Goal: Task Accomplishment & Management: Complete application form

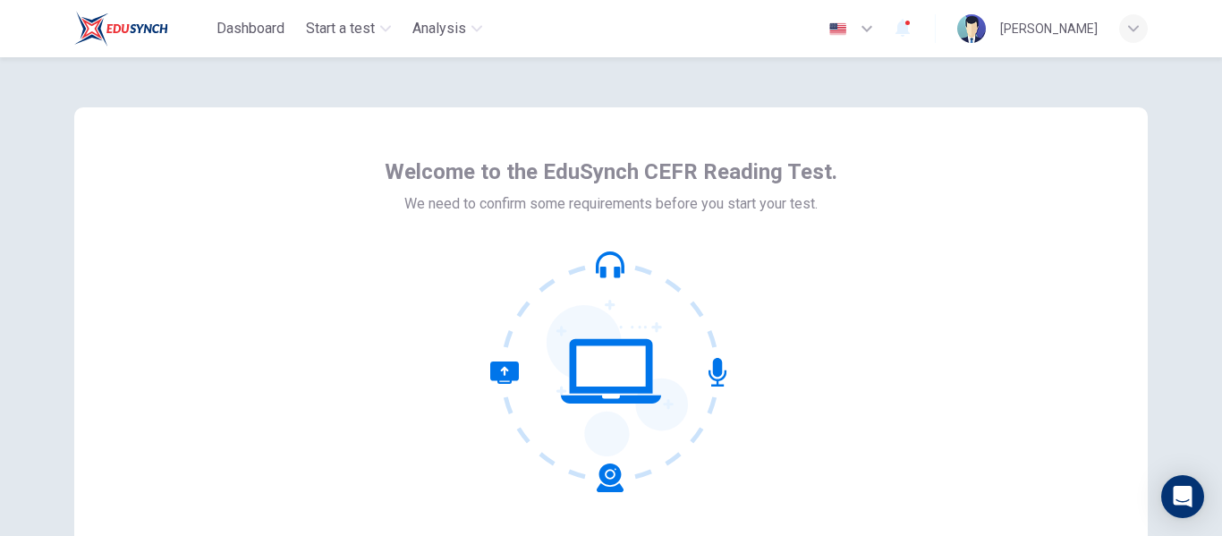
scroll to position [209, 0]
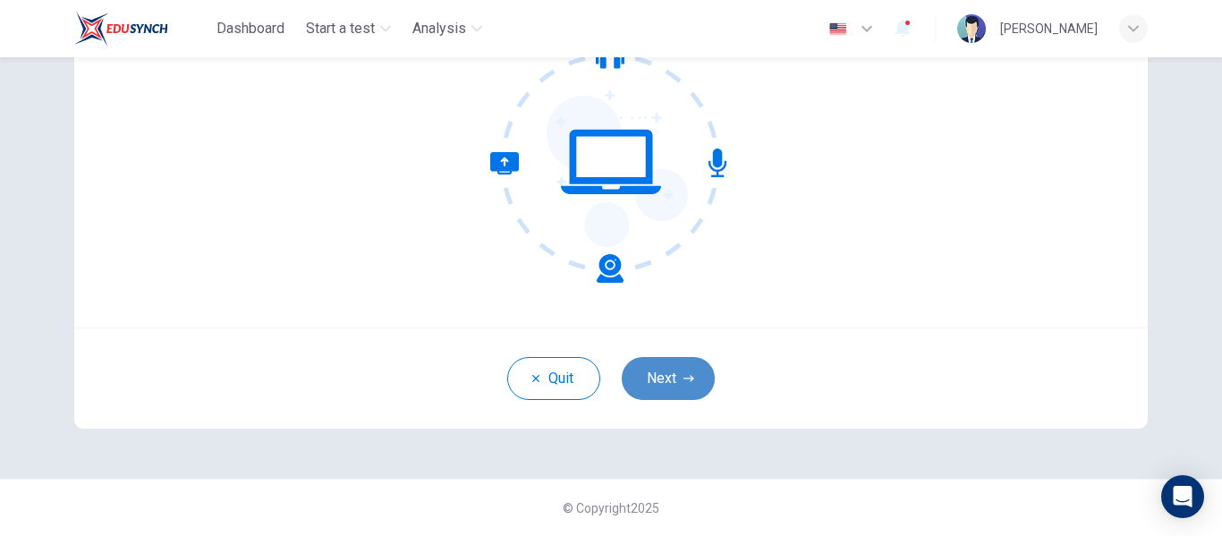
click at [644, 371] on button "Next" at bounding box center [668, 378] width 93 height 43
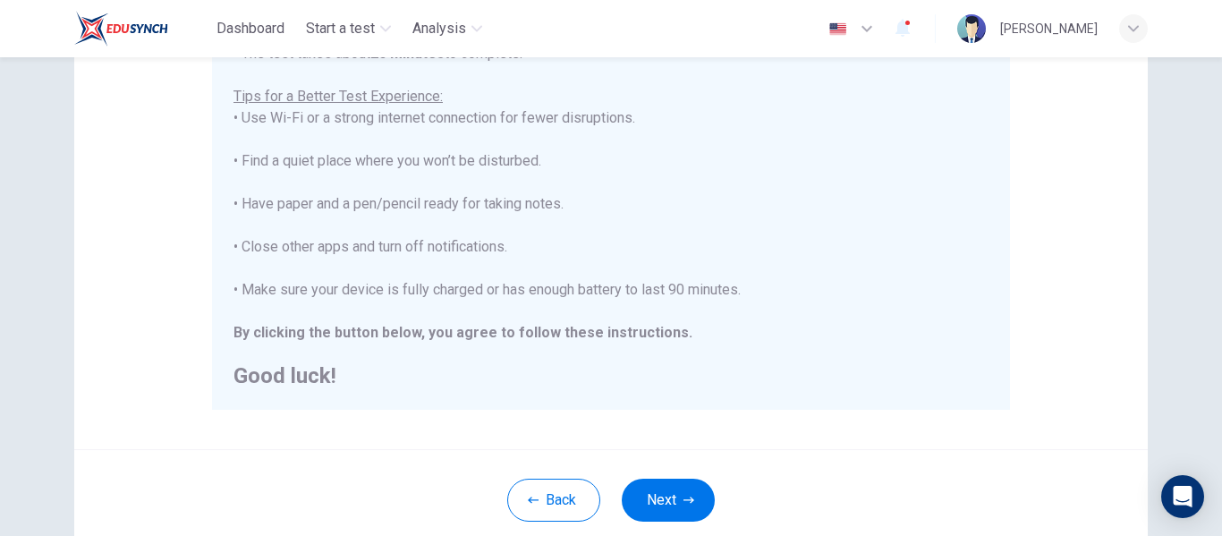
scroll to position [348, 0]
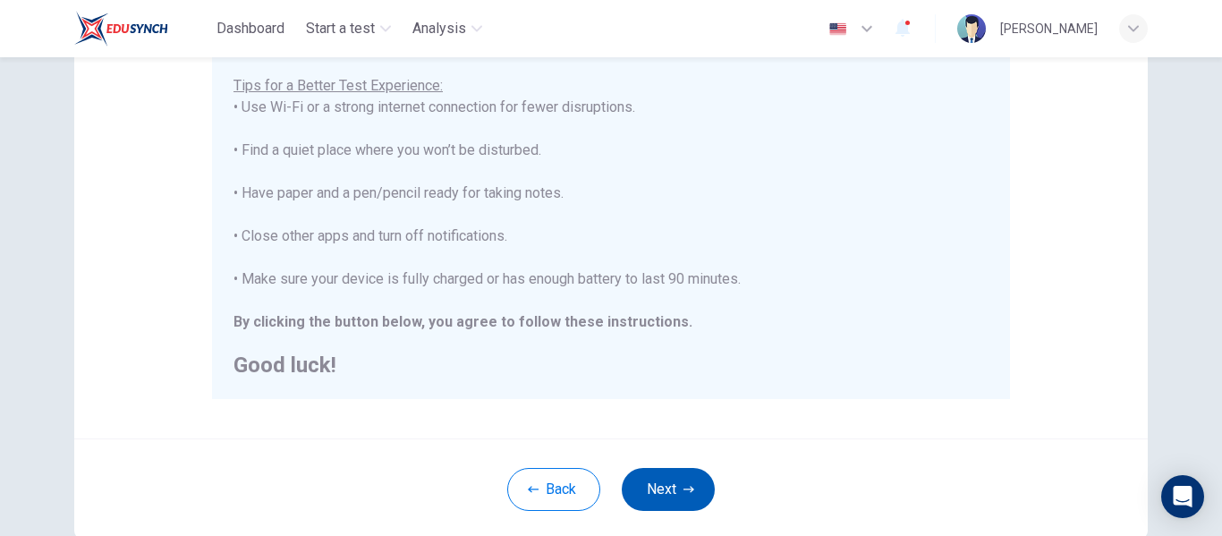
click at [669, 498] on button "Next" at bounding box center [668, 489] width 93 height 43
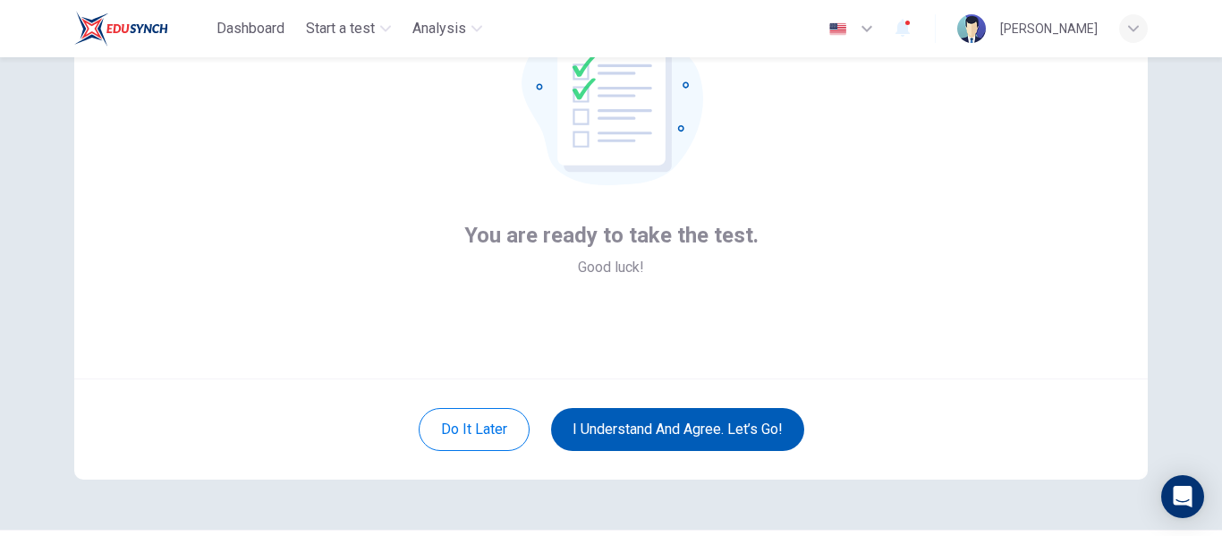
scroll to position [166, 0]
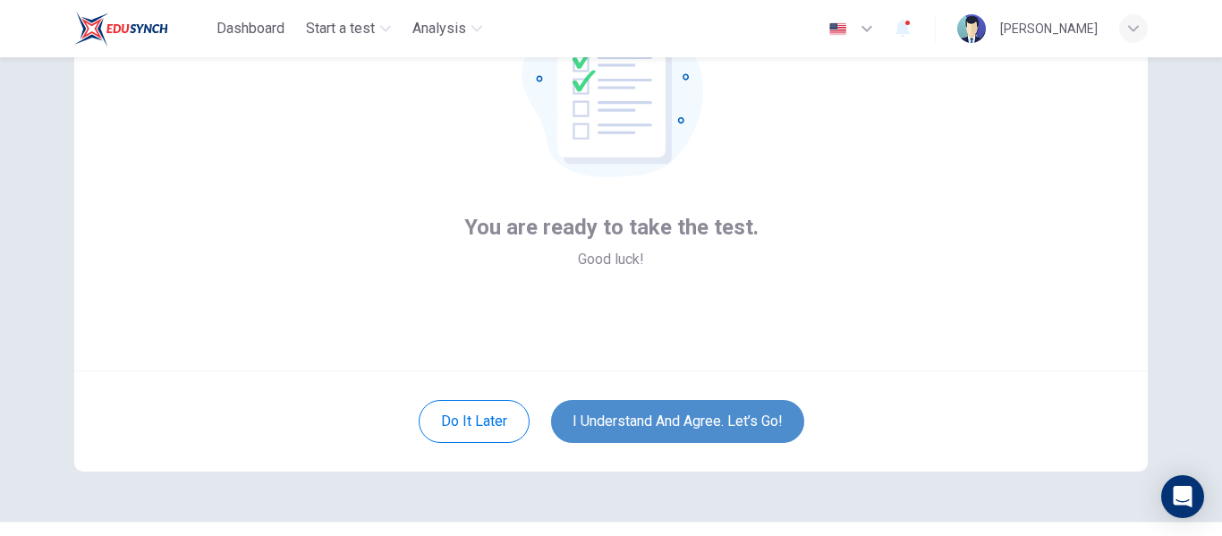
click at [712, 415] on button "I understand and agree. Let’s go!" at bounding box center [677, 421] width 253 height 43
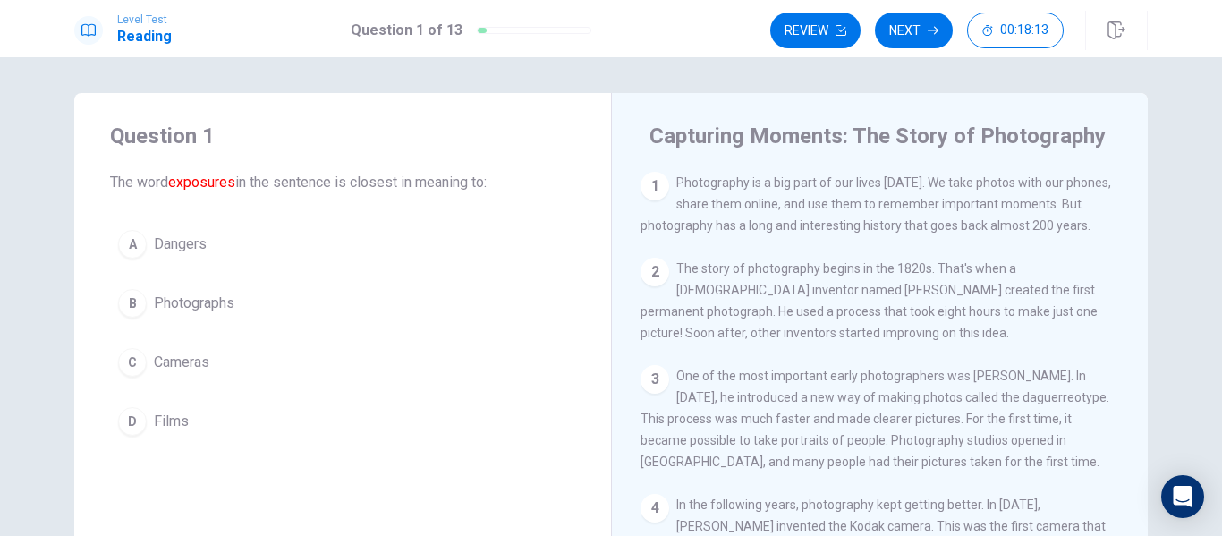
scroll to position [4, 0]
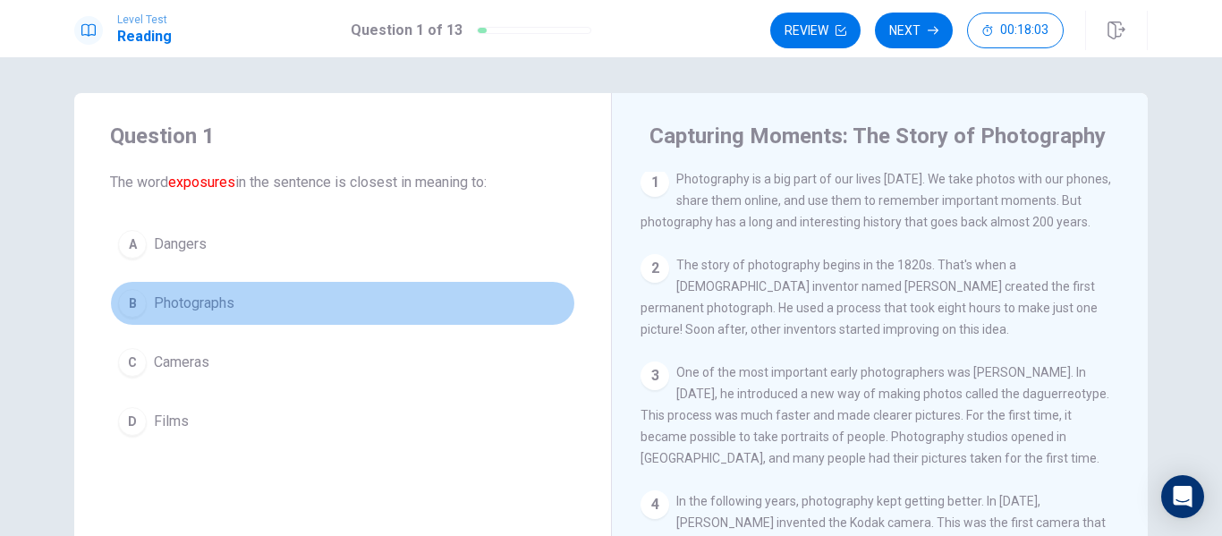
click at [132, 291] on div "B" at bounding box center [132, 303] width 29 height 29
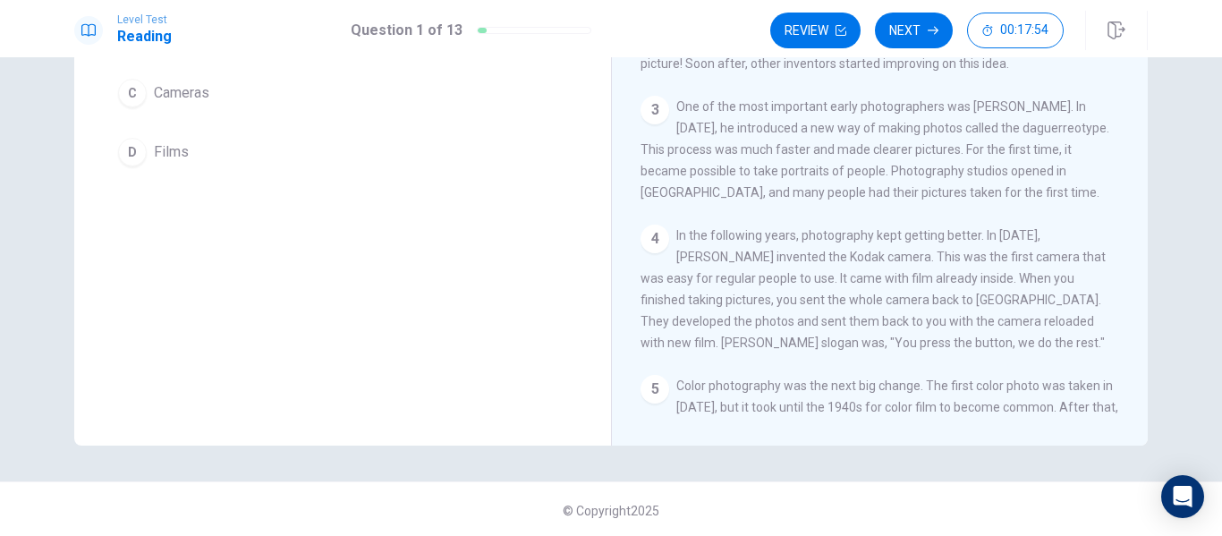
scroll to position [0, 0]
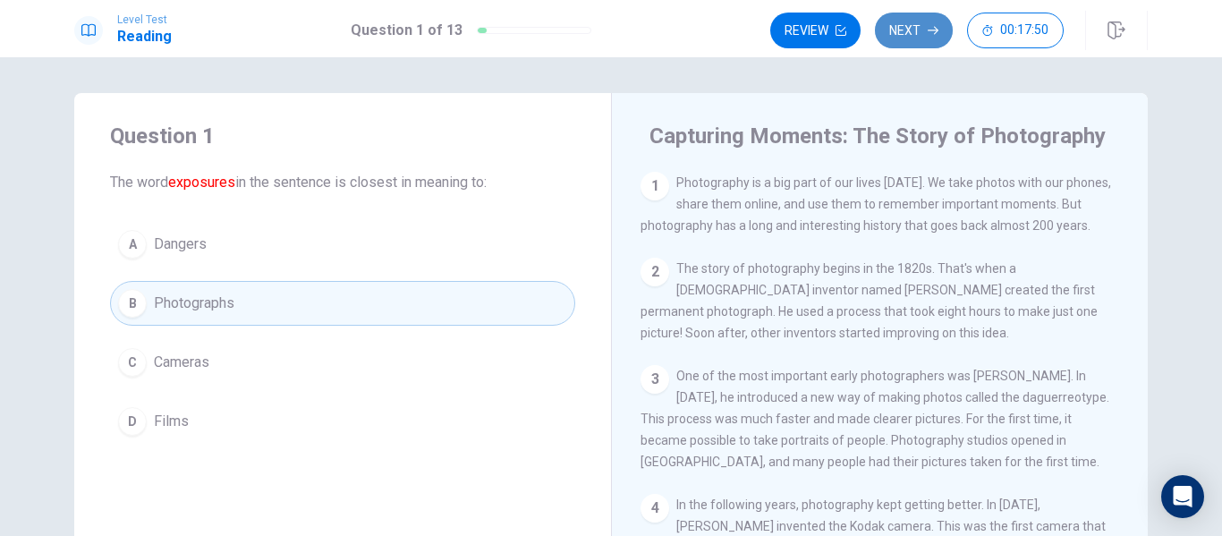
click at [895, 30] on button "Next" at bounding box center [914, 31] width 78 height 36
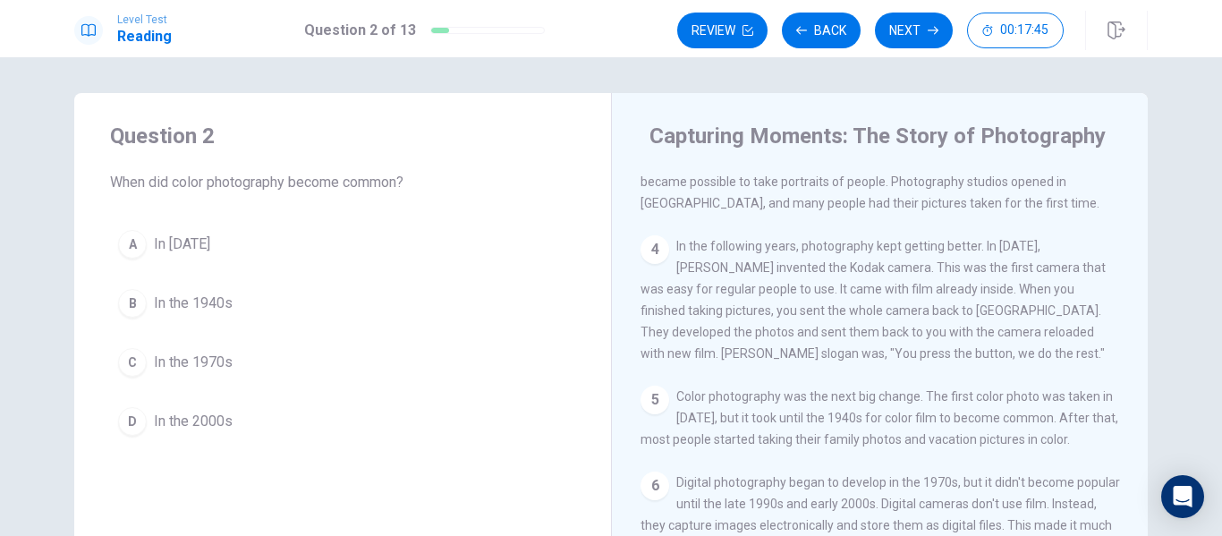
scroll to position [285, 0]
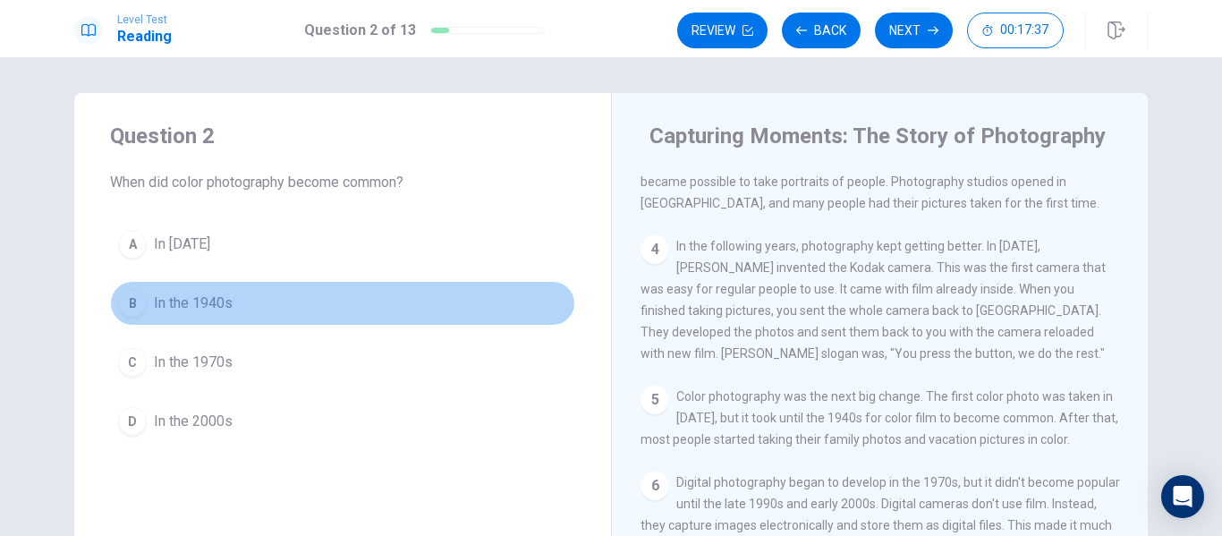
click at [134, 305] on div "B" at bounding box center [132, 303] width 29 height 29
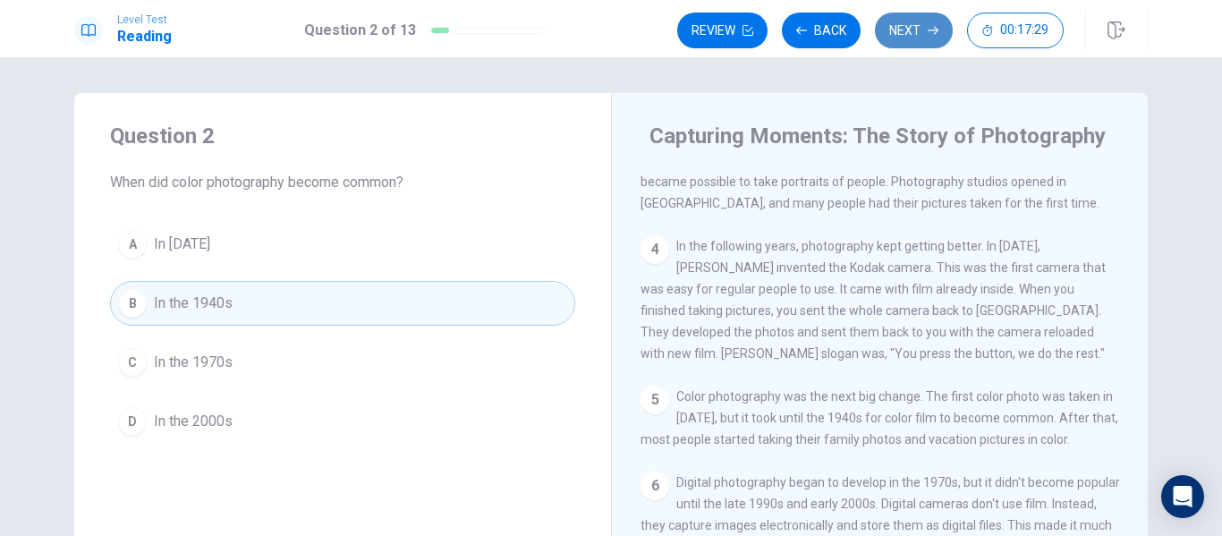
click at [916, 33] on button "Next" at bounding box center [914, 31] width 78 height 36
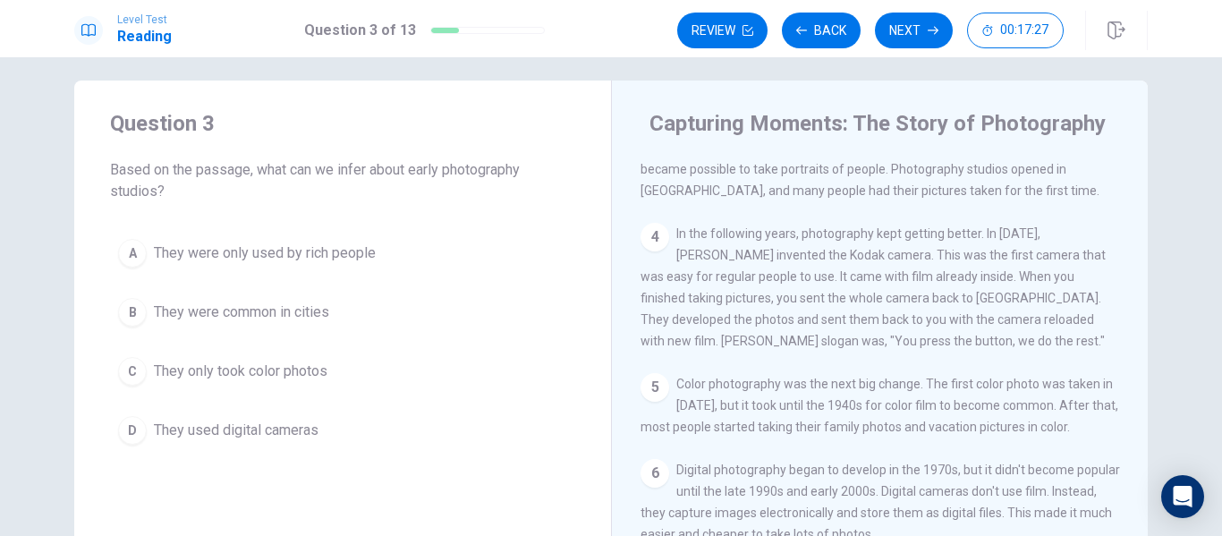
scroll to position [13, 0]
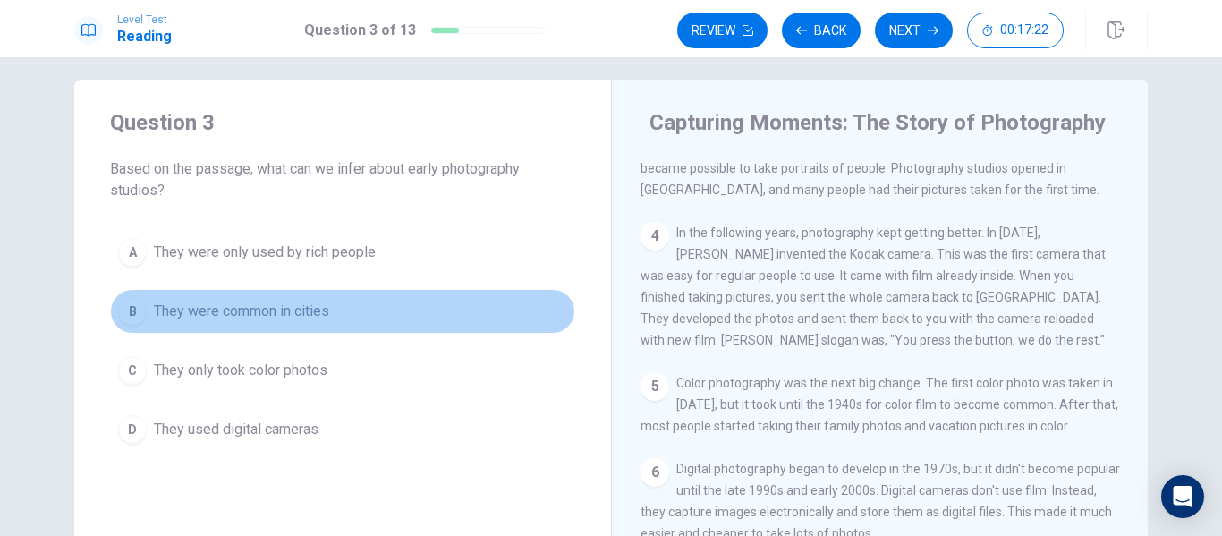
click at [200, 306] on span "They were common in cities" at bounding box center [241, 311] width 175 height 21
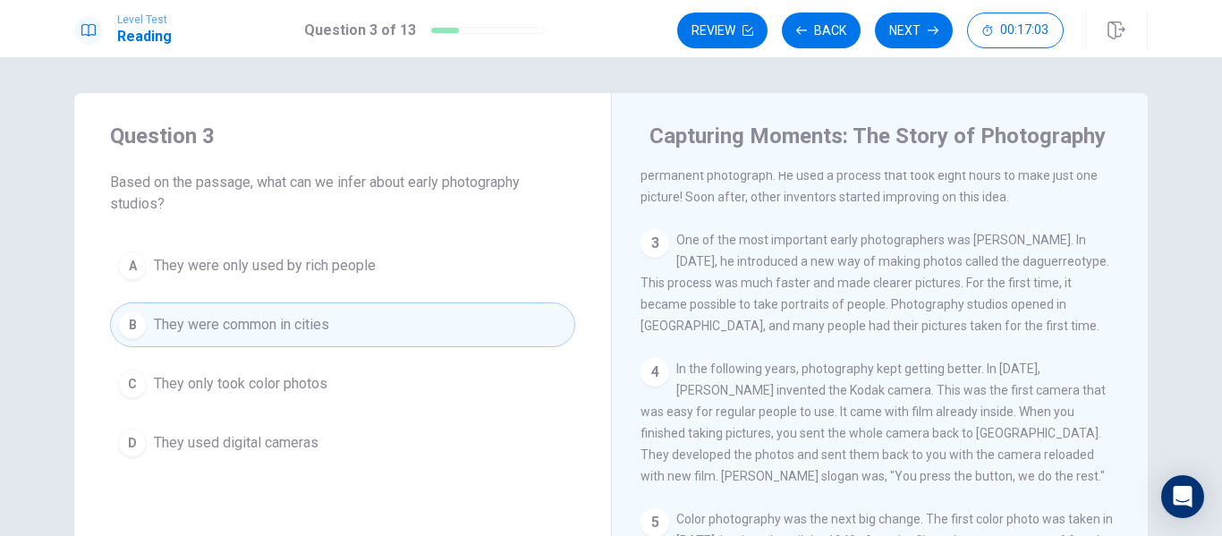
scroll to position [137, 0]
click at [934, 37] on button "Next" at bounding box center [914, 31] width 78 height 36
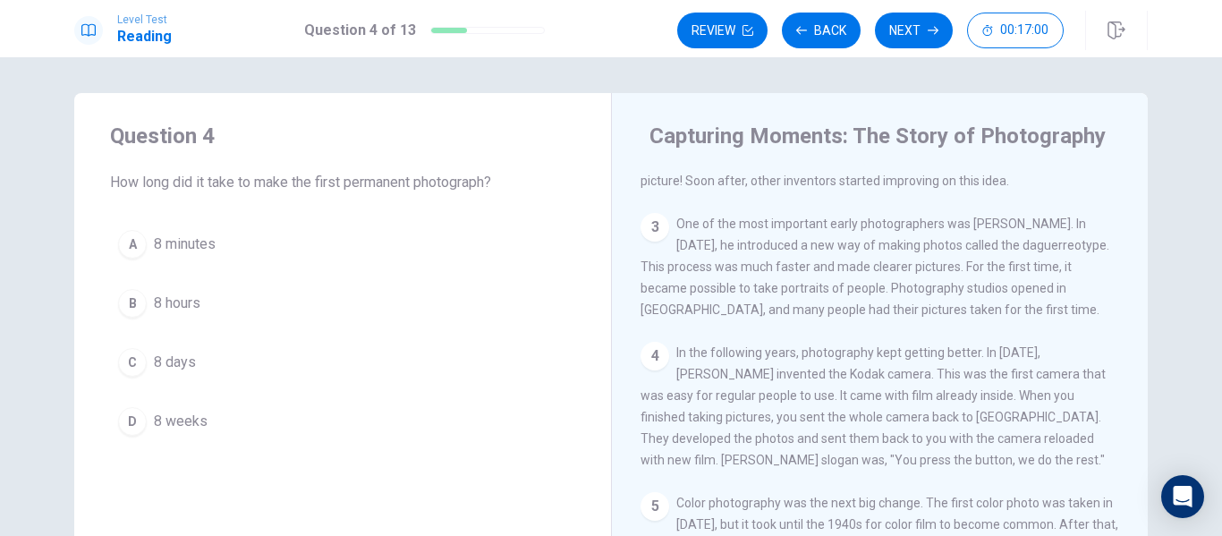
scroll to position [0, 0]
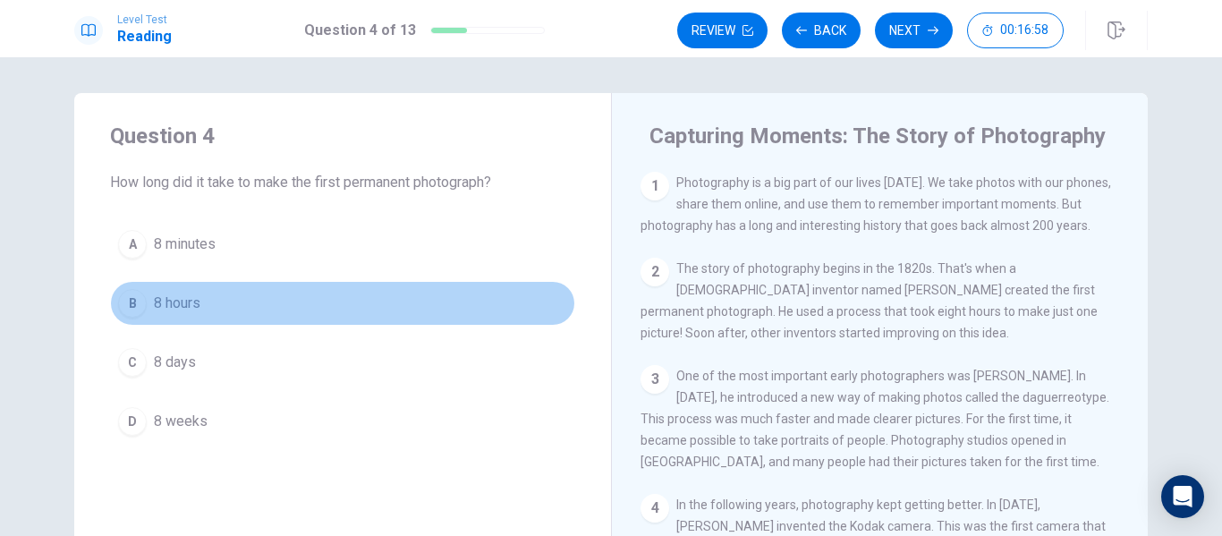
click at [129, 298] on div "B" at bounding box center [132, 303] width 29 height 29
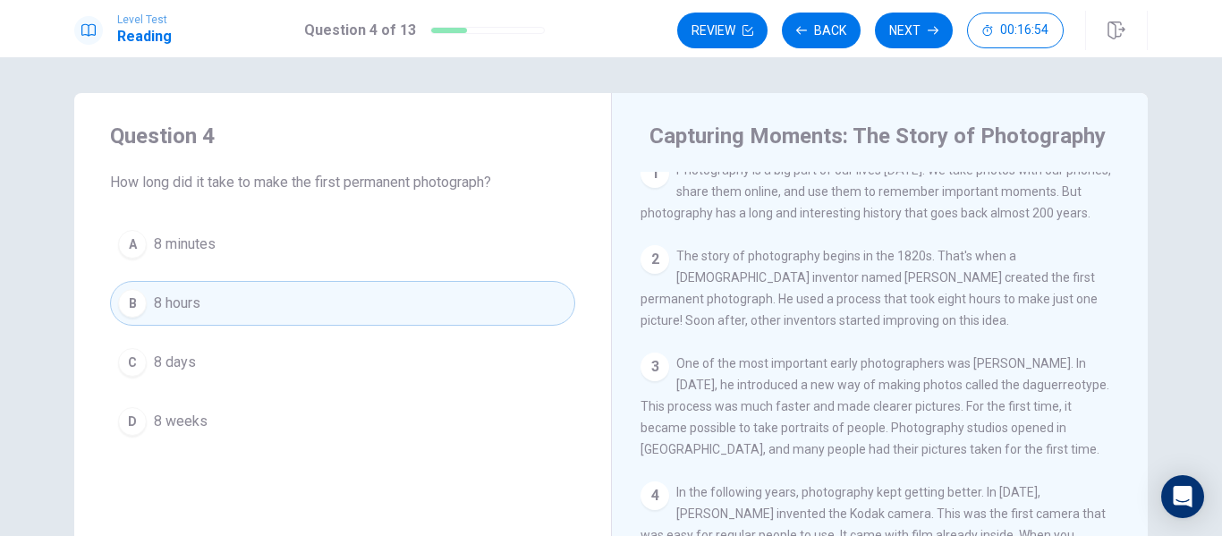
scroll to position [14, 0]
click at [925, 38] on button "Next" at bounding box center [914, 31] width 78 height 36
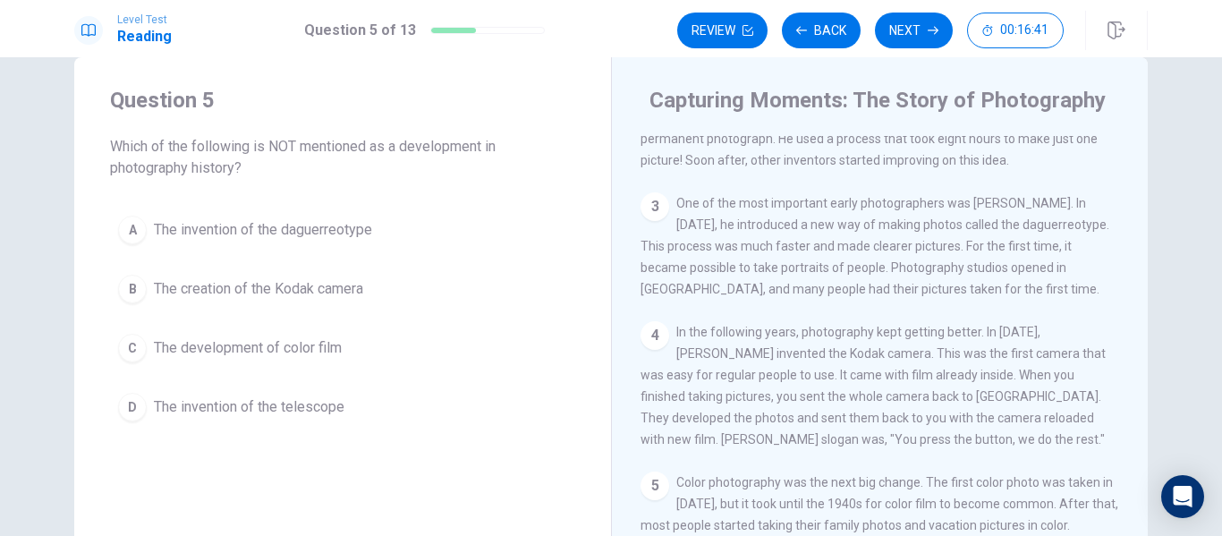
scroll to position [38, 0]
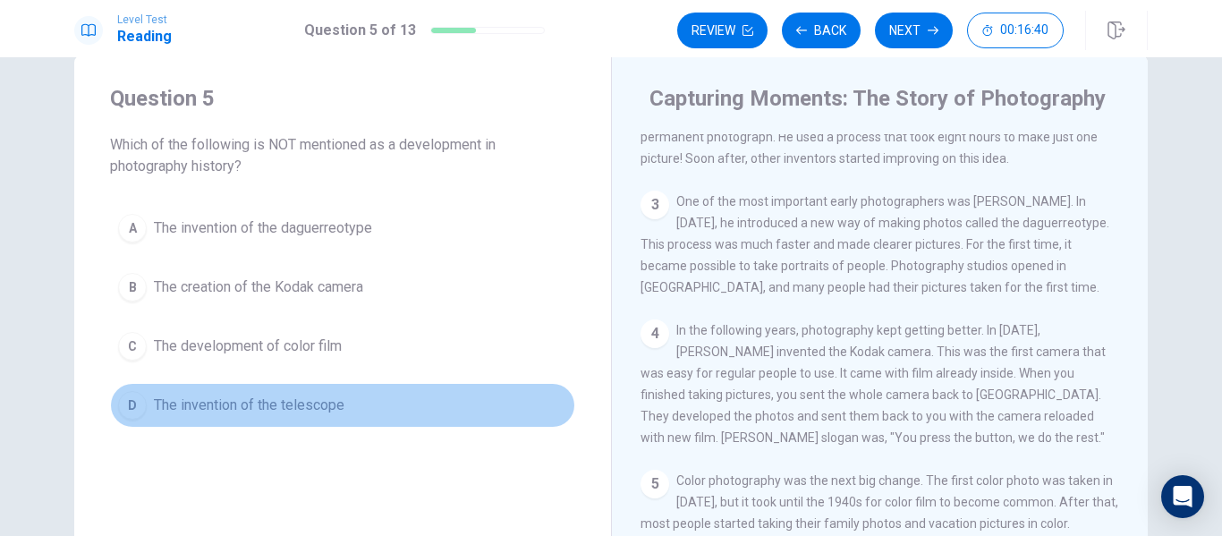
click at [258, 409] on span "The invention of the telescope" at bounding box center [249, 405] width 191 height 21
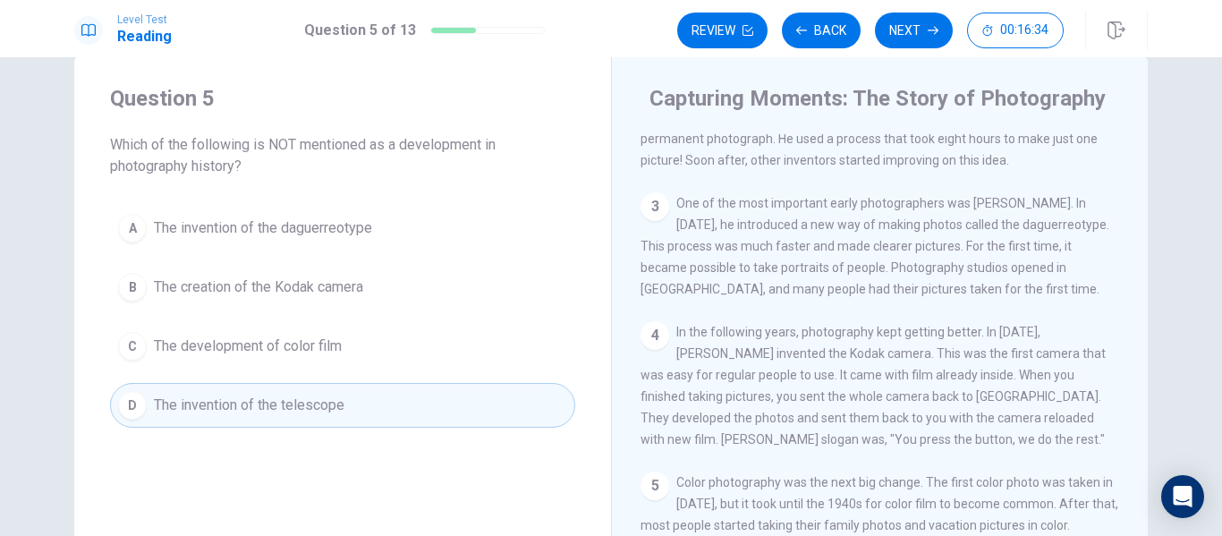
scroll to position [134, 0]
click at [926, 32] on button "Next" at bounding box center [914, 31] width 78 height 36
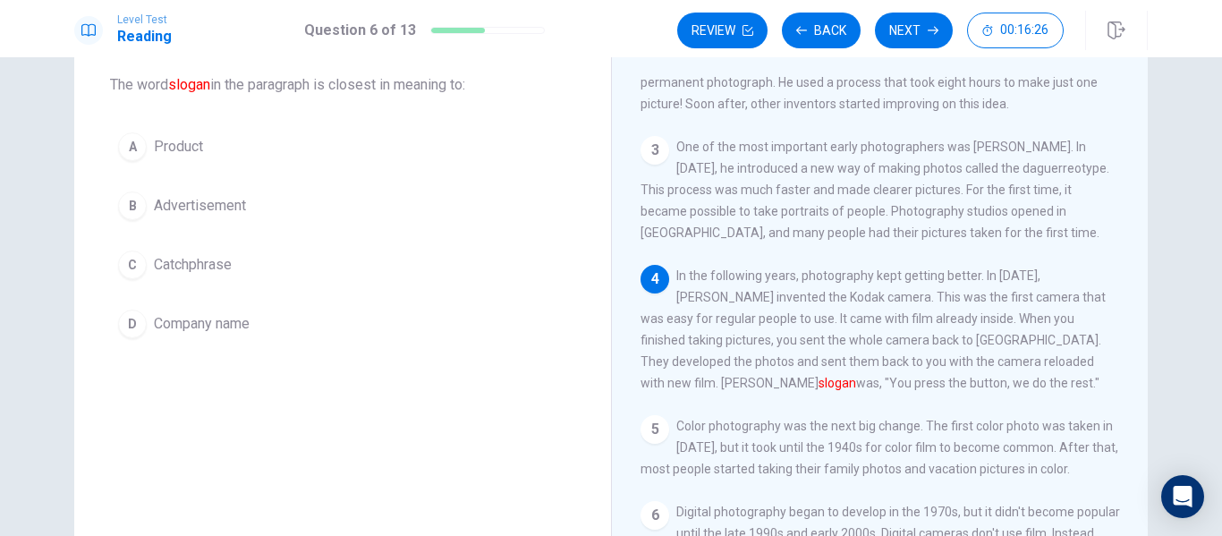
scroll to position [98, 0]
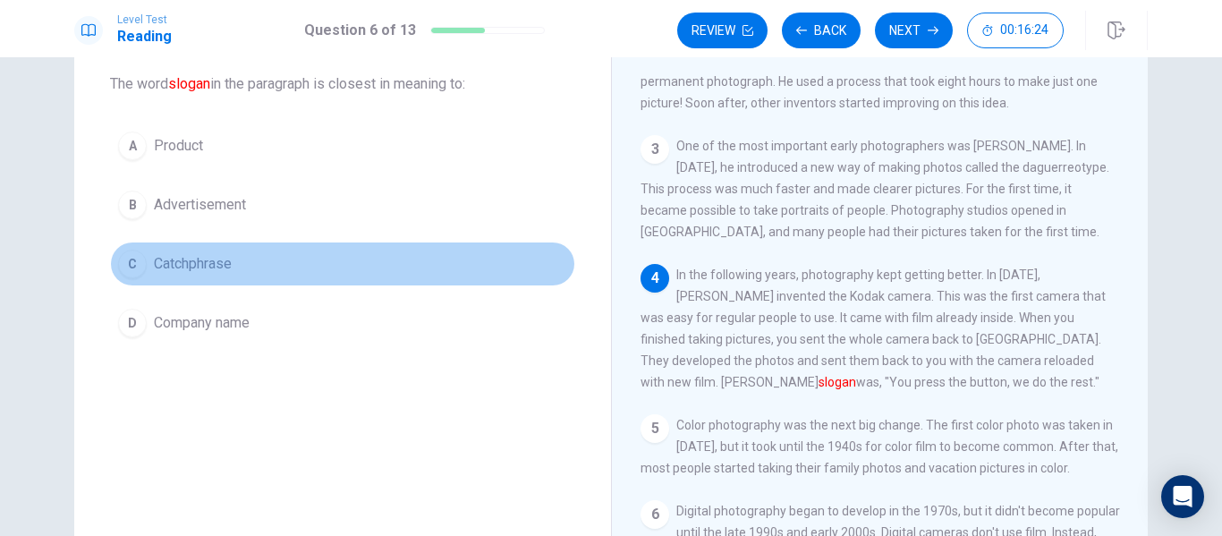
click at [157, 272] on span "Catchphrase" at bounding box center [193, 263] width 78 height 21
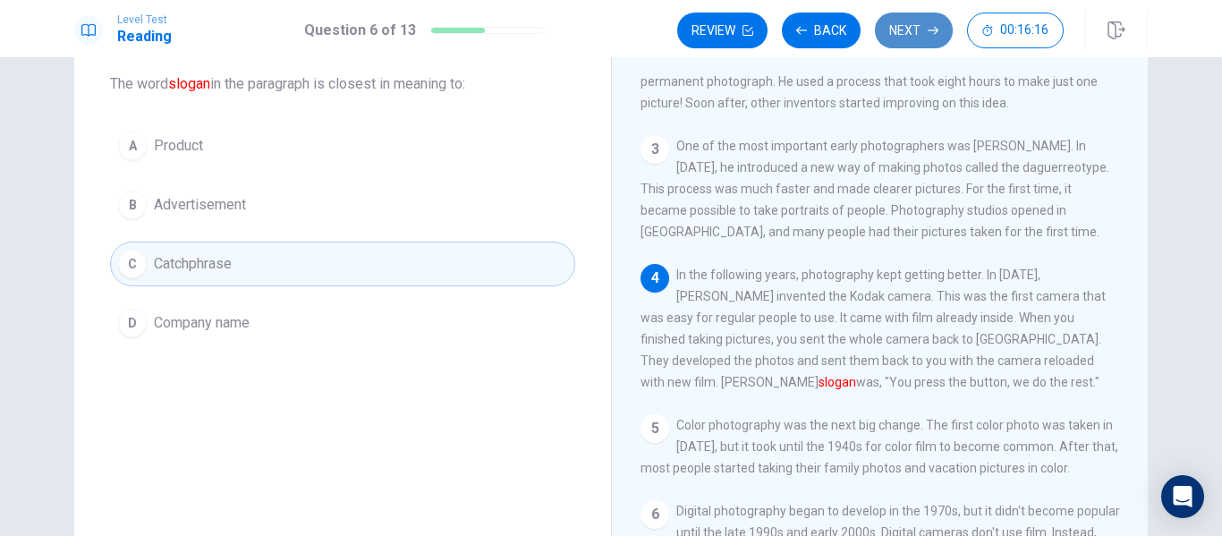
click at [916, 33] on button "Next" at bounding box center [914, 31] width 78 height 36
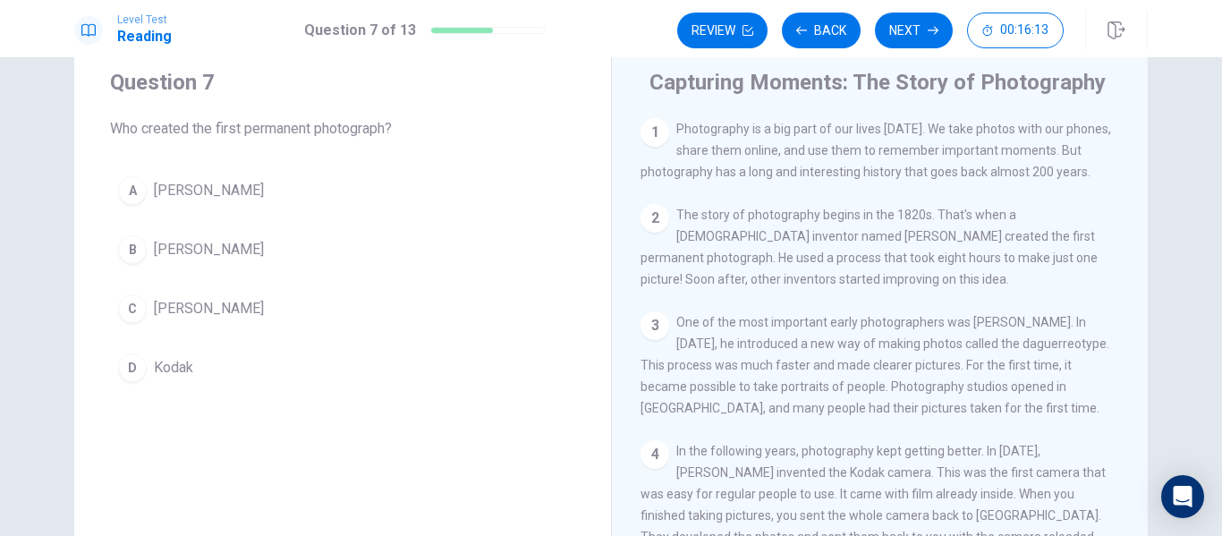
scroll to position [54, 0]
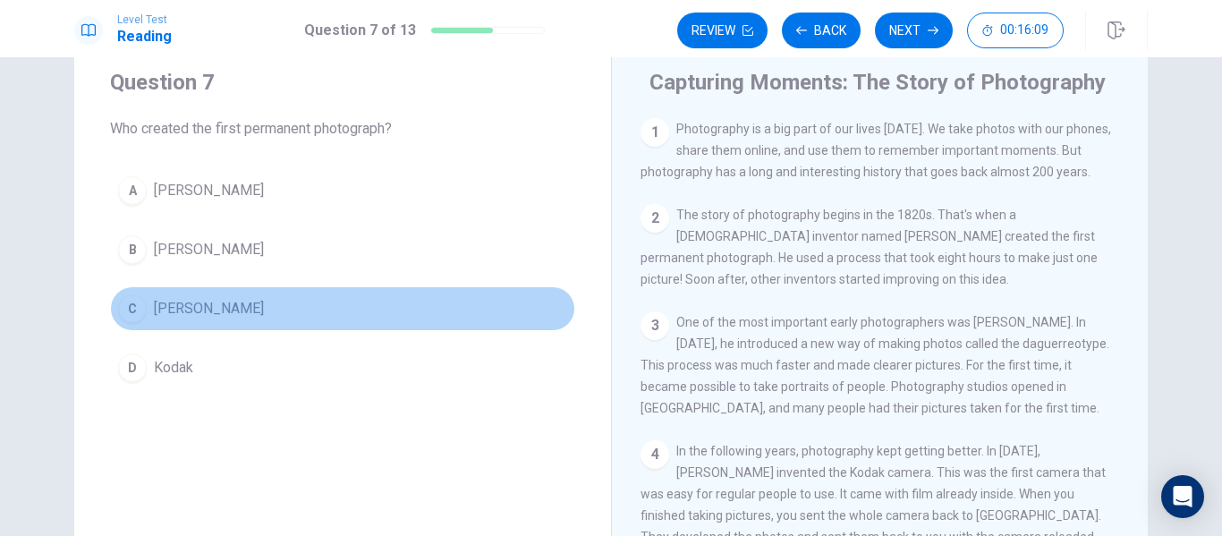
click at [154, 305] on span "Joseph Nicéphore Niépce" at bounding box center [209, 308] width 110 height 21
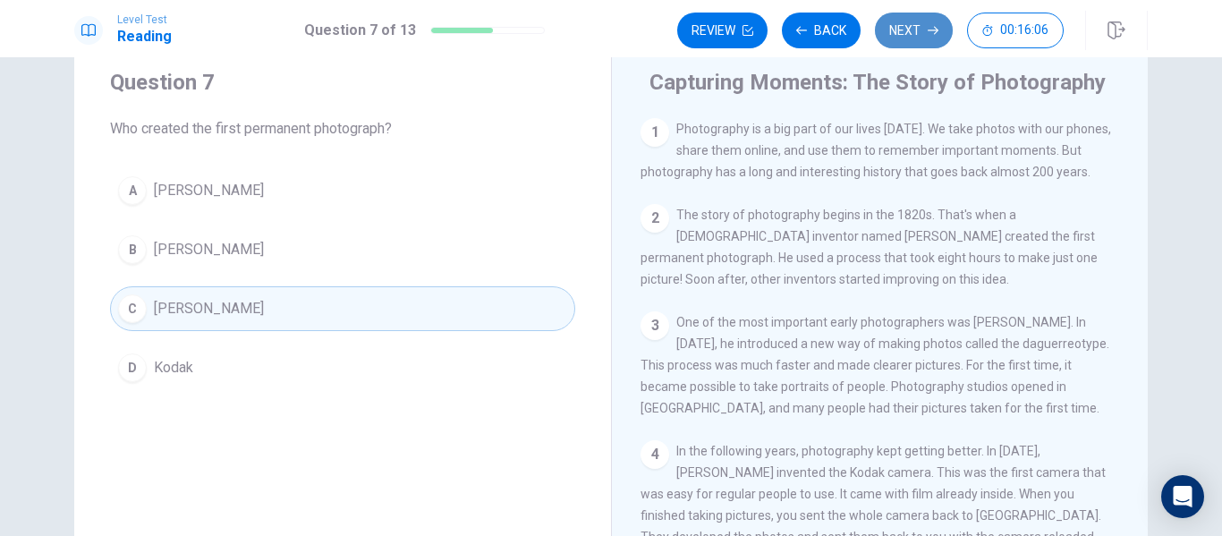
click at [908, 33] on button "Next" at bounding box center [914, 31] width 78 height 36
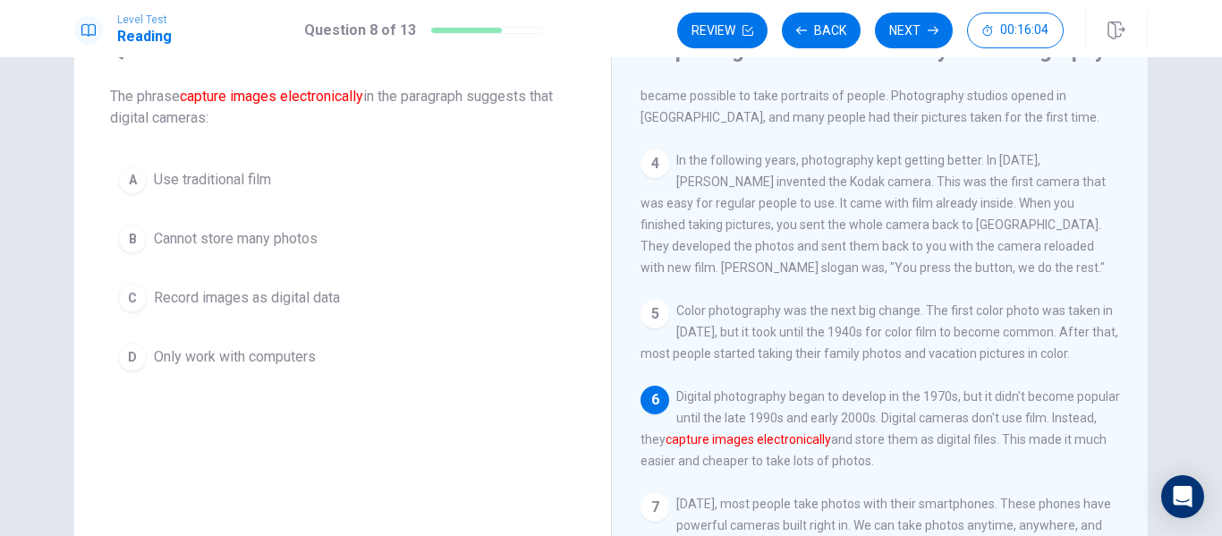
scroll to position [87, 0]
click at [193, 293] on span "Record images as digital data" at bounding box center [247, 296] width 186 height 21
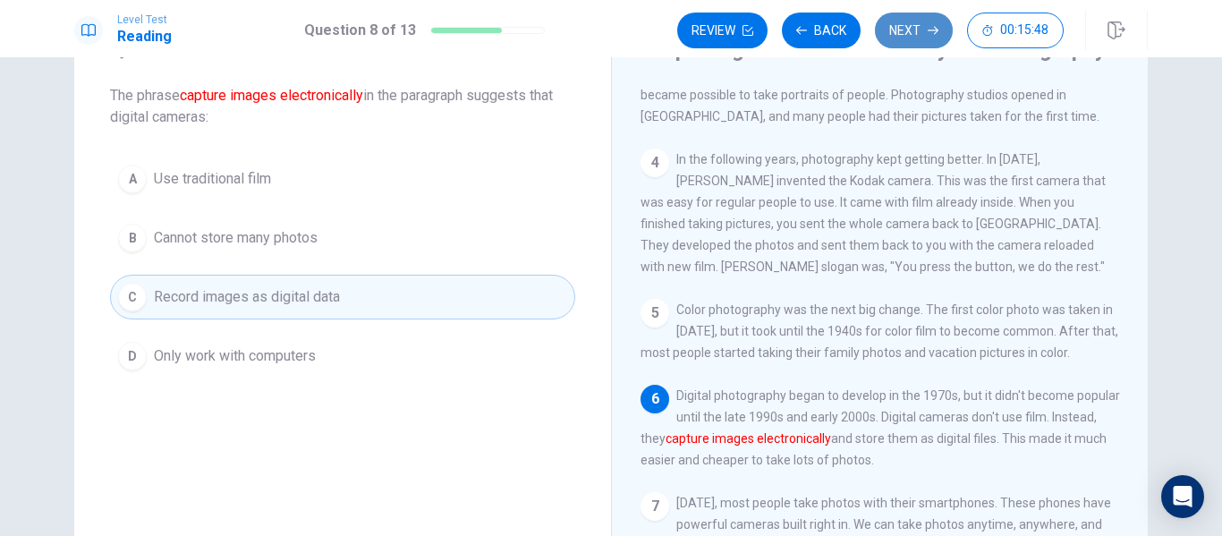
click at [907, 31] on button "Next" at bounding box center [914, 31] width 78 height 36
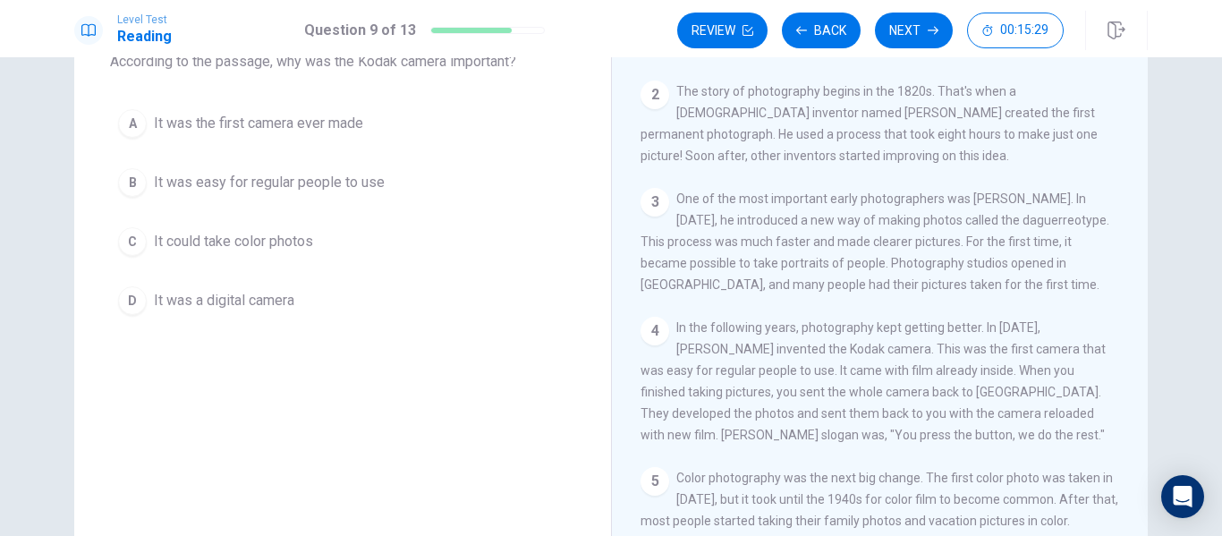
scroll to position [120, 0]
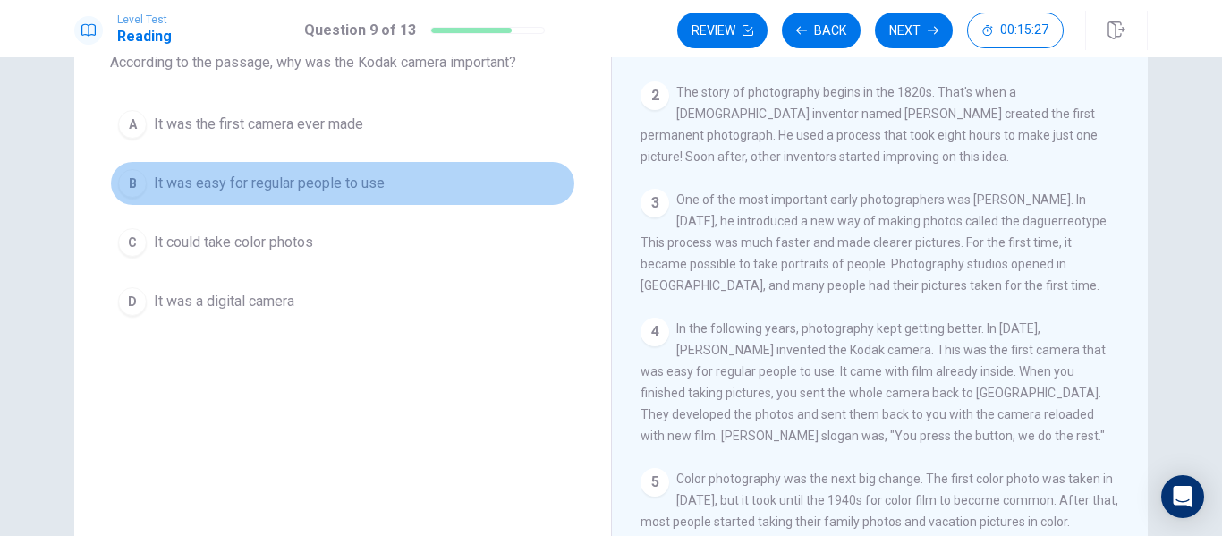
click at [129, 178] on div "B" at bounding box center [132, 183] width 29 height 29
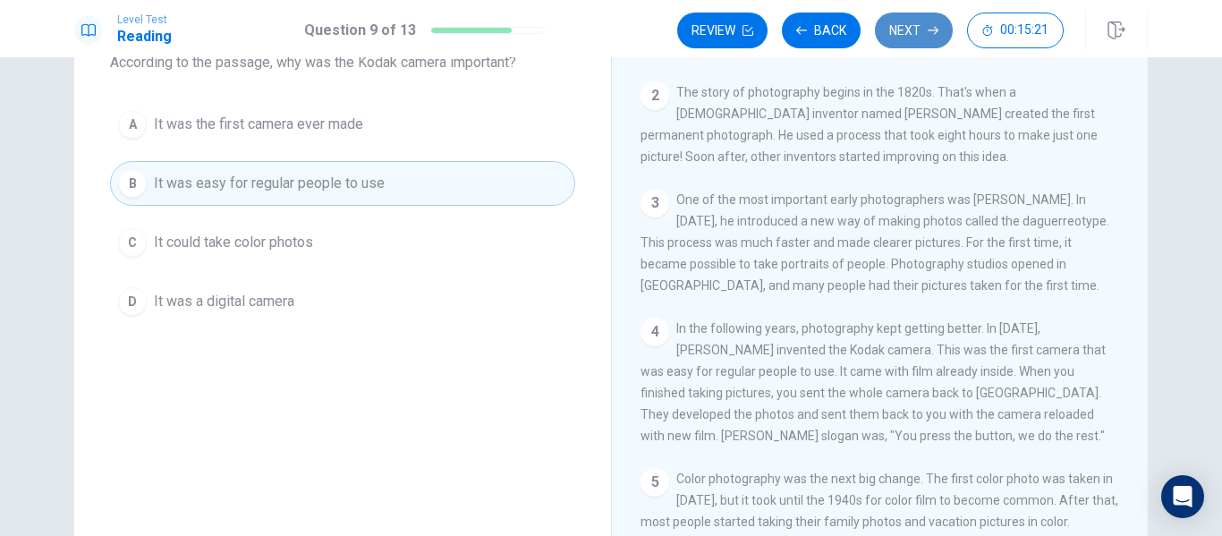
click at [928, 28] on icon "button" at bounding box center [933, 30] width 11 height 11
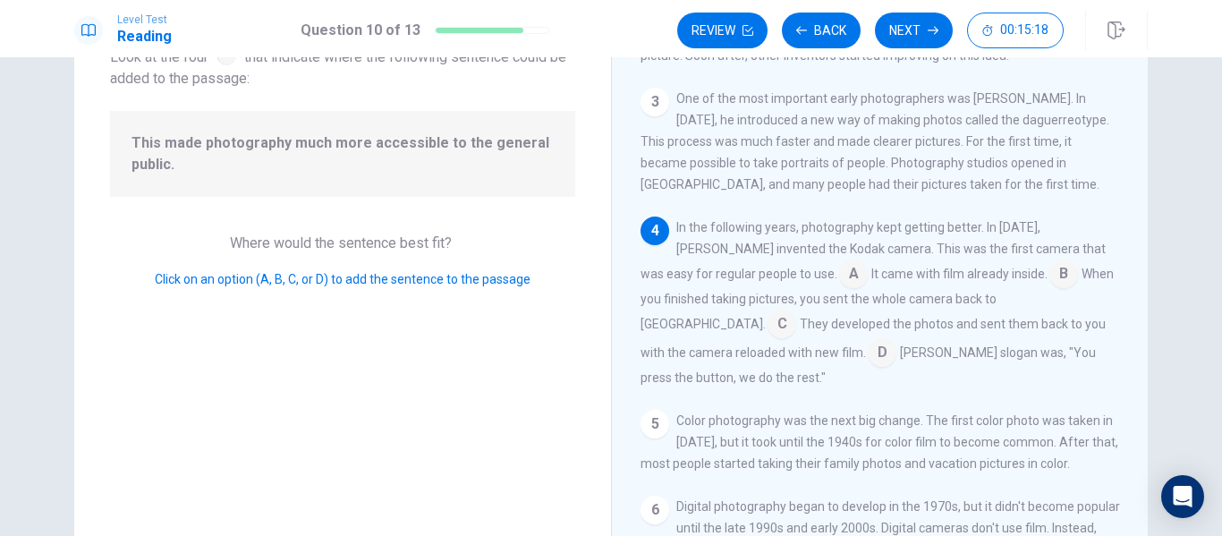
scroll to position [131, 0]
click at [1050, 276] on input at bounding box center [1064, 274] width 29 height 29
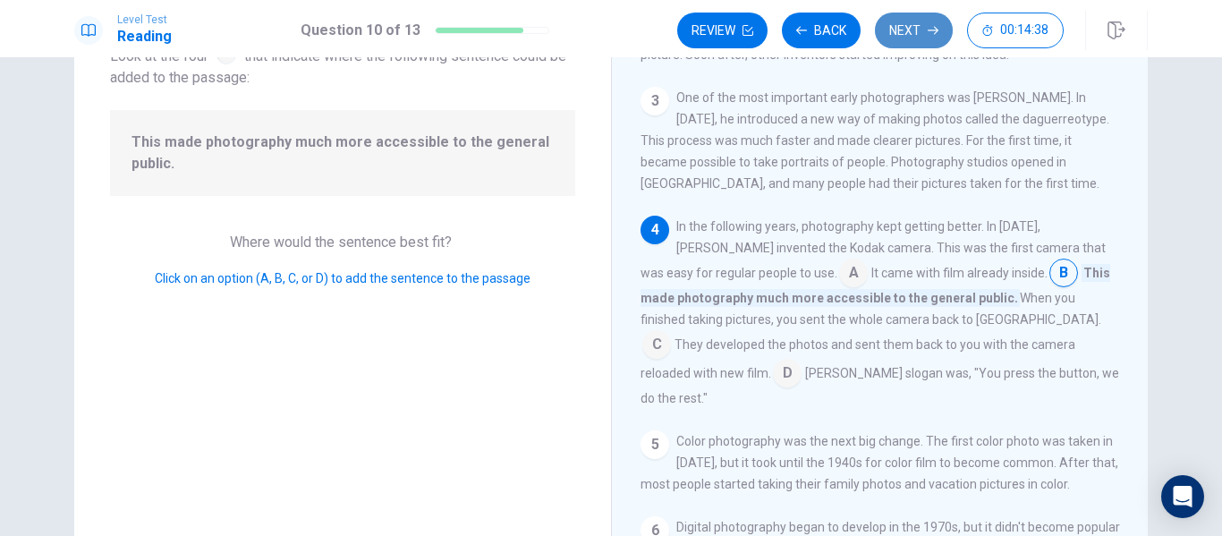
click at [892, 29] on button "Next" at bounding box center [914, 31] width 78 height 36
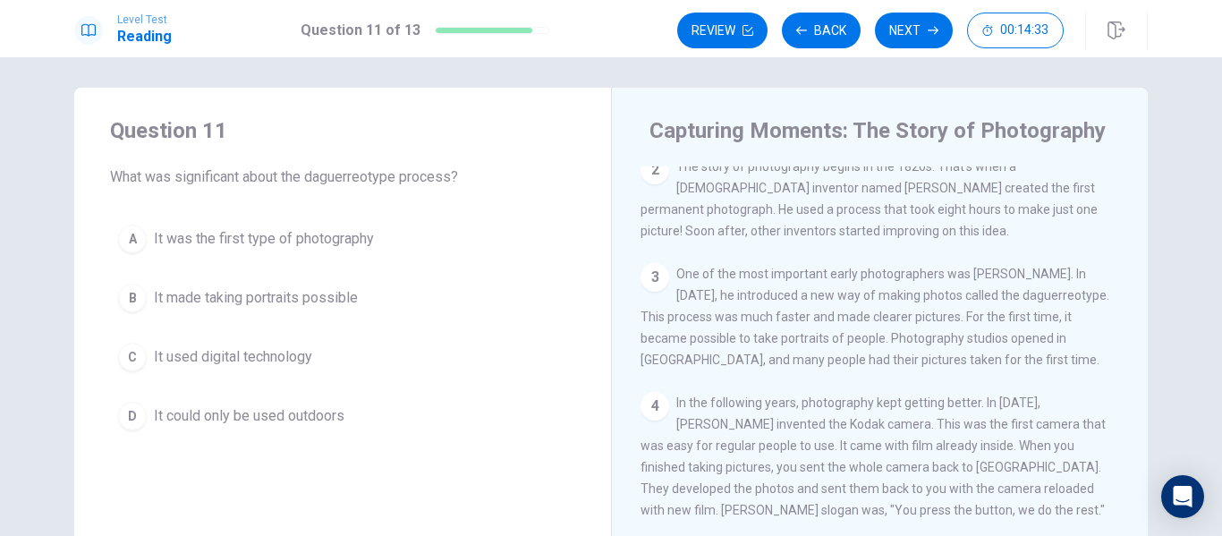
scroll to position [98, 0]
click at [300, 299] on span "It made taking portraits possible" at bounding box center [256, 297] width 204 height 21
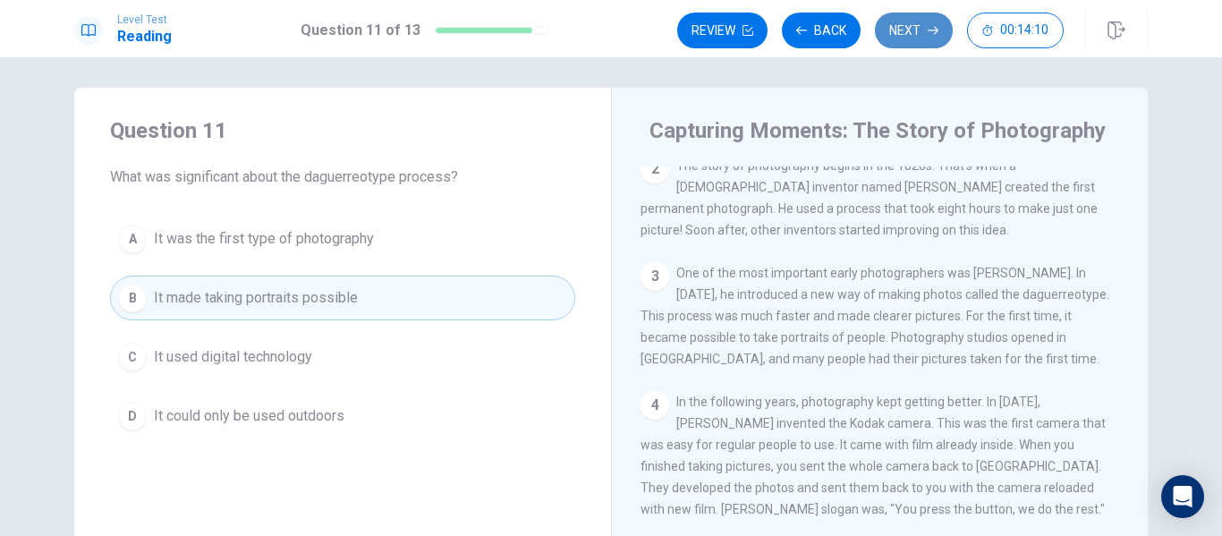
click at [928, 28] on icon "button" at bounding box center [933, 30] width 11 height 11
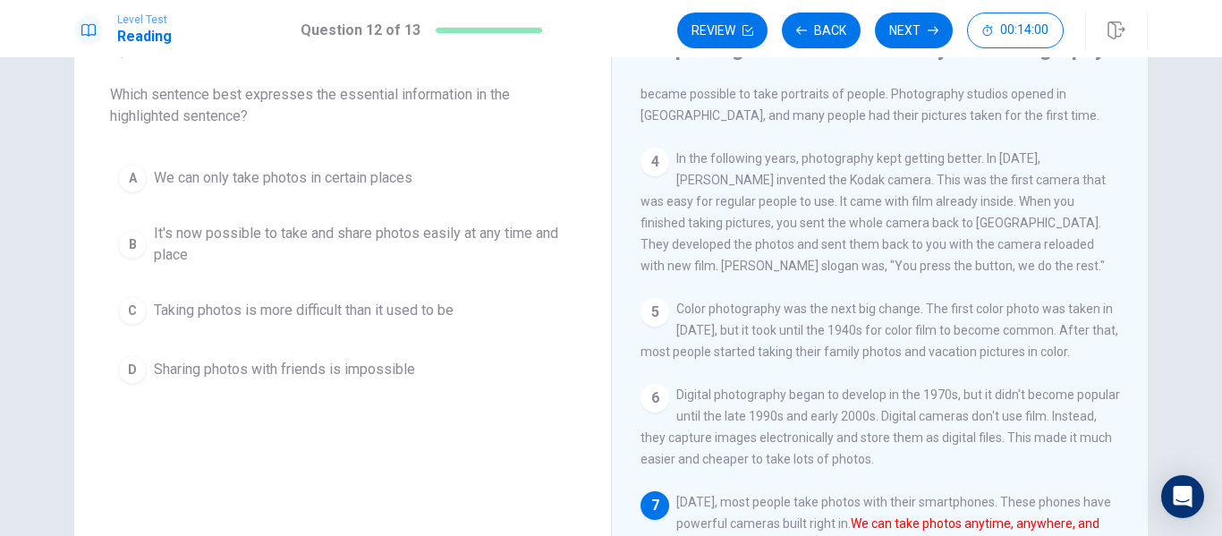
scroll to position [87, 0]
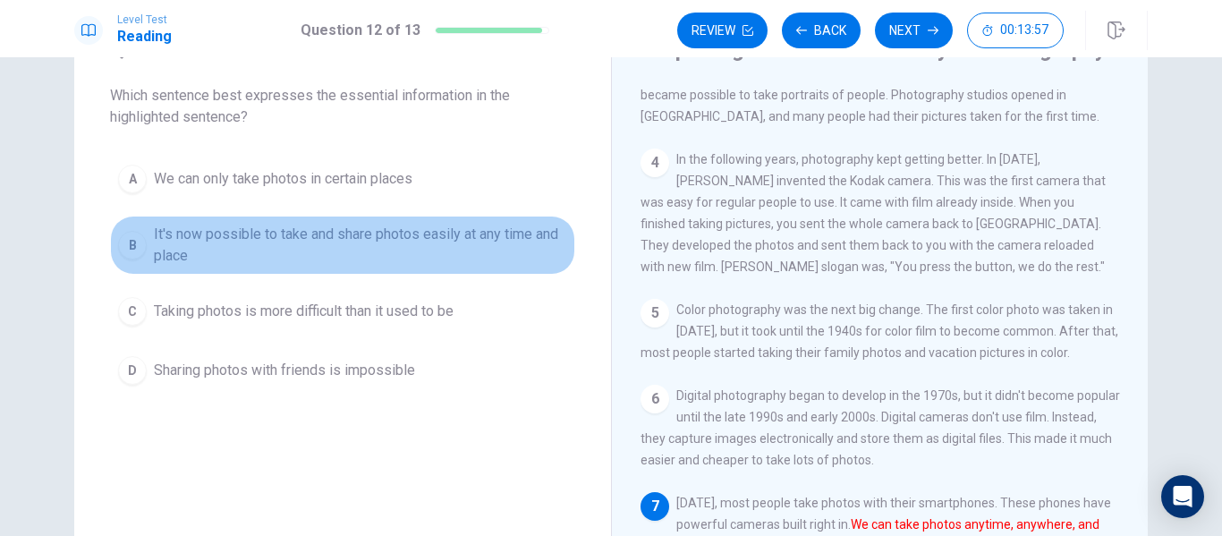
click at [135, 235] on div "B" at bounding box center [132, 245] width 29 height 29
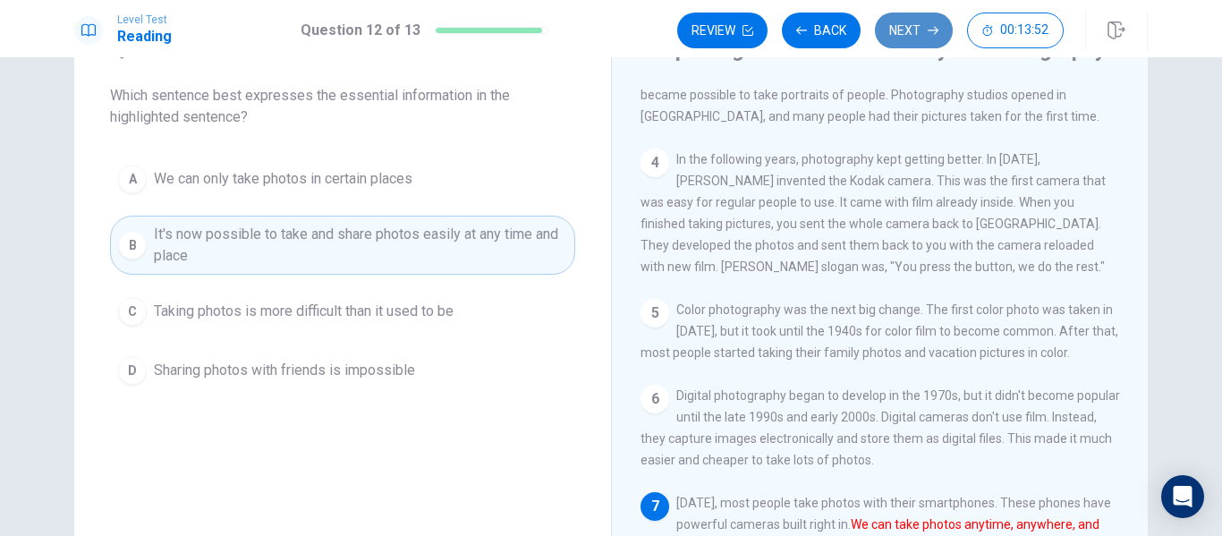
click at [910, 16] on button "Next" at bounding box center [914, 31] width 78 height 36
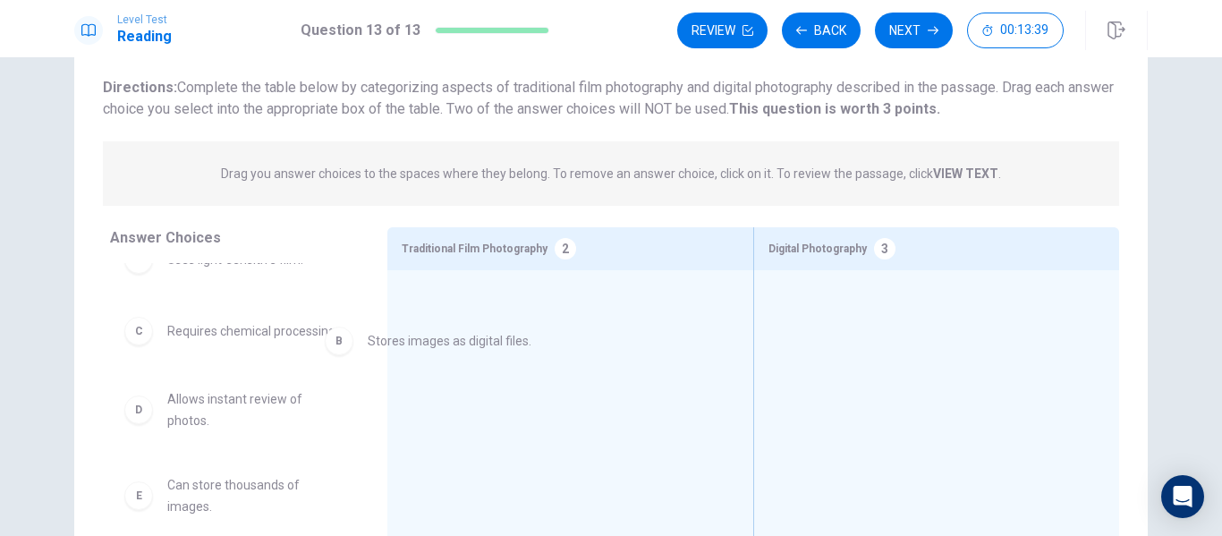
scroll to position [28, 0]
drag, startPoint x: 274, startPoint y: 334, endPoint x: 915, endPoint y: 340, distance: 641.6
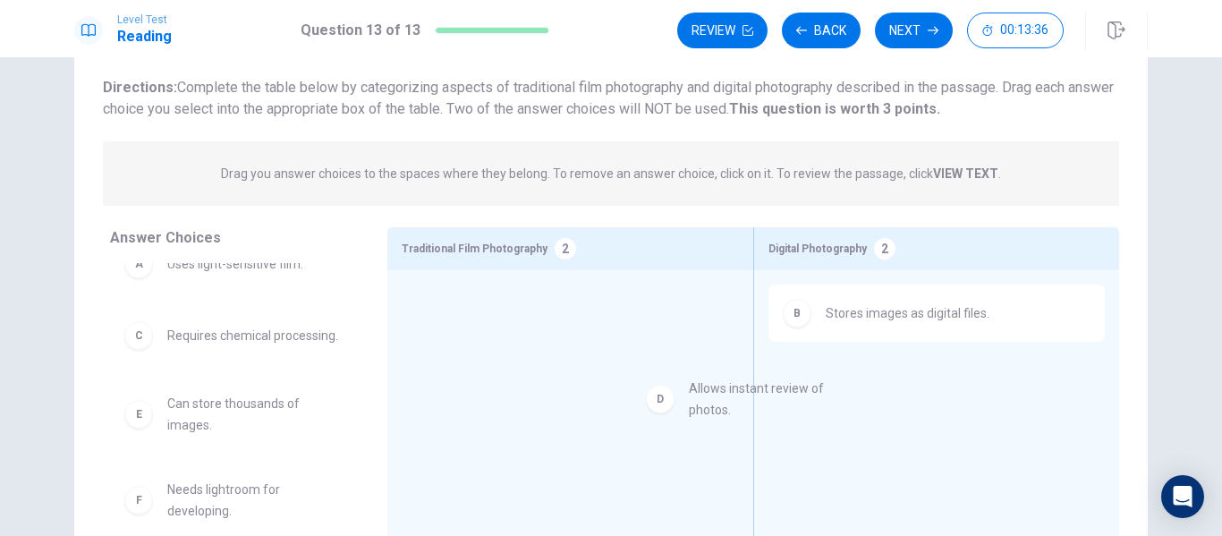
drag, startPoint x: 251, startPoint y: 425, endPoint x: 870, endPoint y: 388, distance: 620.3
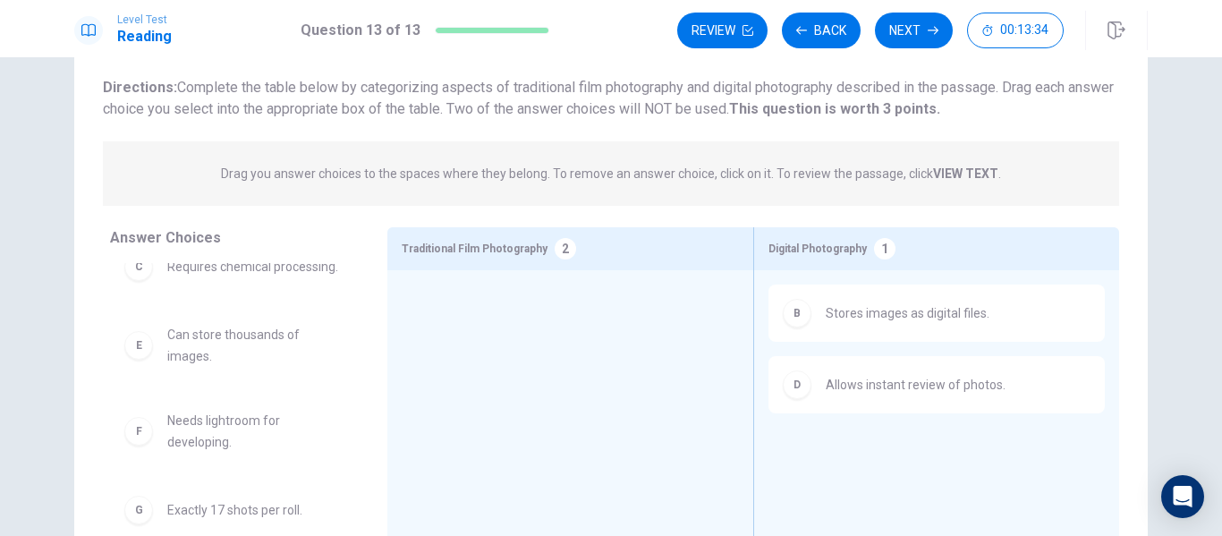
scroll to position [102, 0]
click at [232, 367] on span "Can store thousands of images." at bounding box center [255, 345] width 177 height 43
click at [179, 367] on span "Can store thousands of images." at bounding box center [255, 345] width 177 height 43
drag, startPoint x: 134, startPoint y: 349, endPoint x: 901, endPoint y: 436, distance: 771.7
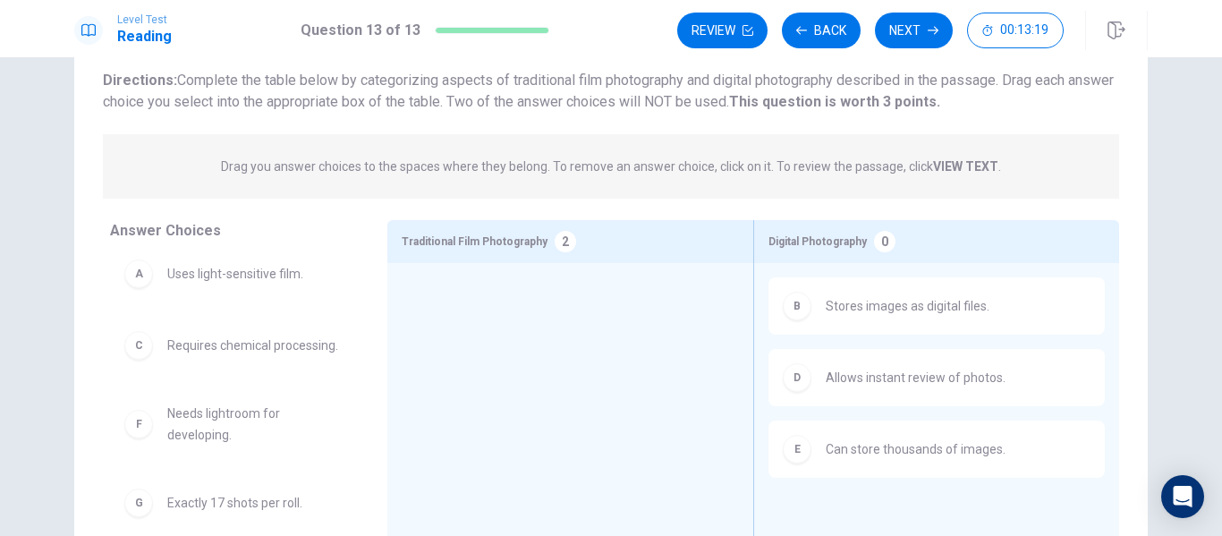
scroll to position [115, 0]
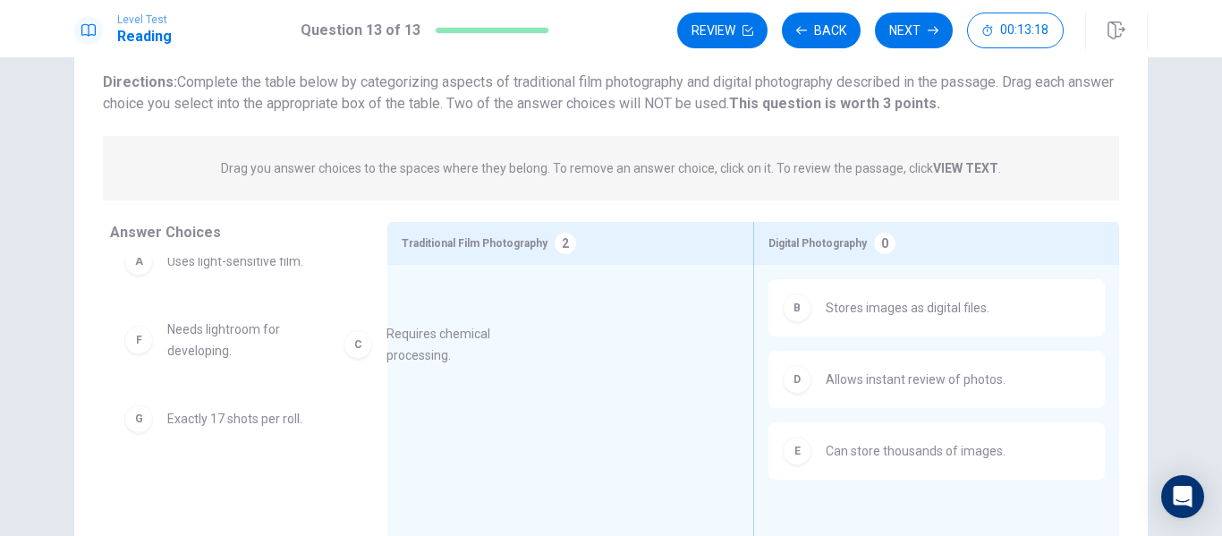
drag, startPoint x: 221, startPoint y: 334, endPoint x: 487, endPoint y: 334, distance: 265.7
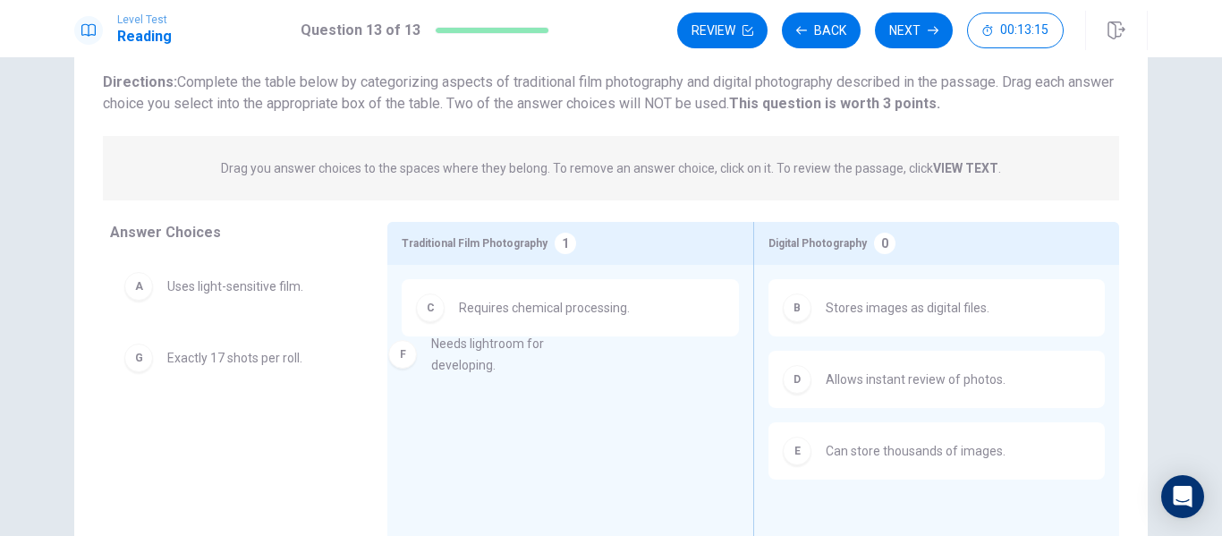
drag, startPoint x: 193, startPoint y: 376, endPoint x: 475, endPoint y: 365, distance: 282.1
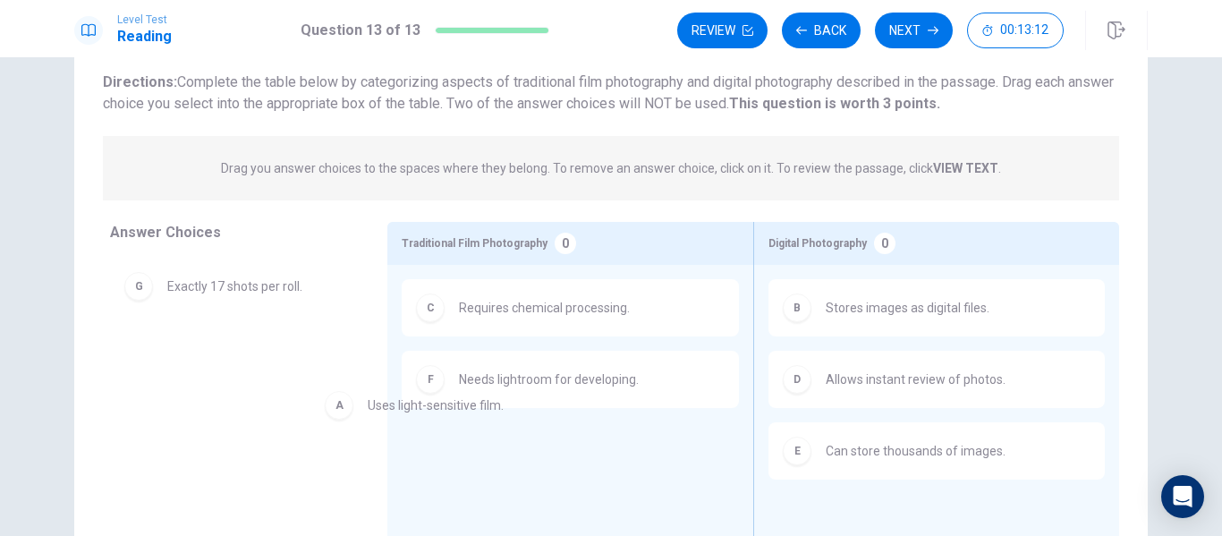
drag, startPoint x: 246, startPoint y: 284, endPoint x: 494, endPoint y: 421, distance: 283.1
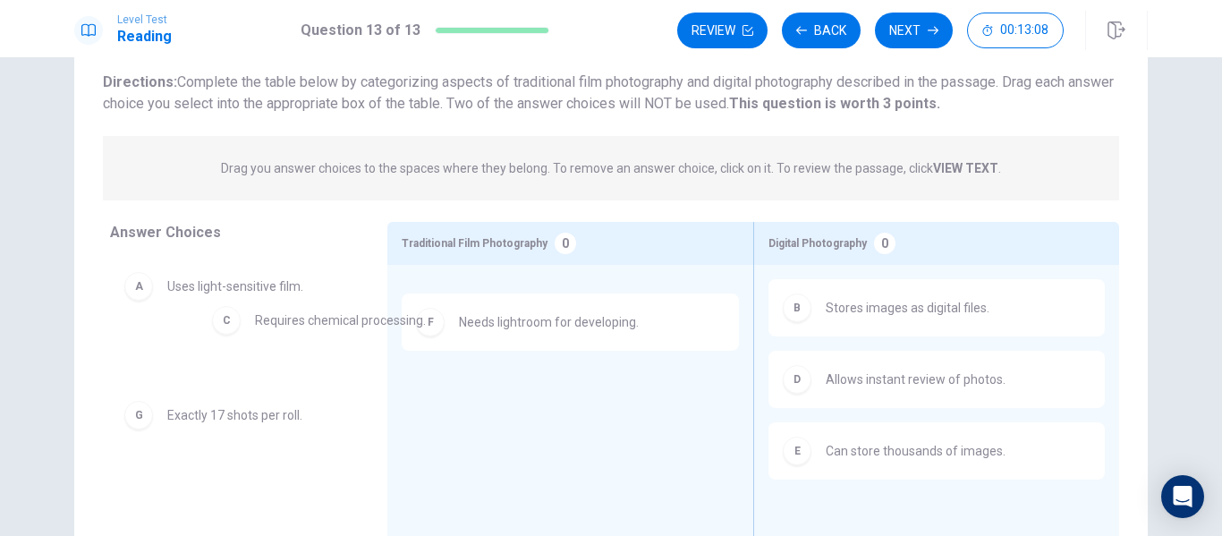
drag, startPoint x: 529, startPoint y: 332, endPoint x: 244, endPoint y: 335, distance: 284.5
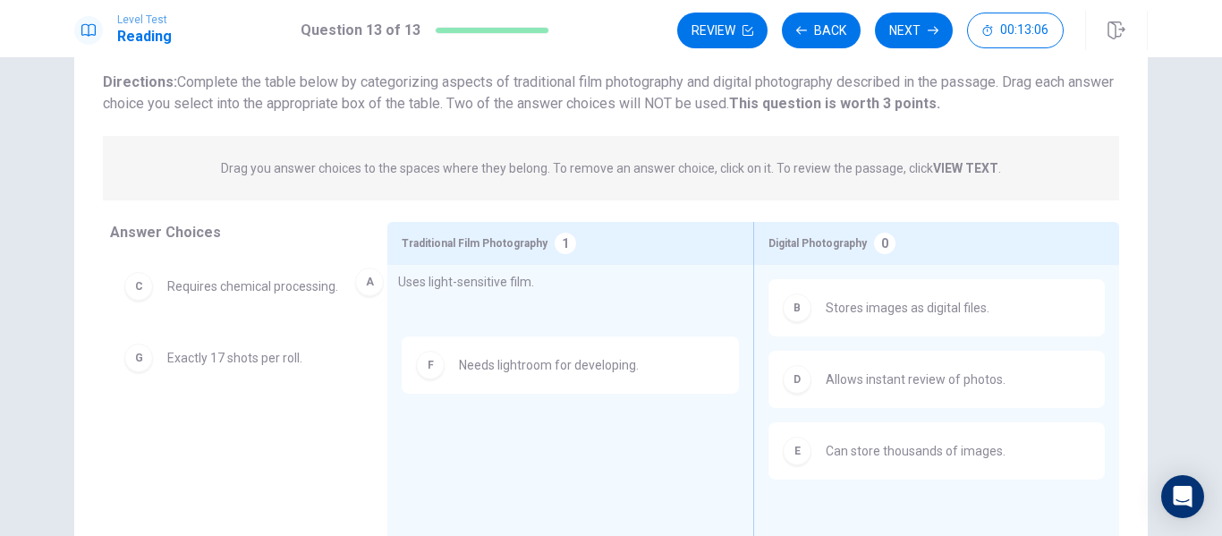
drag, startPoint x: 193, startPoint y: 299, endPoint x: 444, endPoint y: 293, distance: 250.6
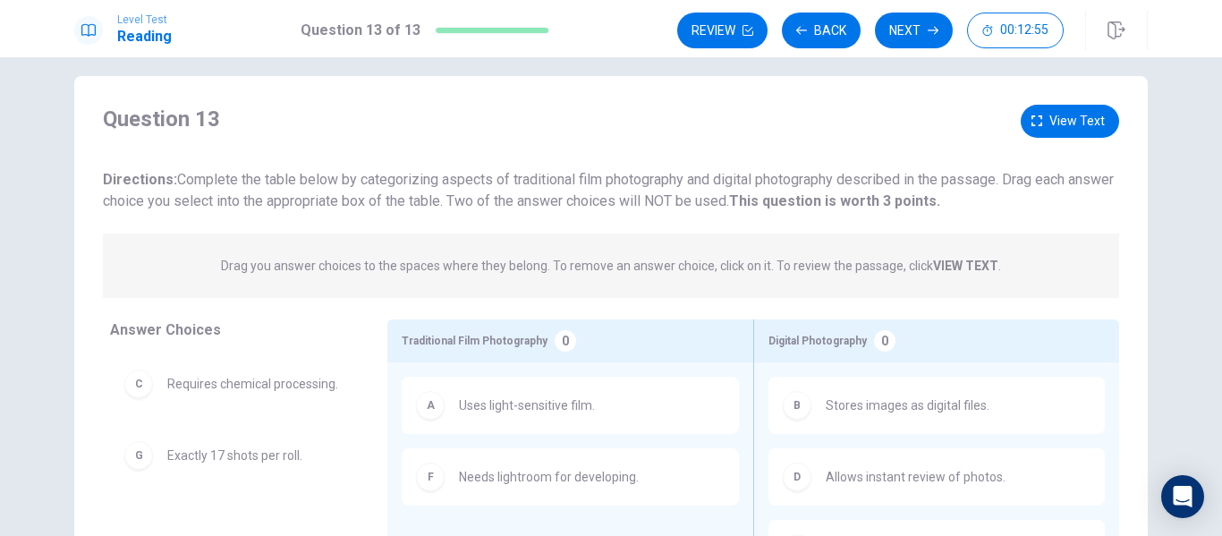
scroll to position [15, 0]
click at [1084, 122] on span "View text" at bounding box center [1077, 123] width 55 height 22
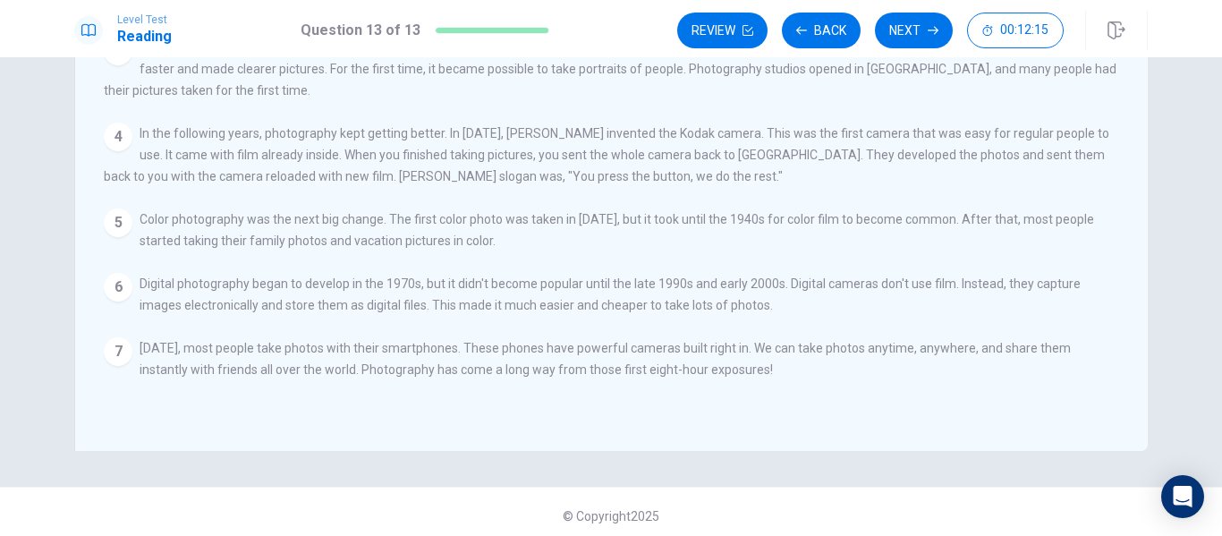
scroll to position [0, 0]
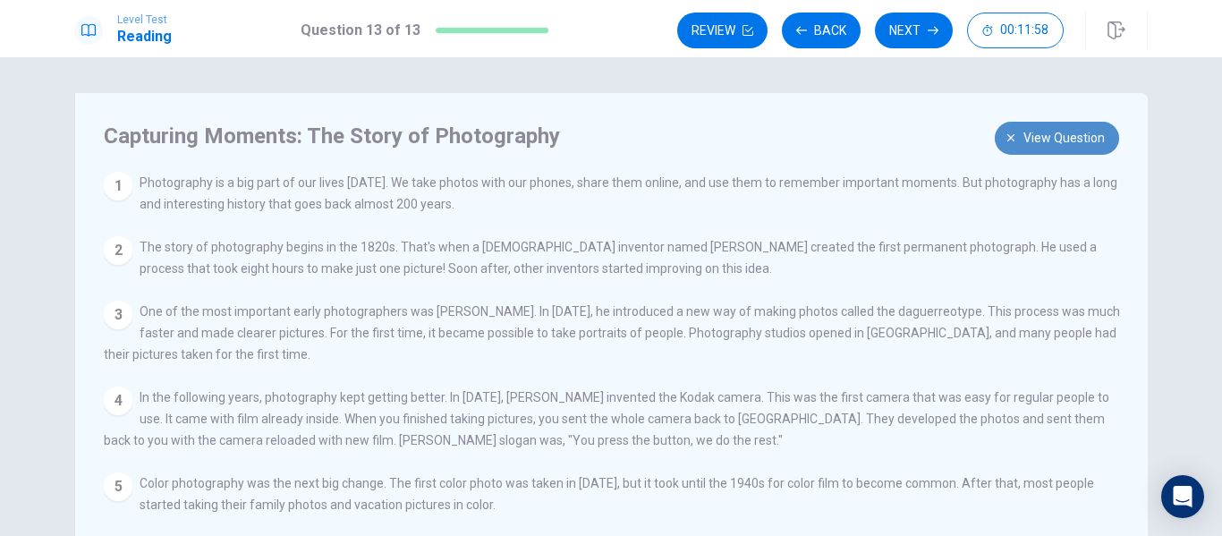
click at [1024, 141] on span "View question" at bounding box center [1064, 138] width 81 height 22
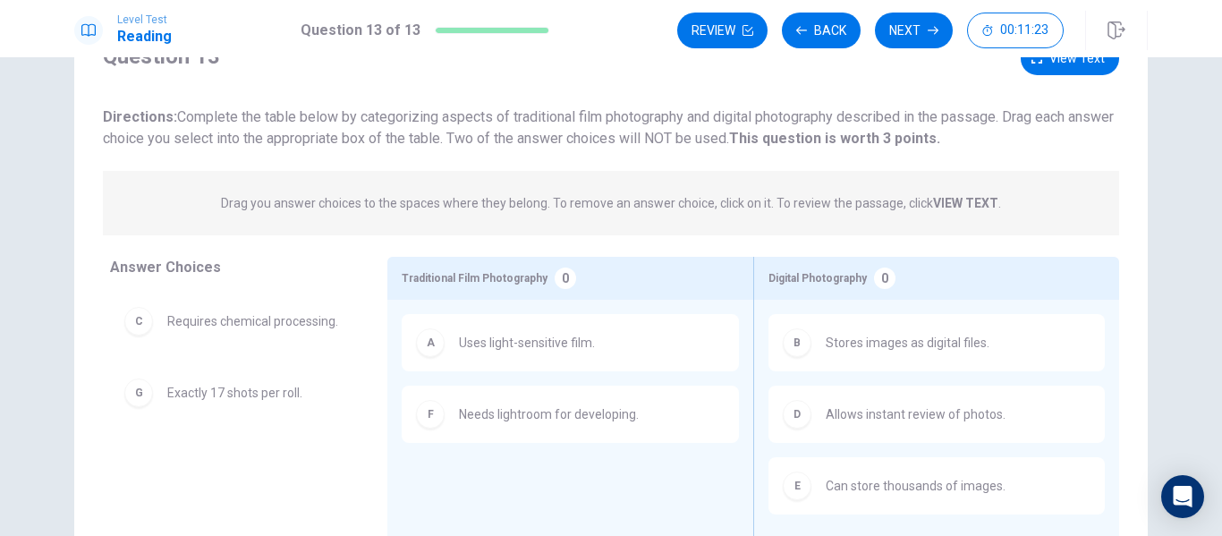
scroll to position [70, 0]
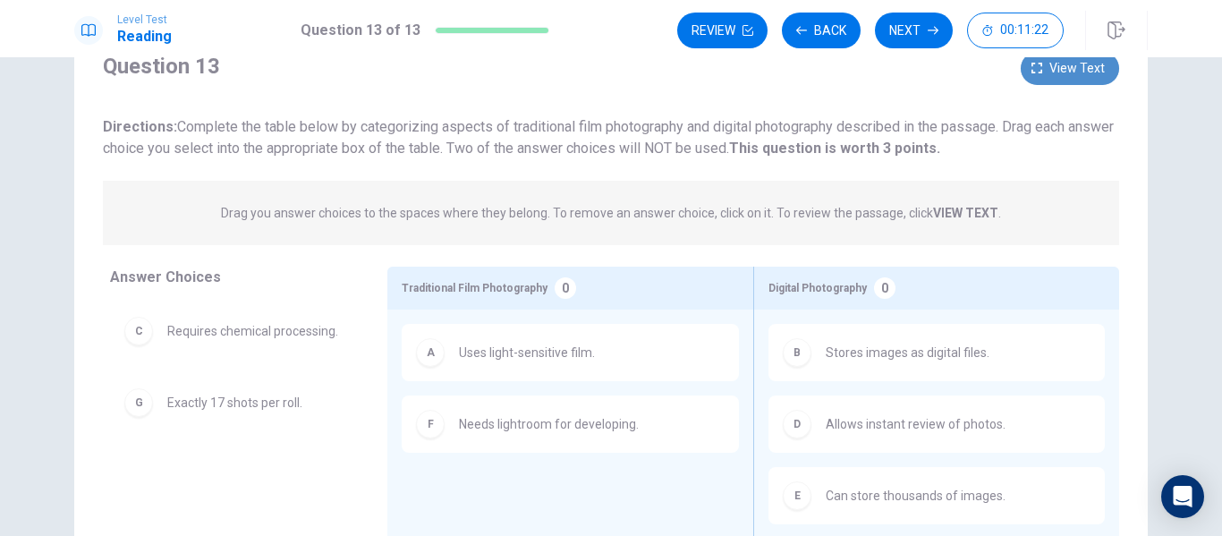
click at [1082, 72] on span "View text" at bounding box center [1077, 68] width 55 height 22
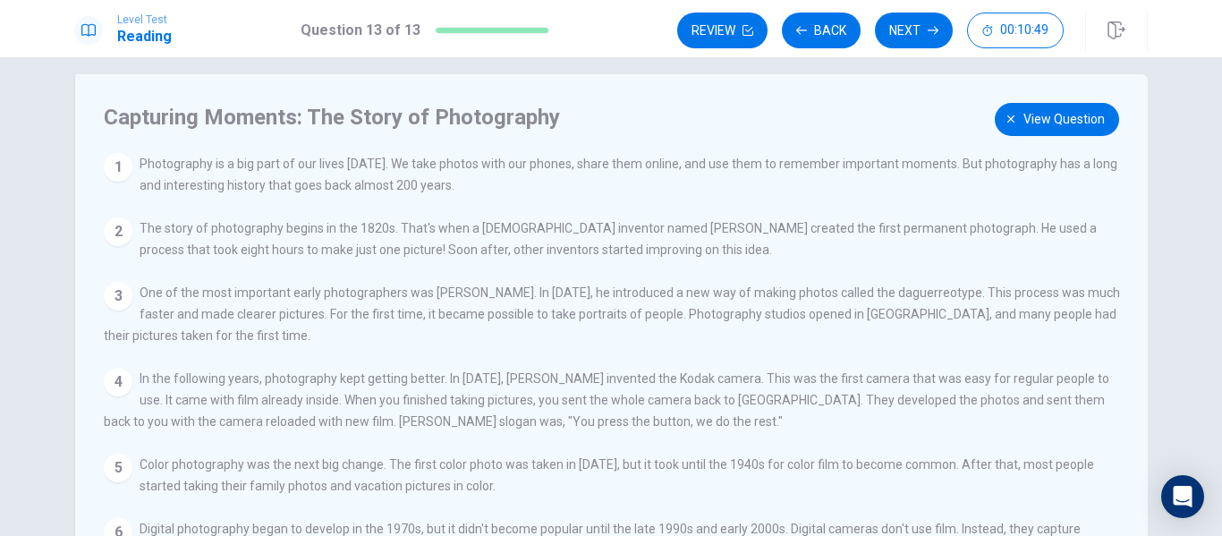
scroll to position [0, 0]
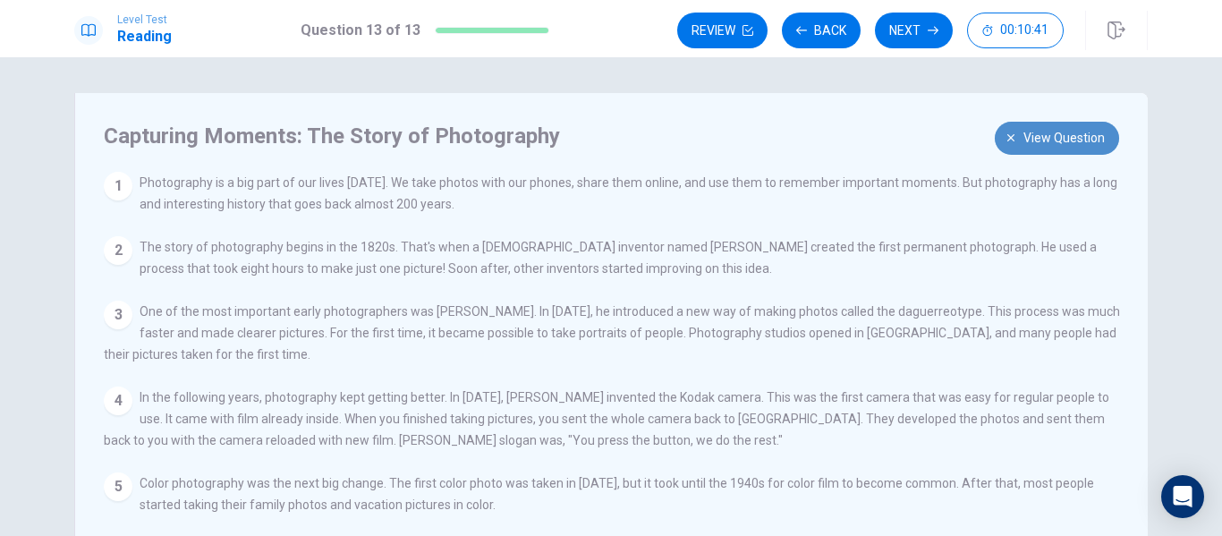
click at [1048, 141] on span "View question" at bounding box center [1064, 138] width 81 height 22
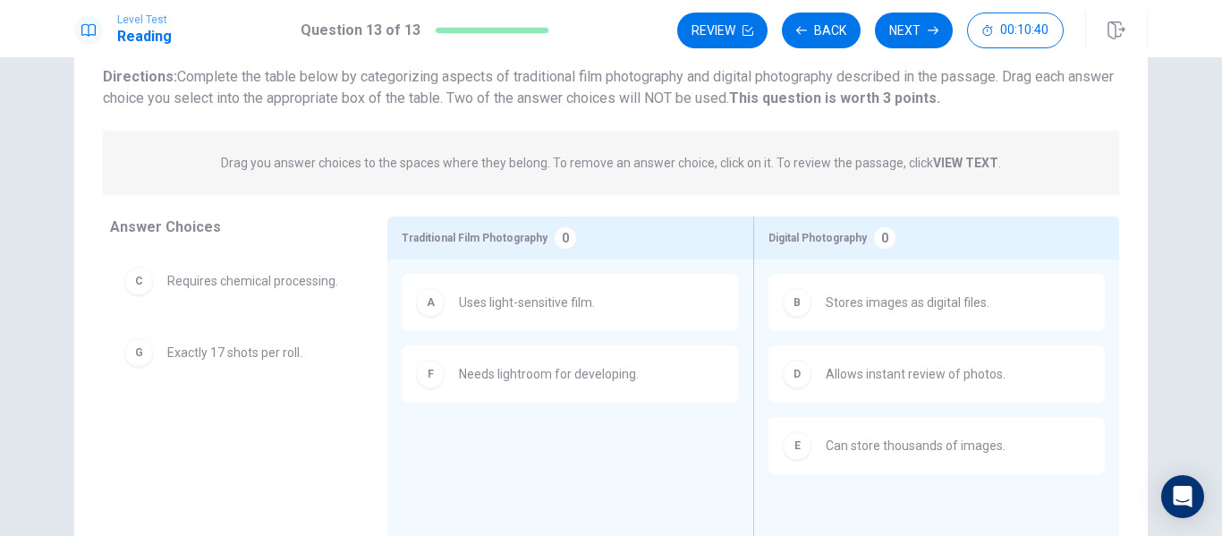
scroll to position [121, 0]
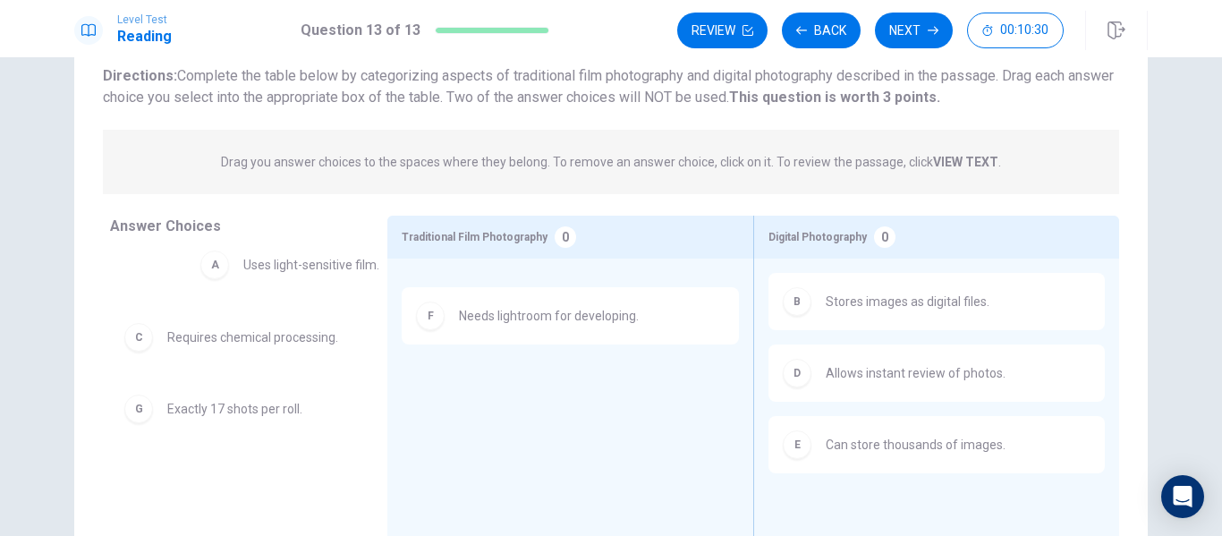
drag, startPoint x: 446, startPoint y: 318, endPoint x: 225, endPoint y: 279, distance: 224.3
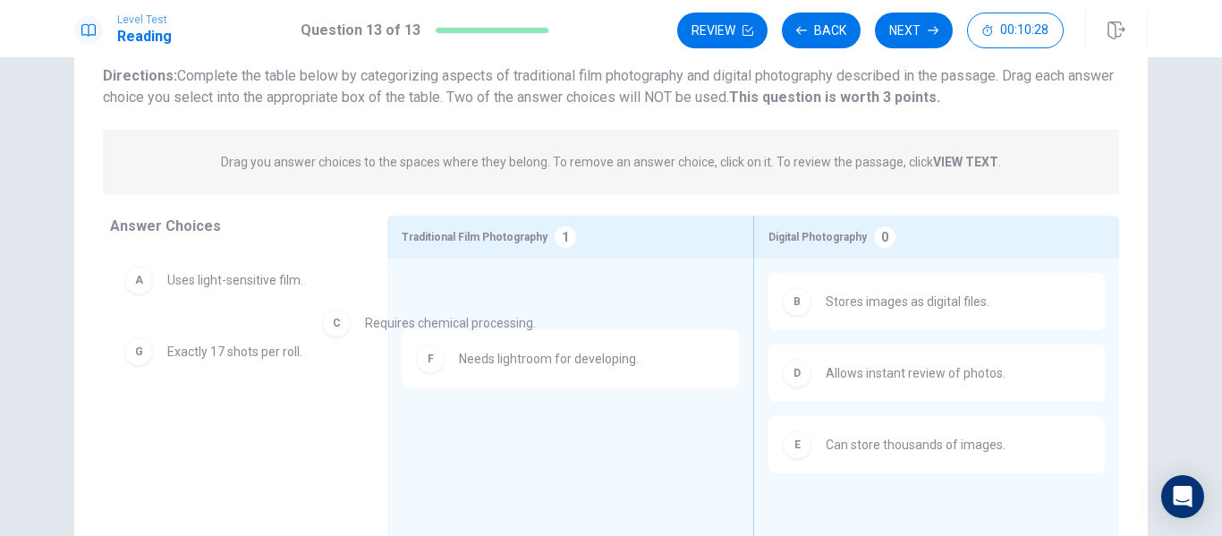
drag, startPoint x: 202, startPoint y: 357, endPoint x: 411, endPoint y: 327, distance: 210.6
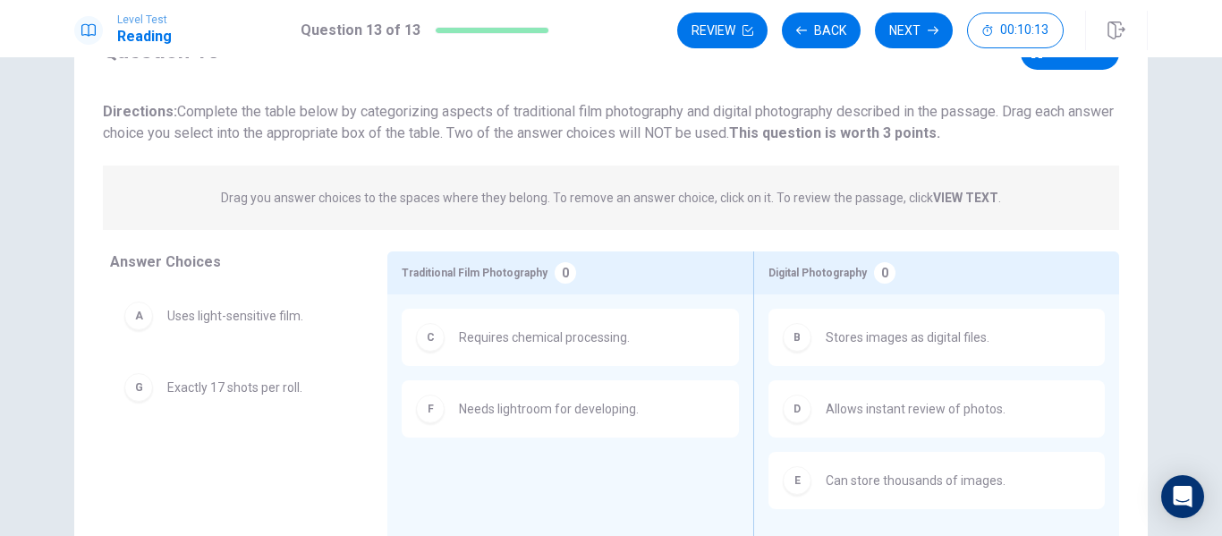
scroll to position [0, 0]
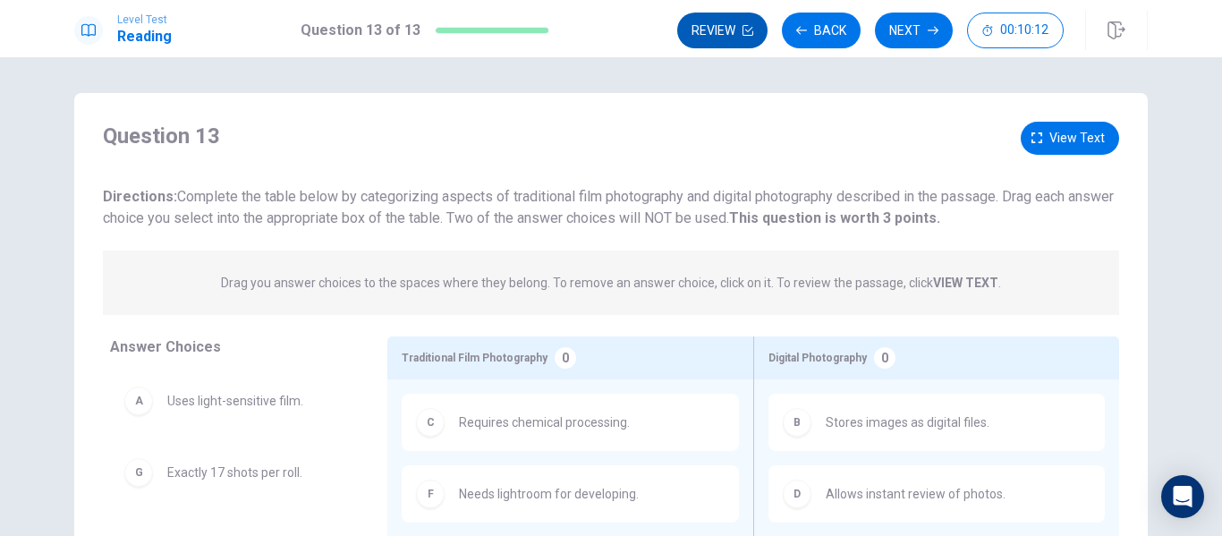
click at [730, 31] on button "Review" at bounding box center [722, 31] width 90 height 36
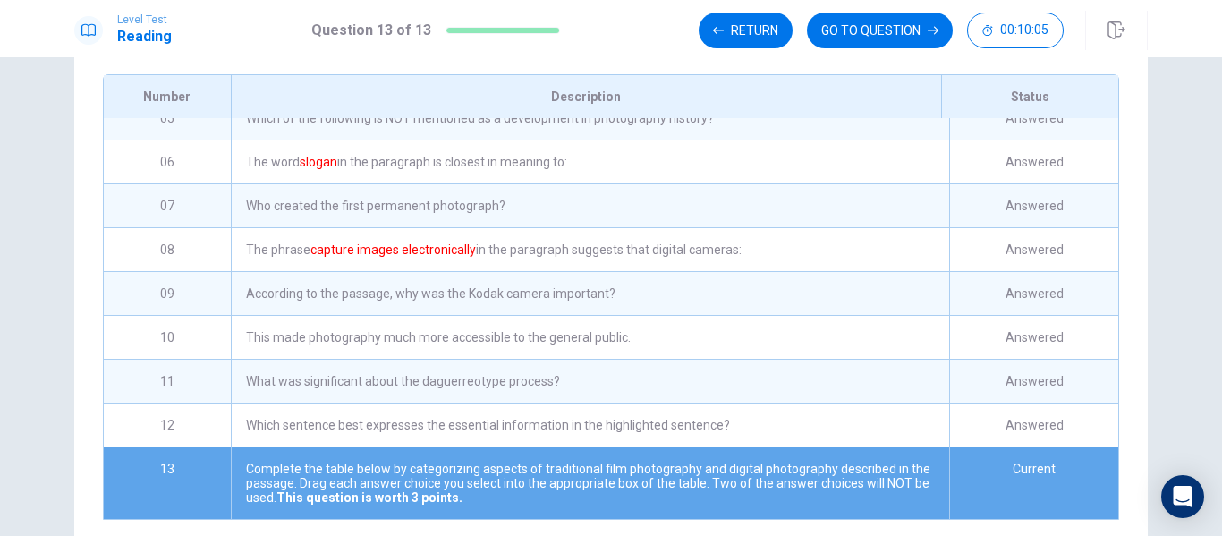
scroll to position [368, 0]
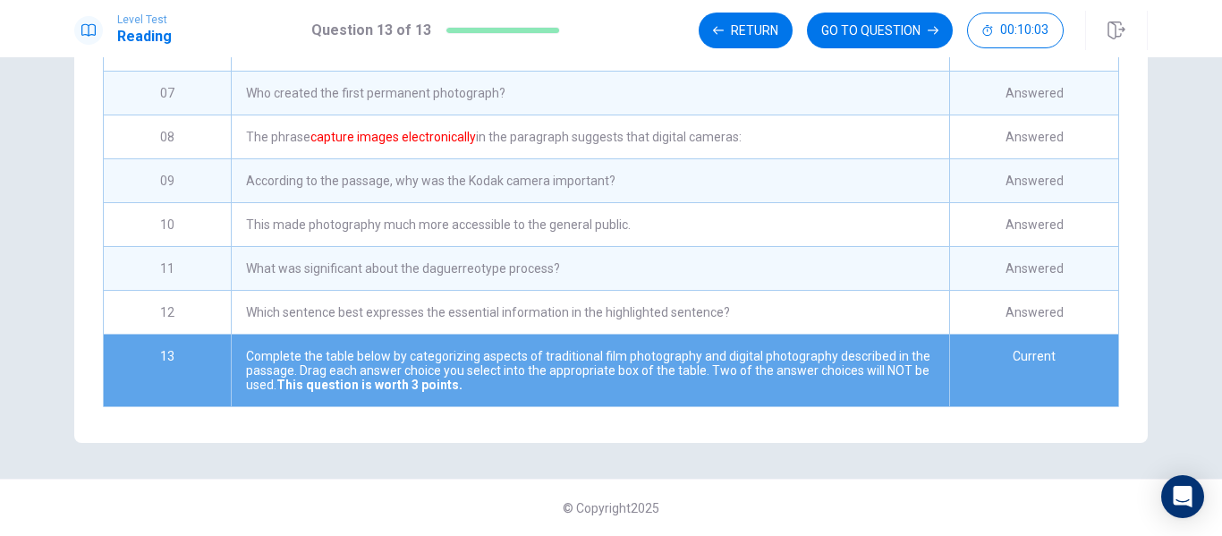
click at [1028, 359] on div "Current" at bounding box center [1033, 371] width 169 height 72
click at [837, 18] on button "GO TO QUESTION" at bounding box center [880, 31] width 146 height 36
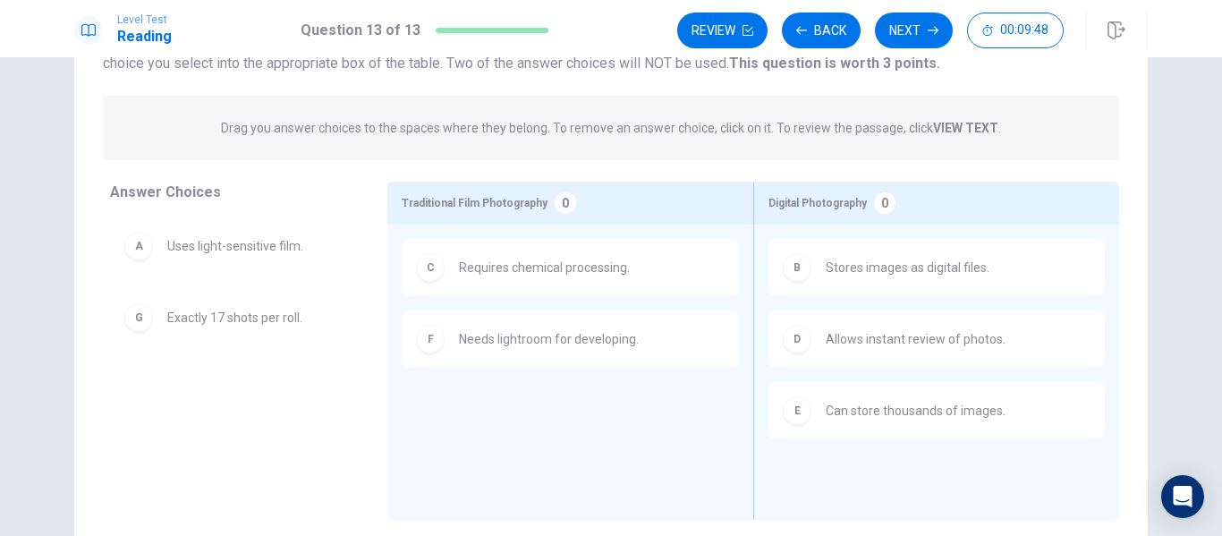
scroll to position [155, 0]
drag, startPoint x: 280, startPoint y: 242, endPoint x: 593, endPoint y: 258, distance: 313.6
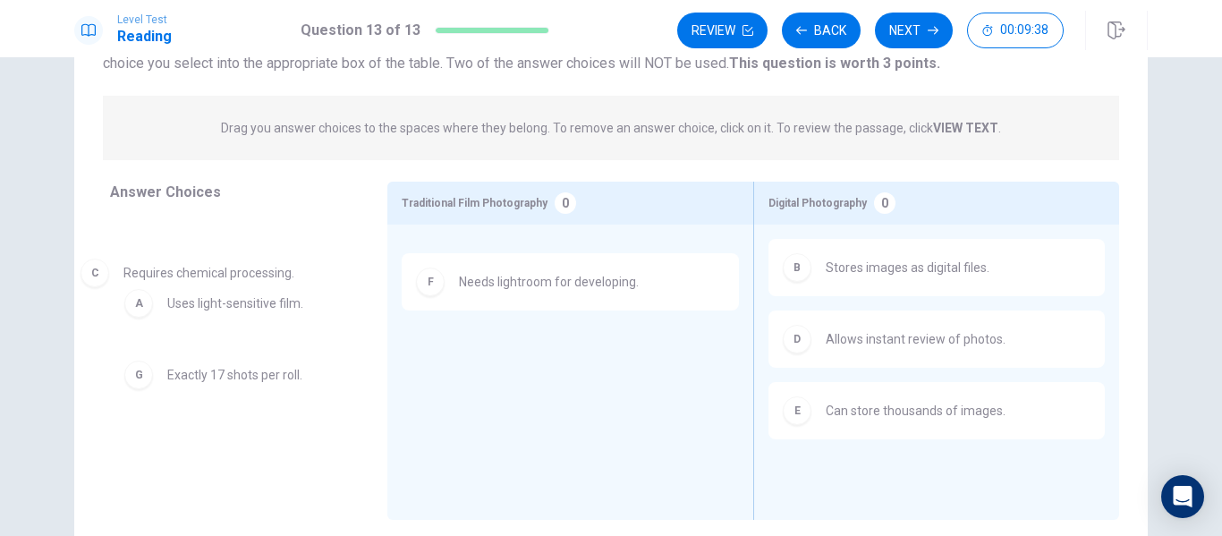
drag, startPoint x: 578, startPoint y: 273, endPoint x: 234, endPoint y: 278, distance: 344.5
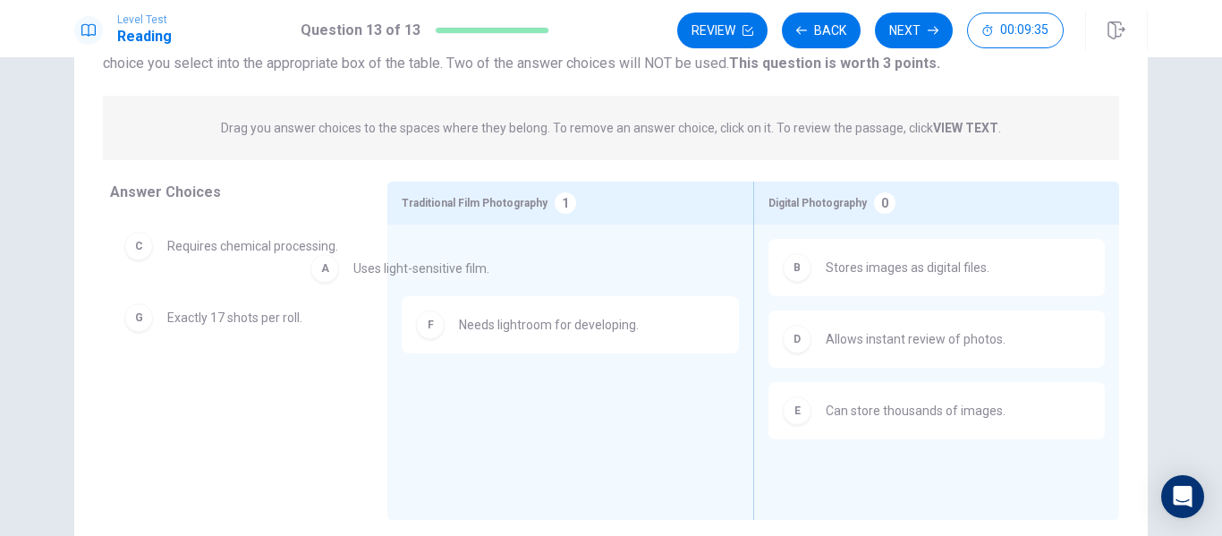
drag, startPoint x: 252, startPoint y: 257, endPoint x: 503, endPoint y: 272, distance: 251.0
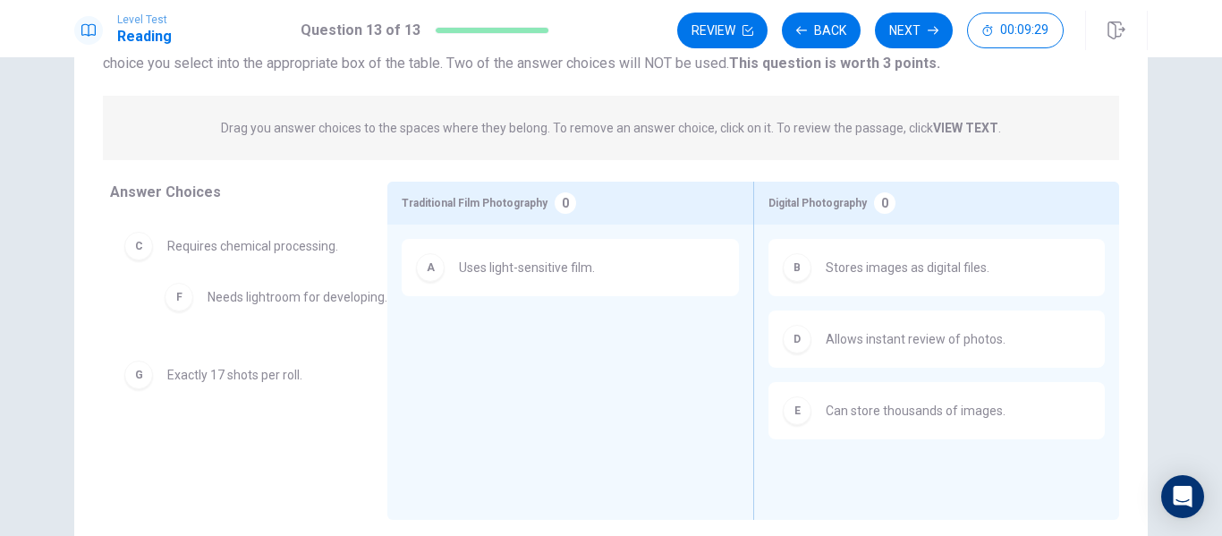
drag, startPoint x: 514, startPoint y: 344, endPoint x: 255, endPoint y: 302, distance: 263.0
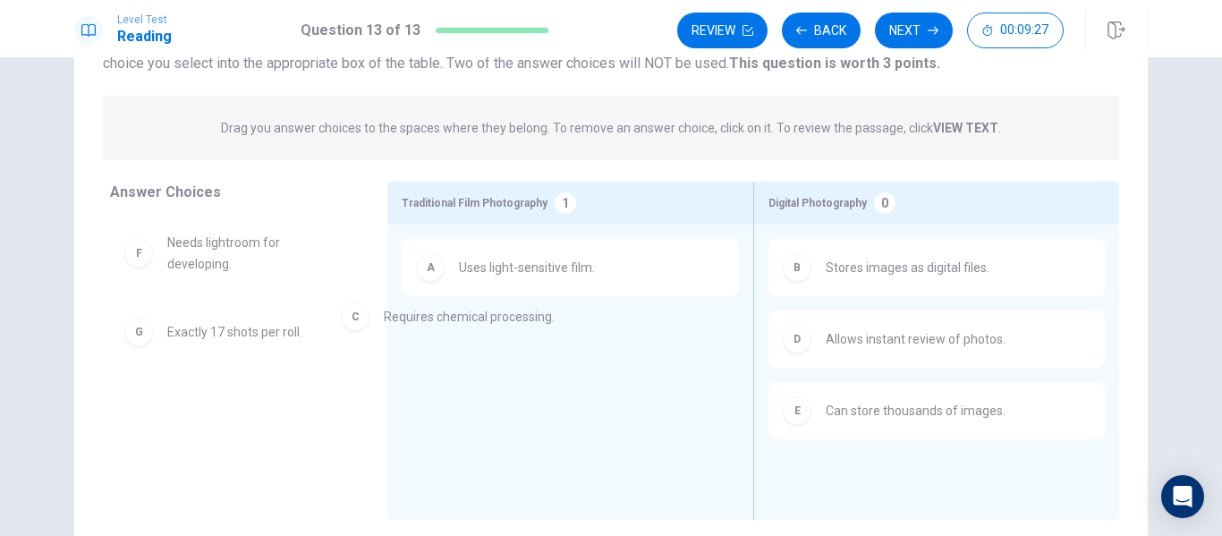
drag, startPoint x: 214, startPoint y: 252, endPoint x: 442, endPoint y: 323, distance: 238.9
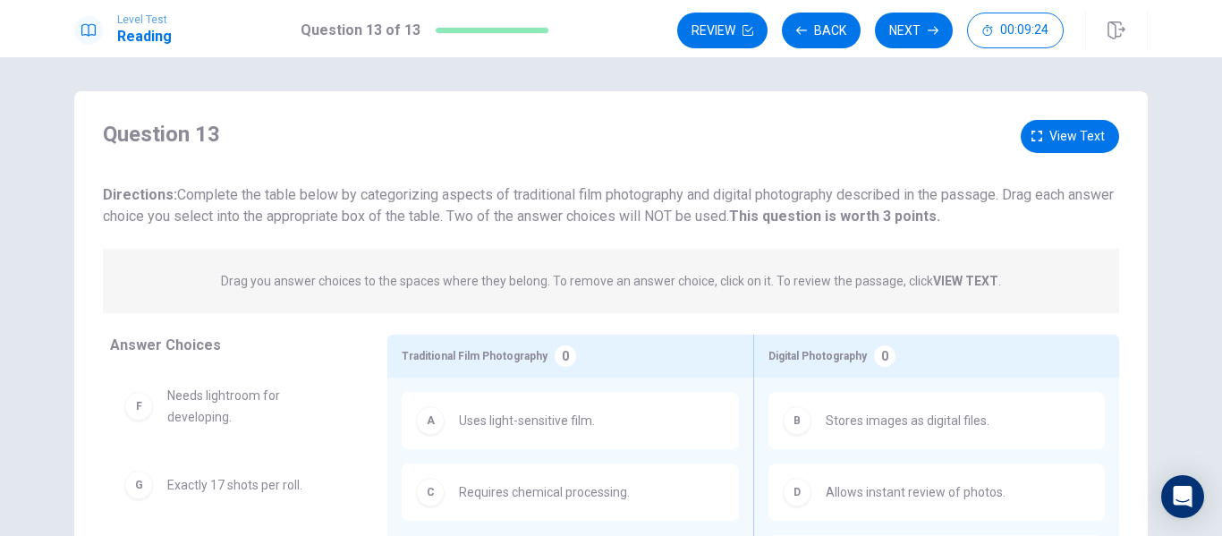
scroll to position [0, 0]
click at [1033, 140] on icon "button" at bounding box center [1037, 137] width 11 height 11
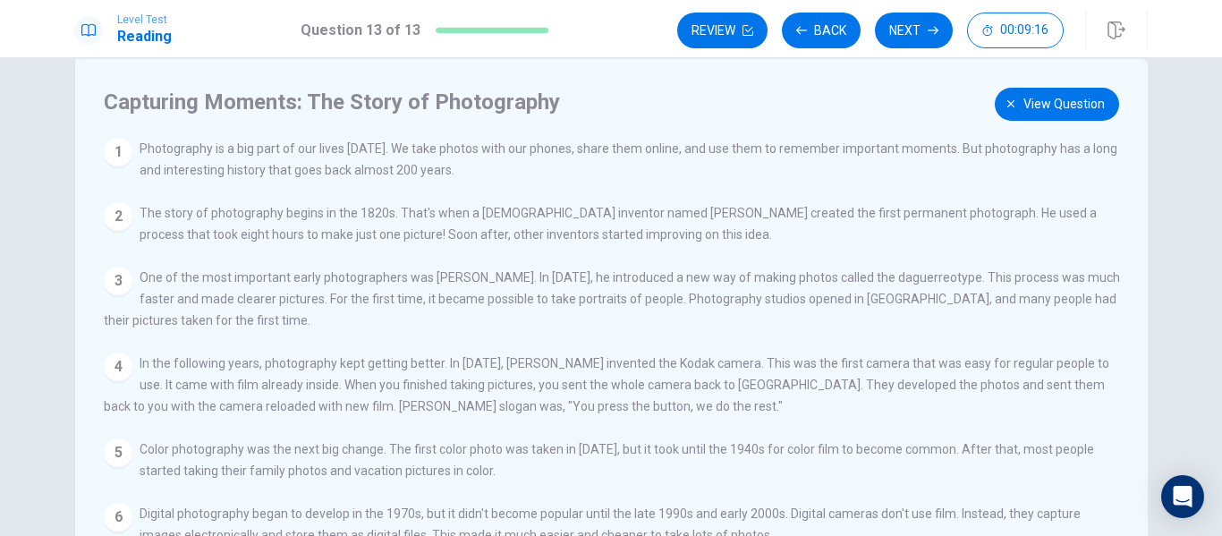
scroll to position [72, 0]
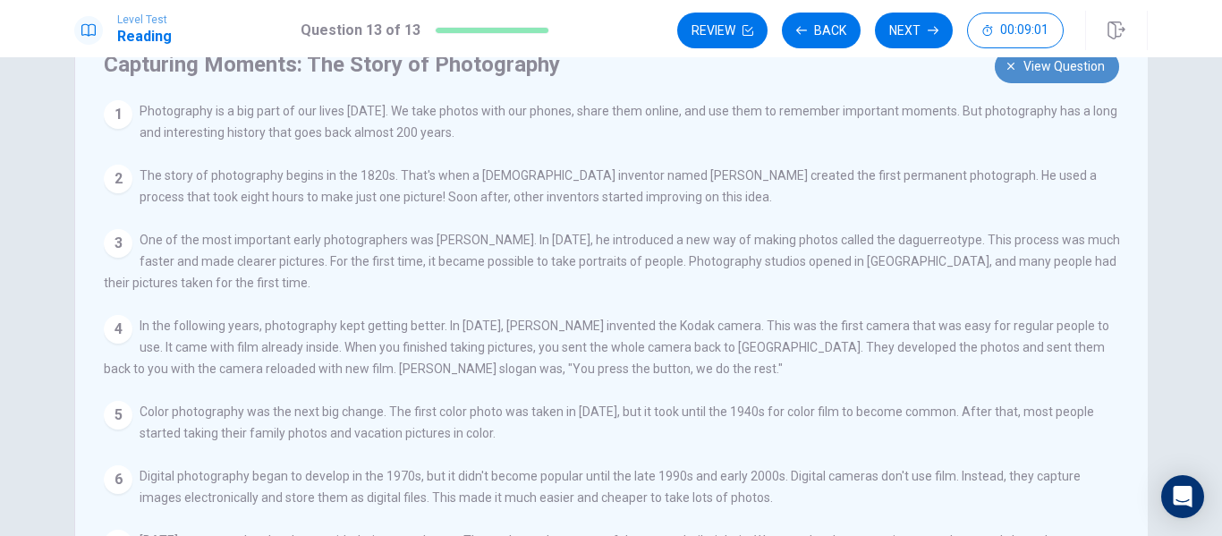
click at [1007, 72] on button "View question" at bounding box center [1057, 66] width 124 height 33
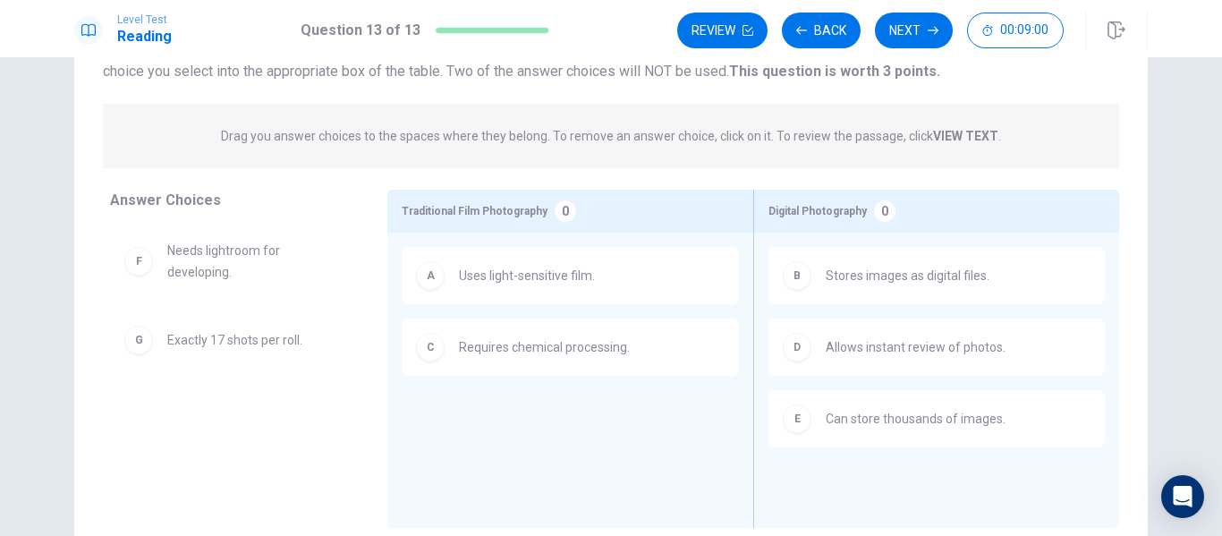
scroll to position [150, 0]
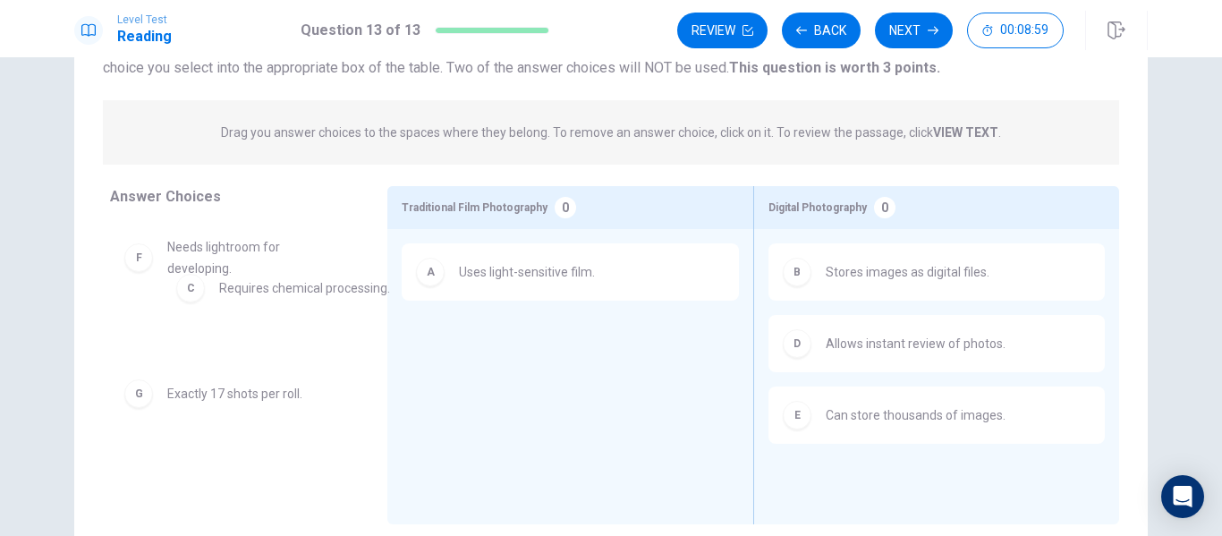
drag, startPoint x: 502, startPoint y: 351, endPoint x: 256, endPoint y: 295, distance: 252.2
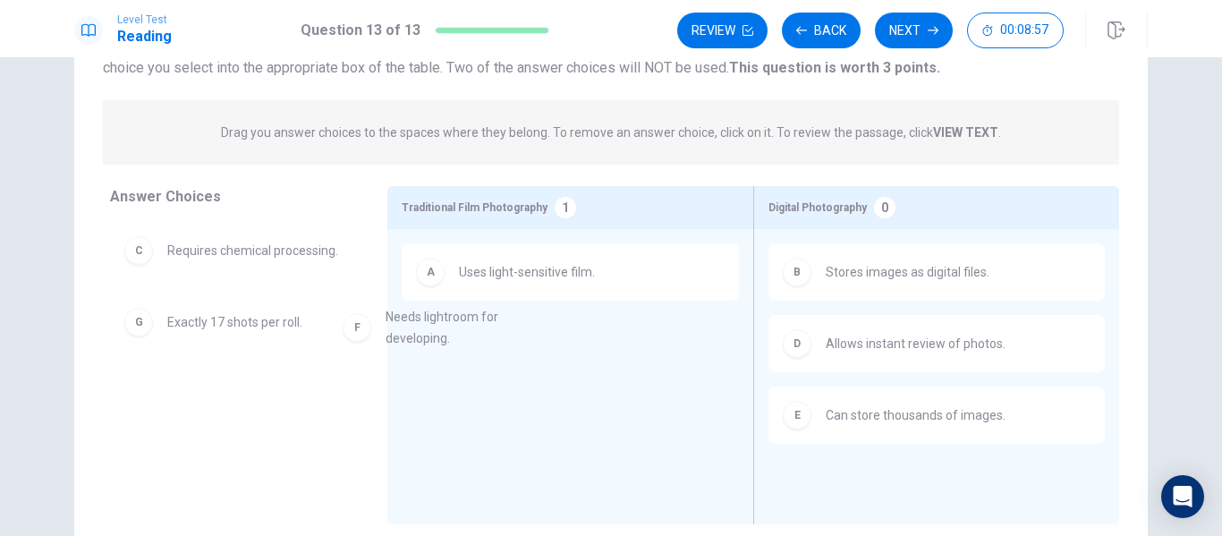
drag, startPoint x: 199, startPoint y: 310, endPoint x: 480, endPoint y: 293, distance: 282.4
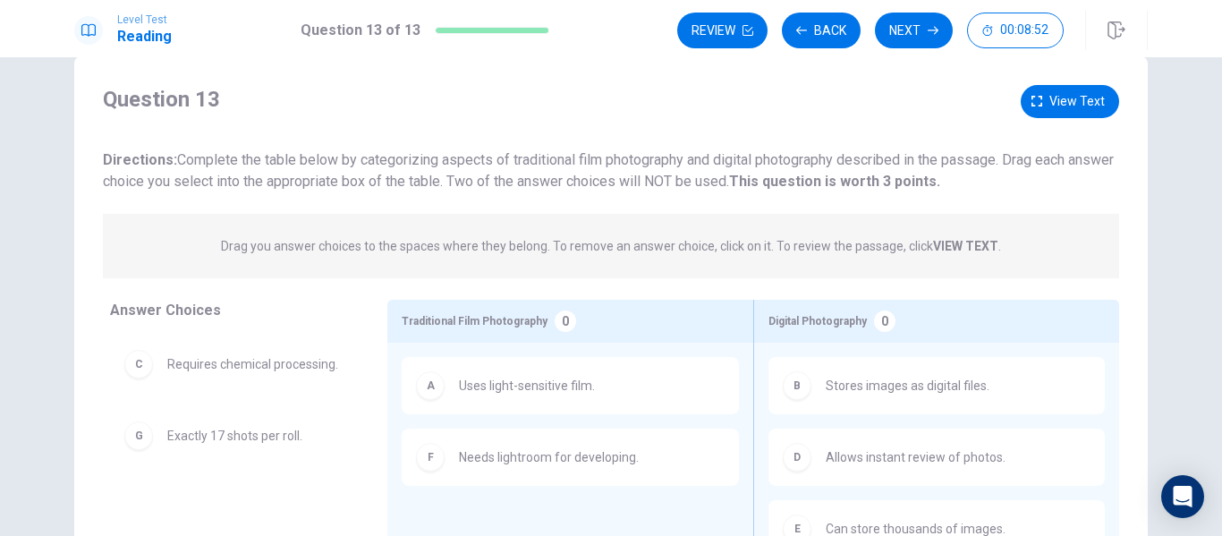
scroll to position [0, 0]
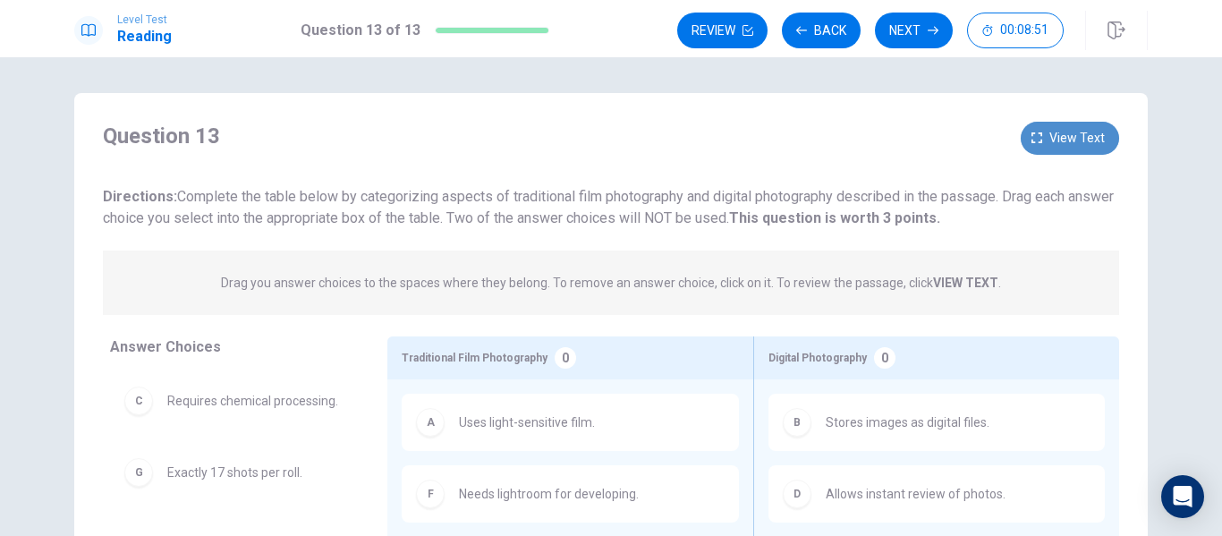
click at [1062, 130] on span "View text" at bounding box center [1077, 138] width 55 height 22
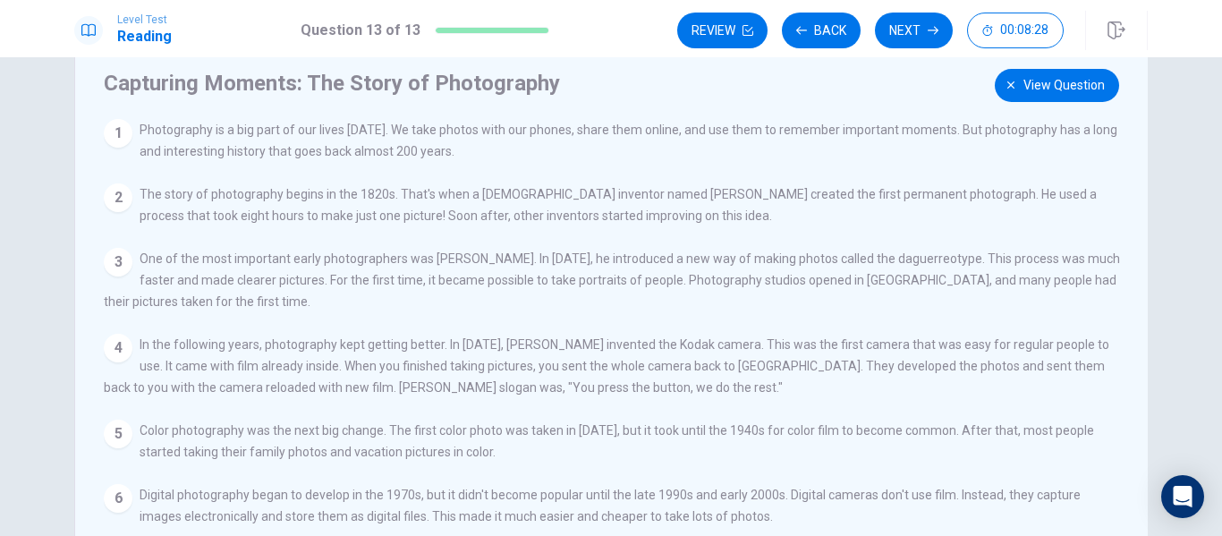
scroll to position [52, 0]
click at [1067, 81] on span "View question" at bounding box center [1064, 86] width 81 height 22
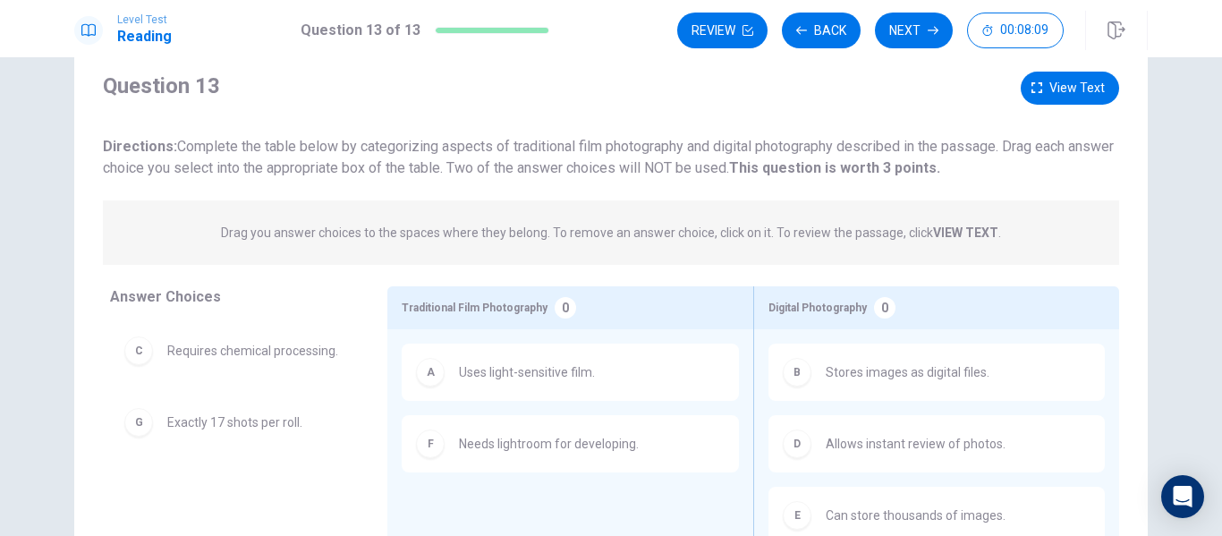
scroll to position [49, 0]
click at [914, 29] on button "Next" at bounding box center [914, 31] width 78 height 36
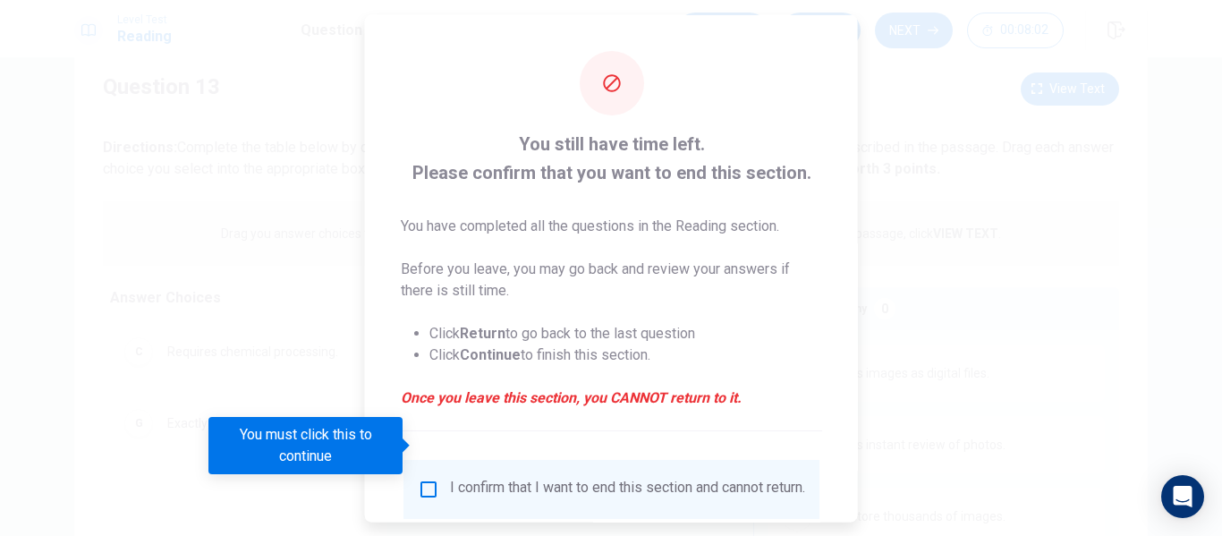
scroll to position [70, 0]
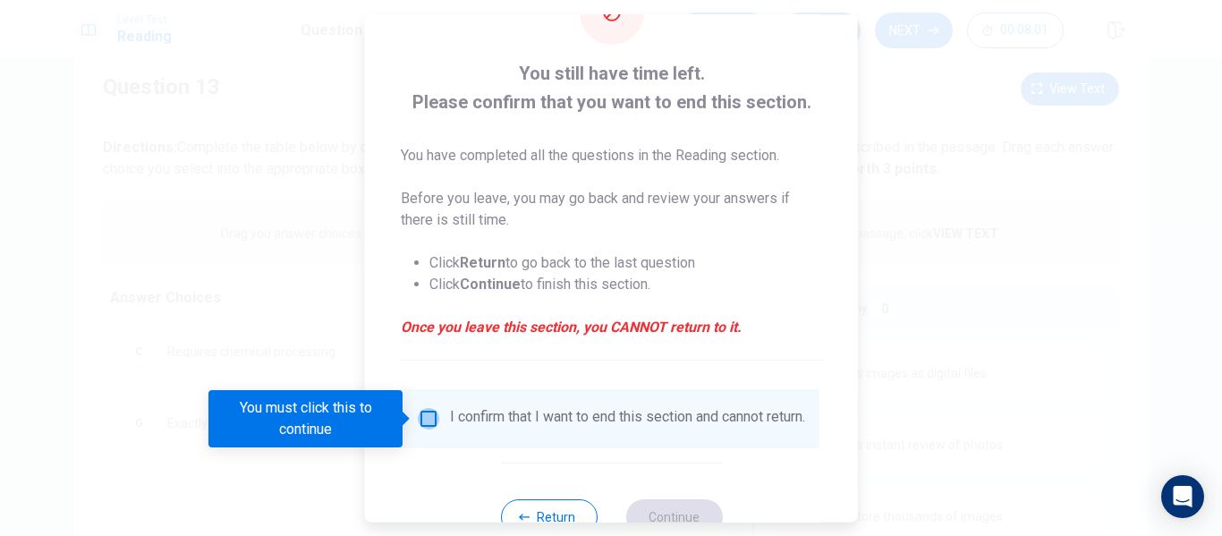
click at [418, 416] on input "You must click this to continue" at bounding box center [428, 418] width 21 height 21
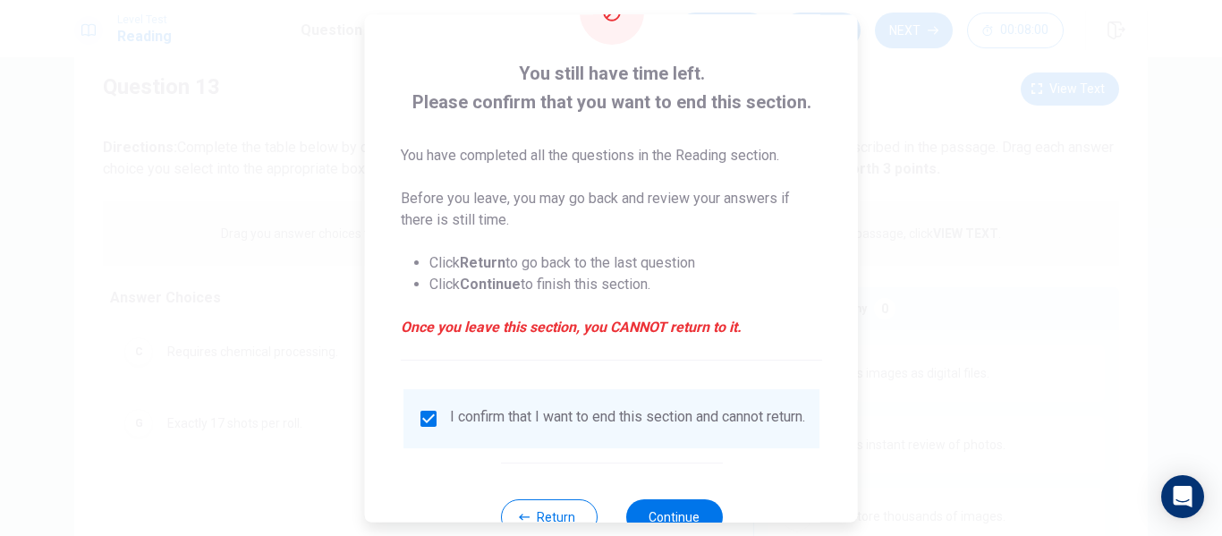
scroll to position [132, 0]
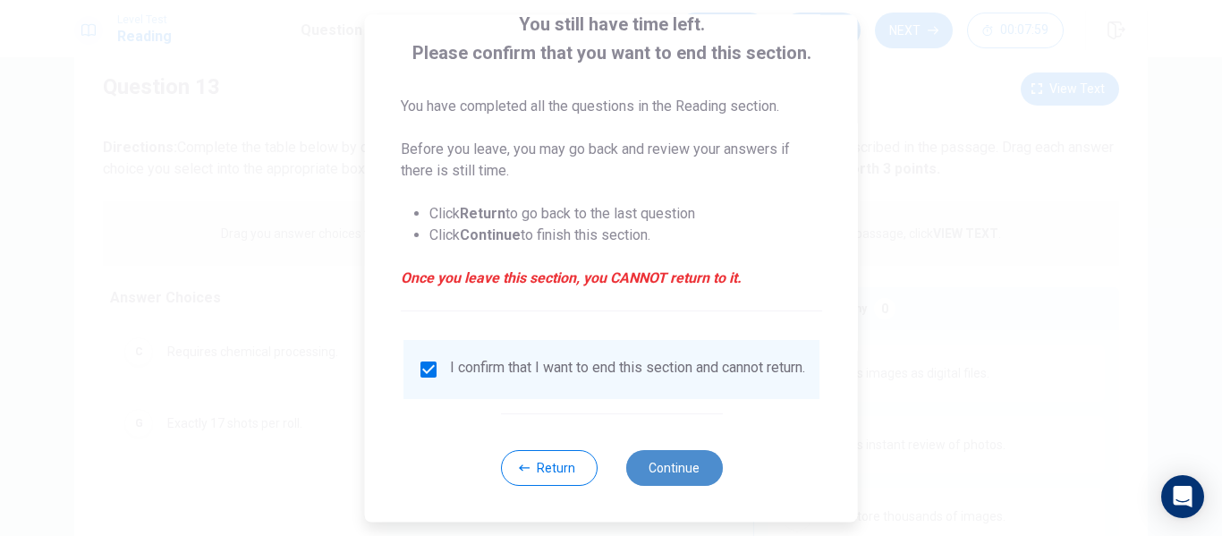
click at [667, 455] on button "Continue" at bounding box center [673, 468] width 97 height 36
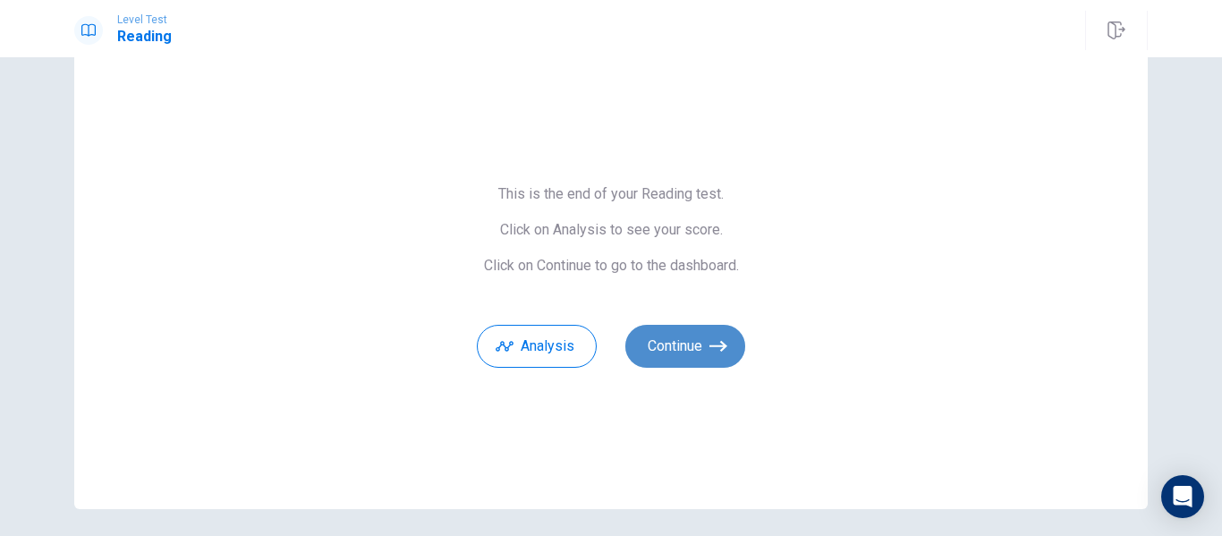
click at [657, 336] on button "Continue" at bounding box center [685, 346] width 120 height 43
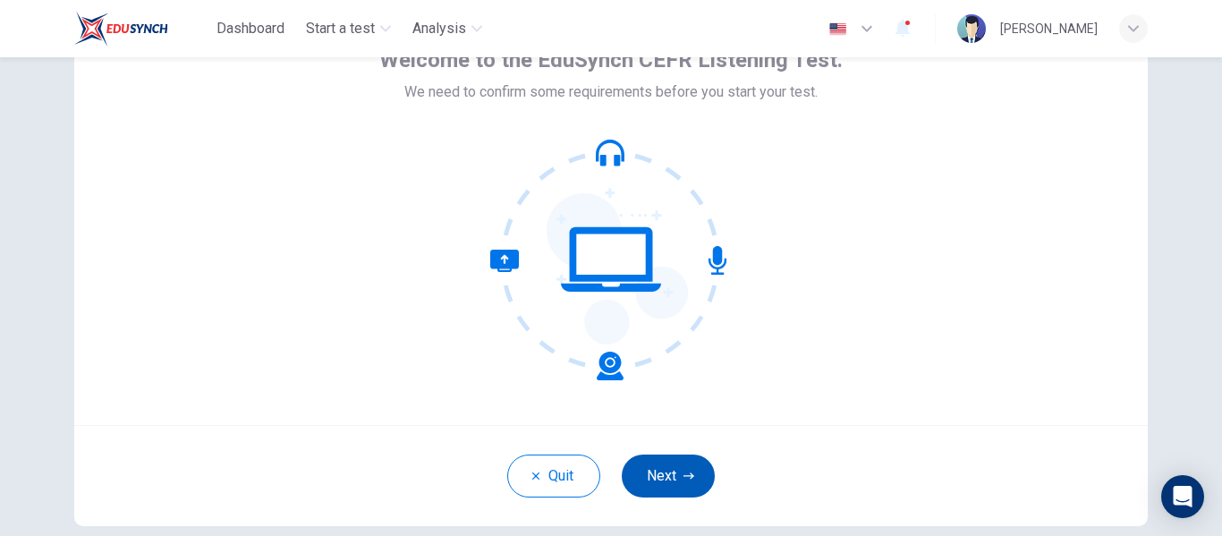
scroll to position [113, 0]
click at [662, 475] on button "Next" at bounding box center [668, 475] width 93 height 43
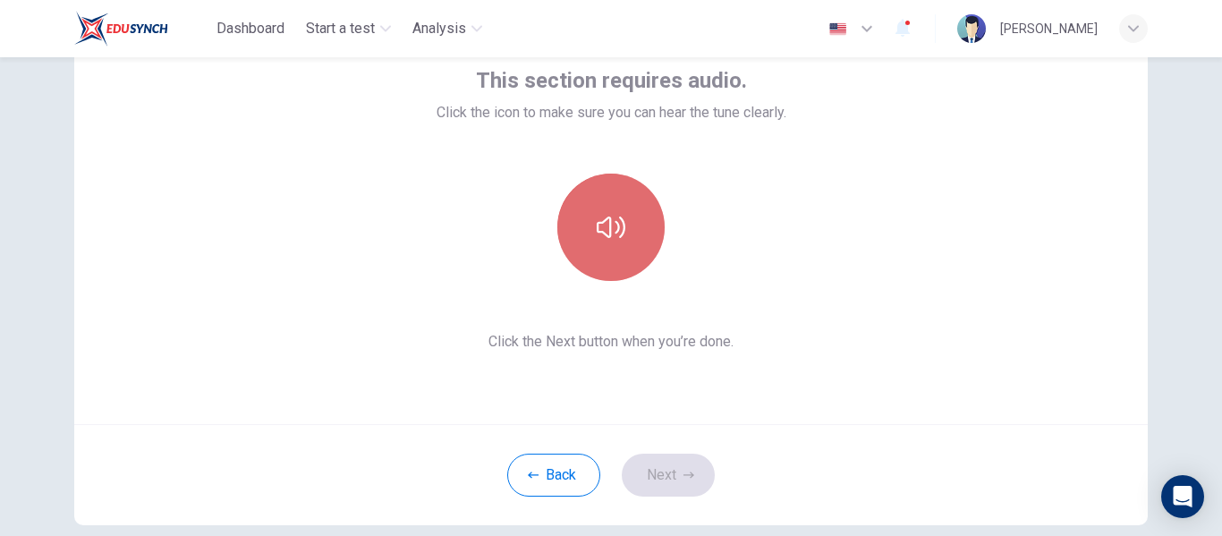
click at [611, 221] on icon "button" at bounding box center [611, 227] width 29 height 21
click at [611, 221] on icon "button" at bounding box center [611, 227] width 29 height 29
click at [611, 221] on icon "button" at bounding box center [611, 227] width 29 height 21
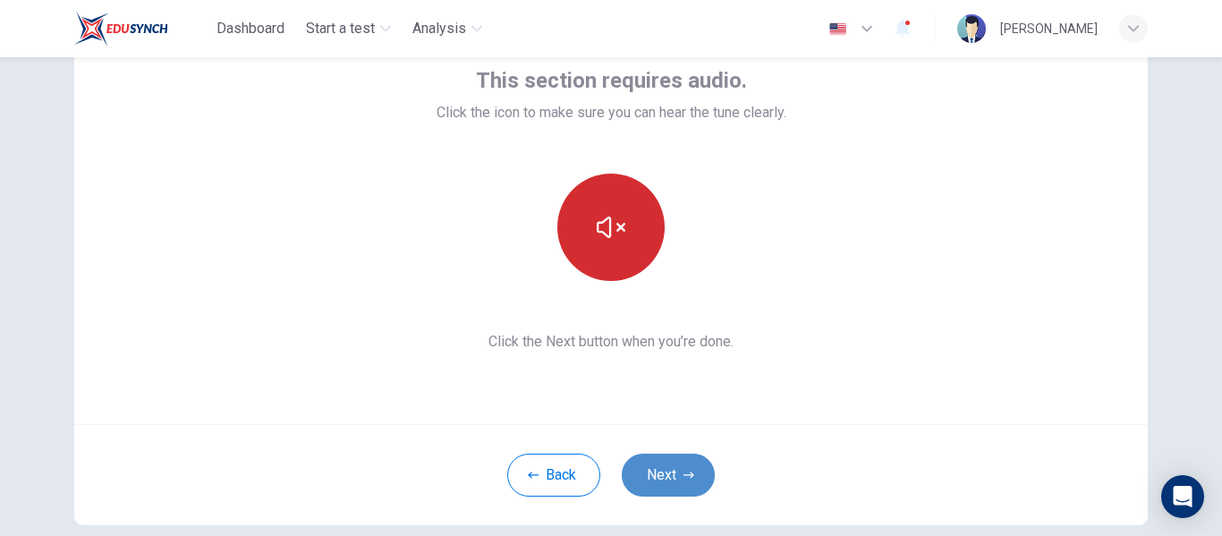
click at [676, 472] on button "Next" at bounding box center [668, 475] width 93 height 43
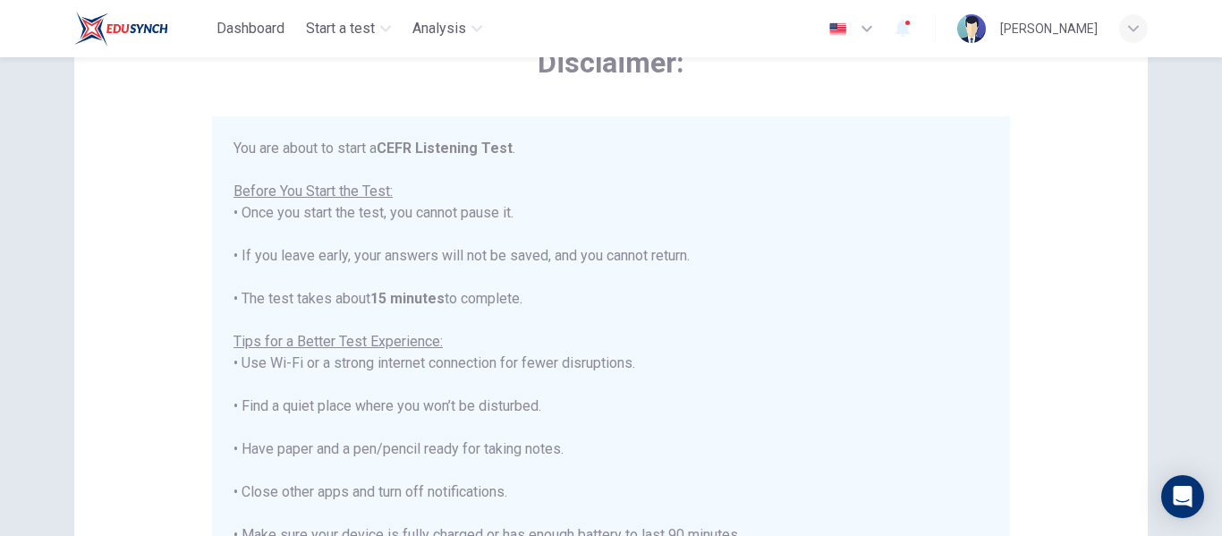
scroll to position [21, 0]
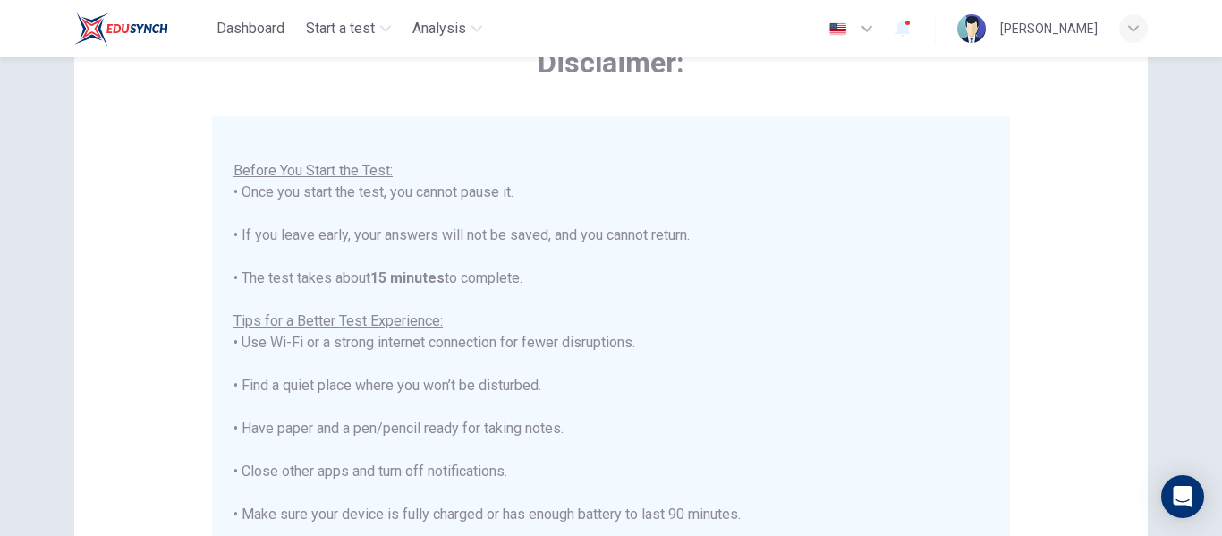
click at [611, 363] on div "You are about to start a CEFR Listening Test . Before You Start the Test: • Onc…" at bounding box center [611, 364] width 755 height 494
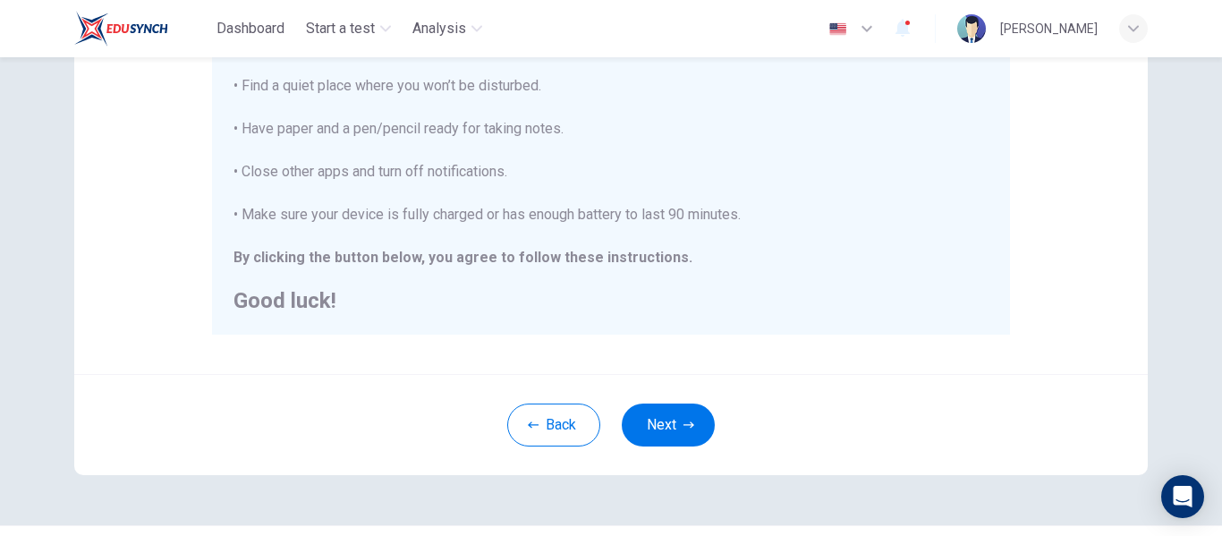
scroll to position [416, 0]
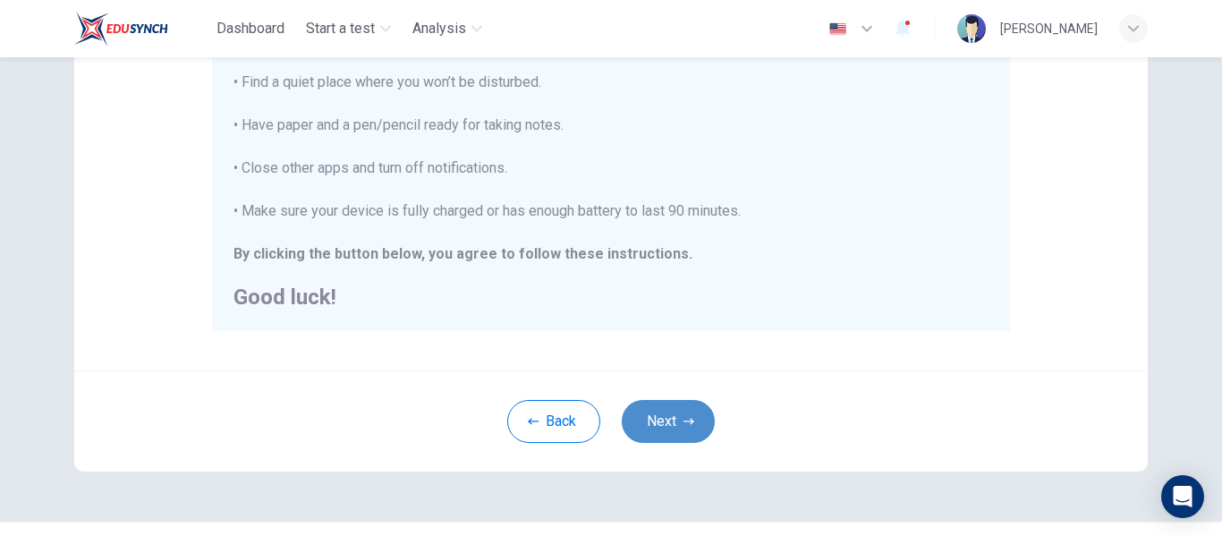
click at [651, 404] on button "Next" at bounding box center [668, 421] width 93 height 43
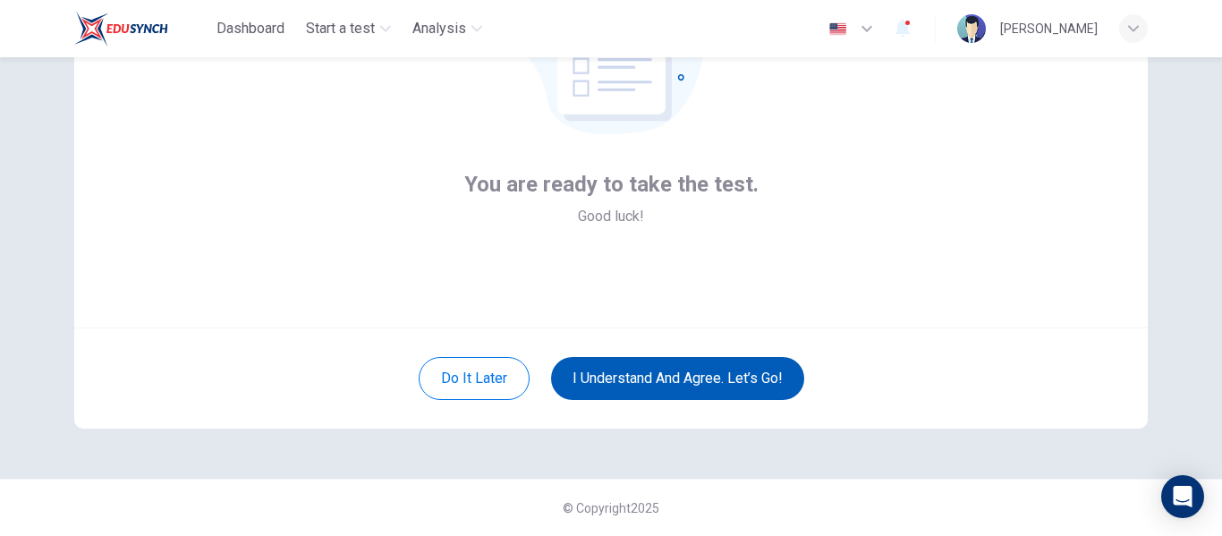
scroll to position [209, 0]
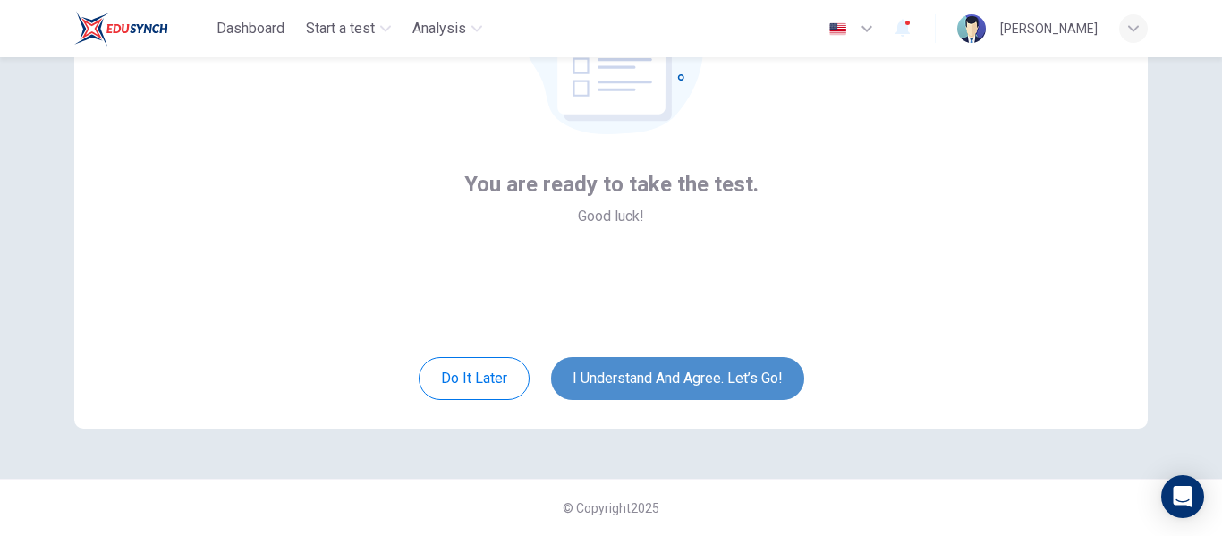
click at [619, 368] on button "I understand and agree. Let’s go!" at bounding box center [677, 378] width 253 height 43
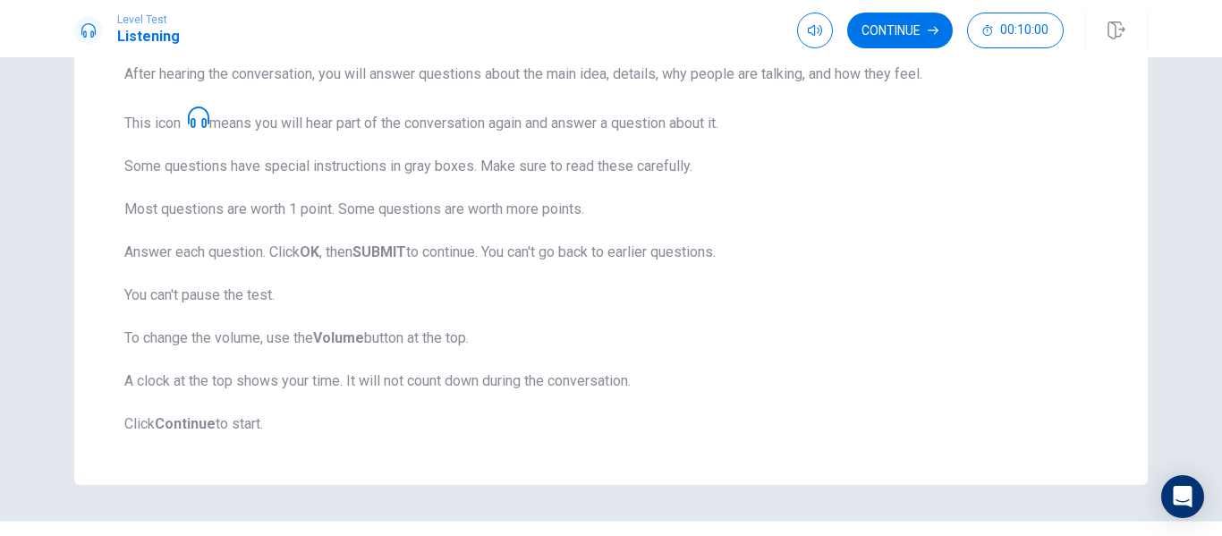
scroll to position [281, 0]
click at [899, 29] on button "Continue" at bounding box center [900, 31] width 106 height 36
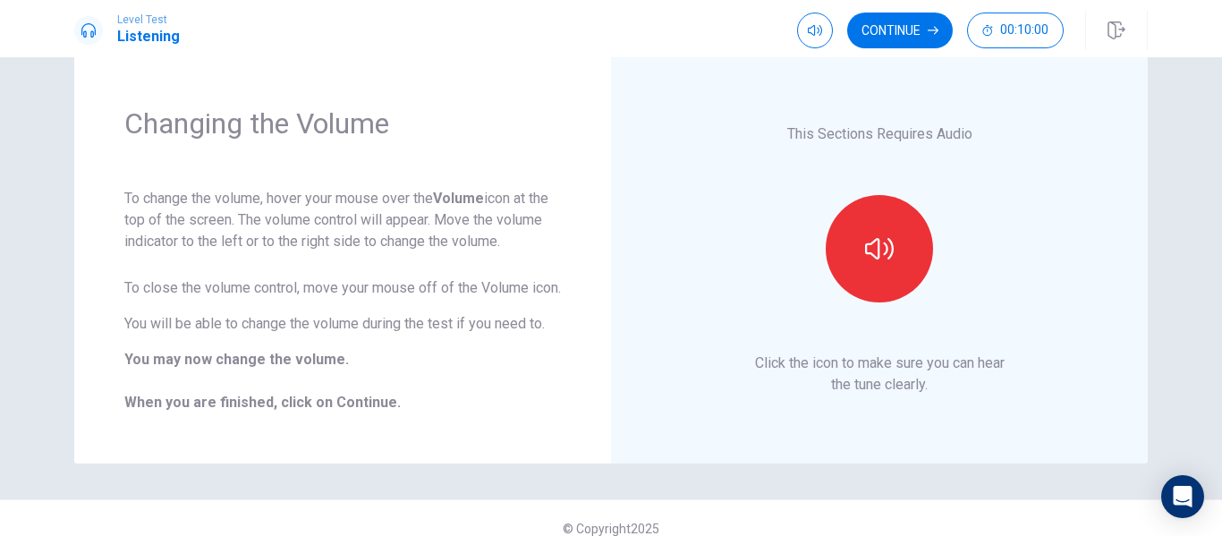
scroll to position [37, 0]
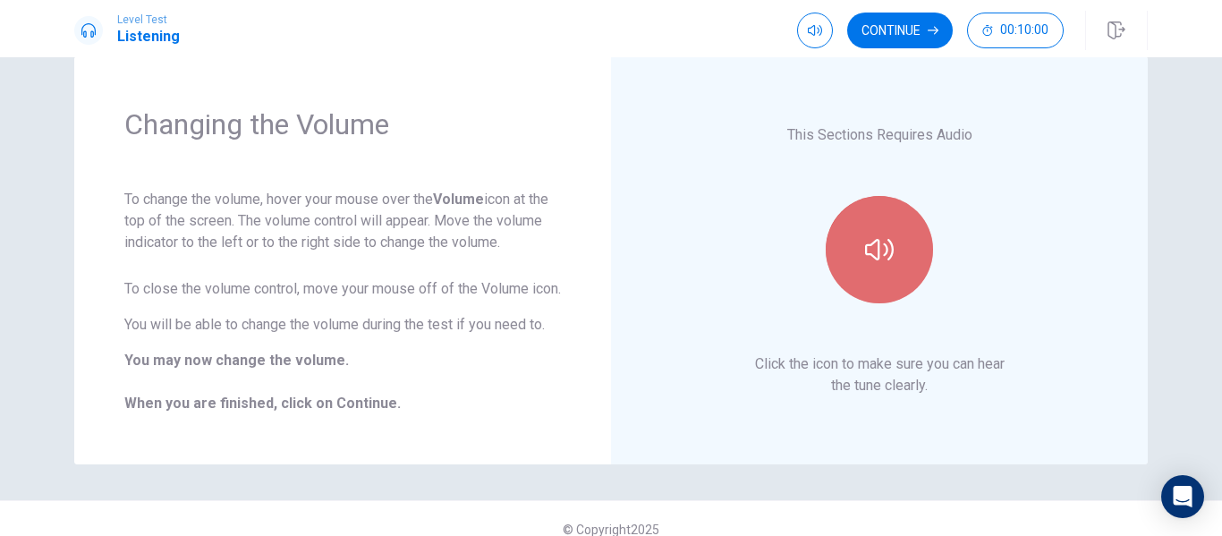
click at [854, 275] on button "button" at bounding box center [879, 249] width 107 height 107
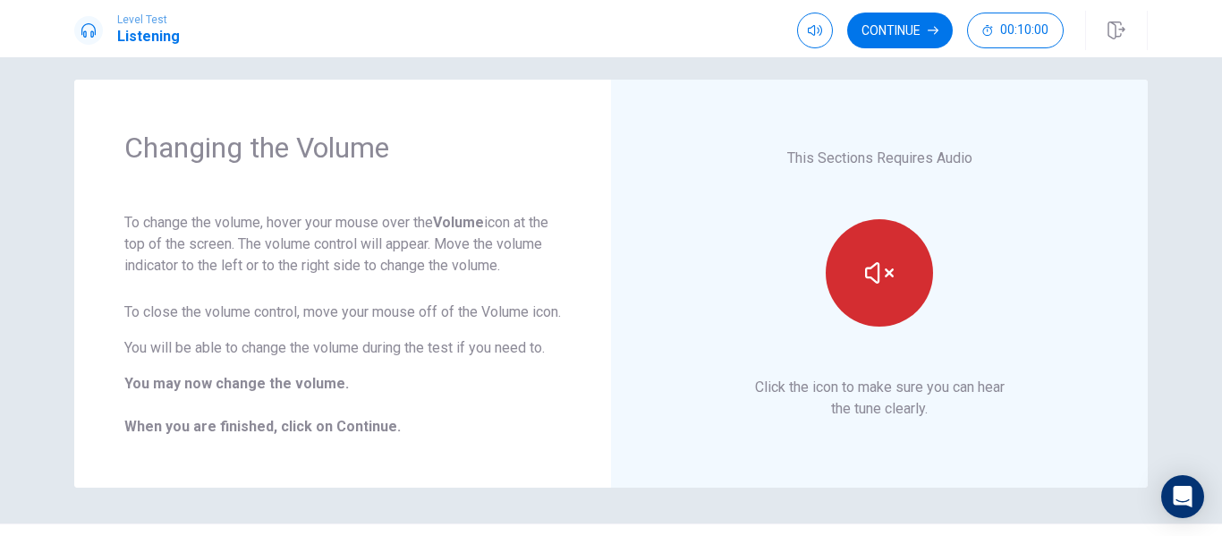
scroll to position [13, 0]
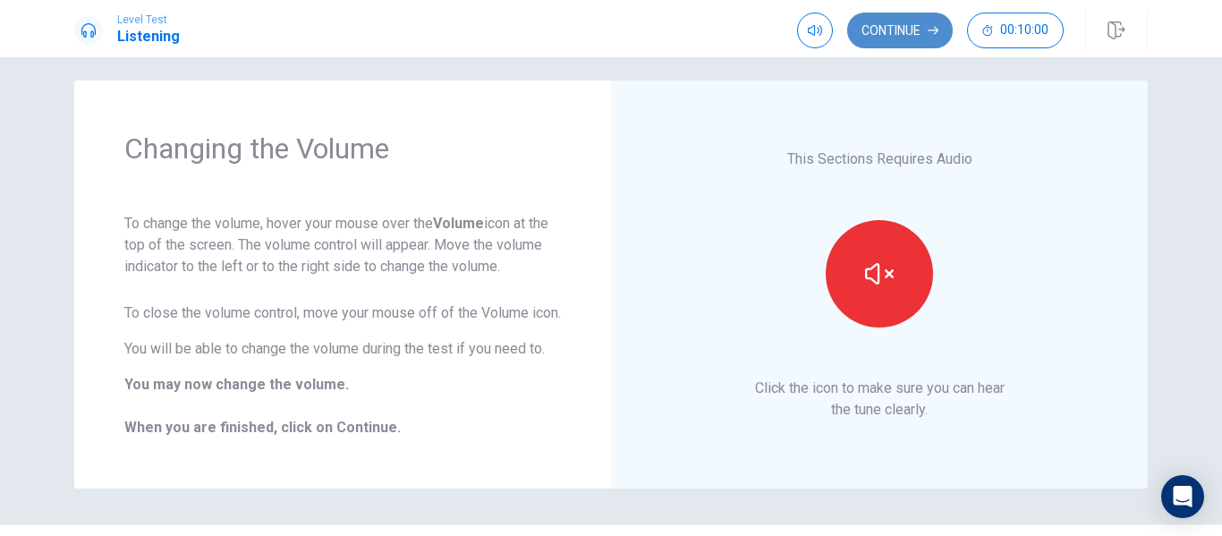
click at [901, 42] on button "Continue" at bounding box center [900, 31] width 106 height 36
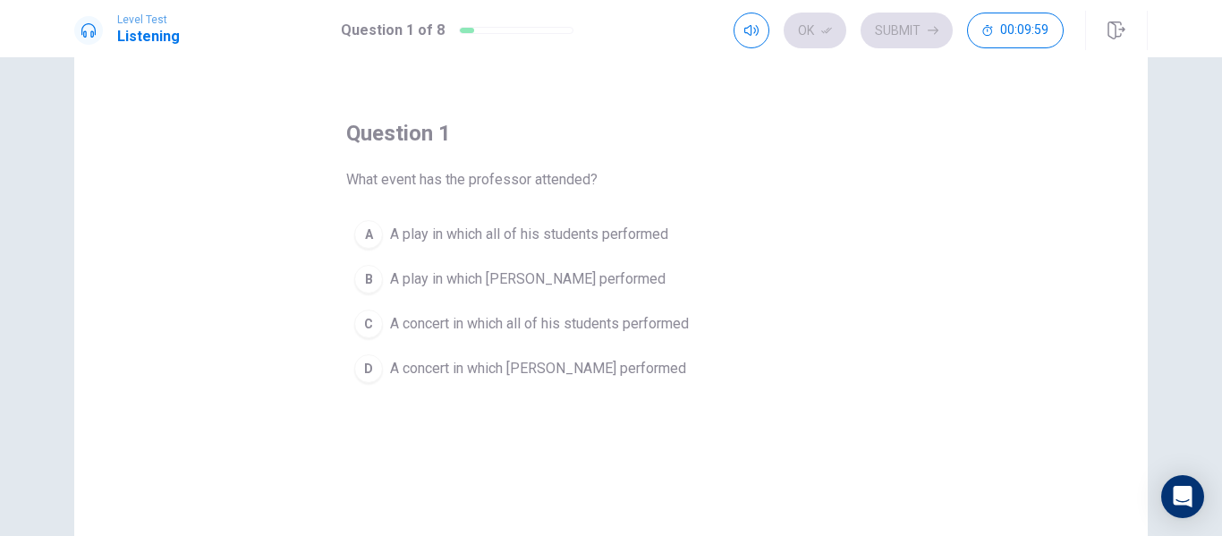
scroll to position [47, 0]
click at [372, 285] on div "B" at bounding box center [368, 277] width 29 height 29
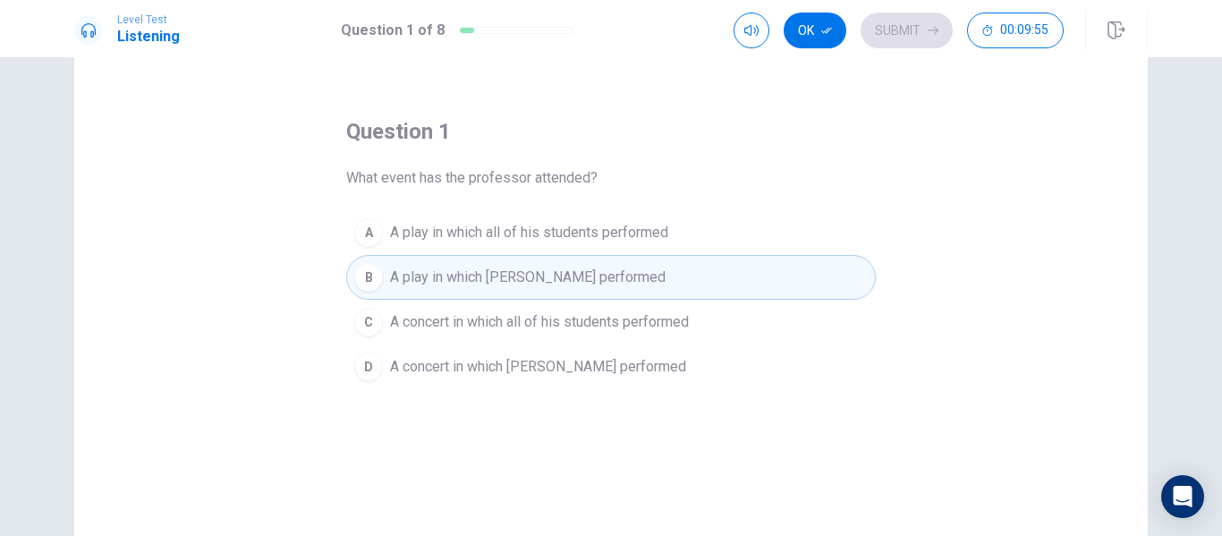
click at [365, 363] on div "D" at bounding box center [368, 367] width 29 height 29
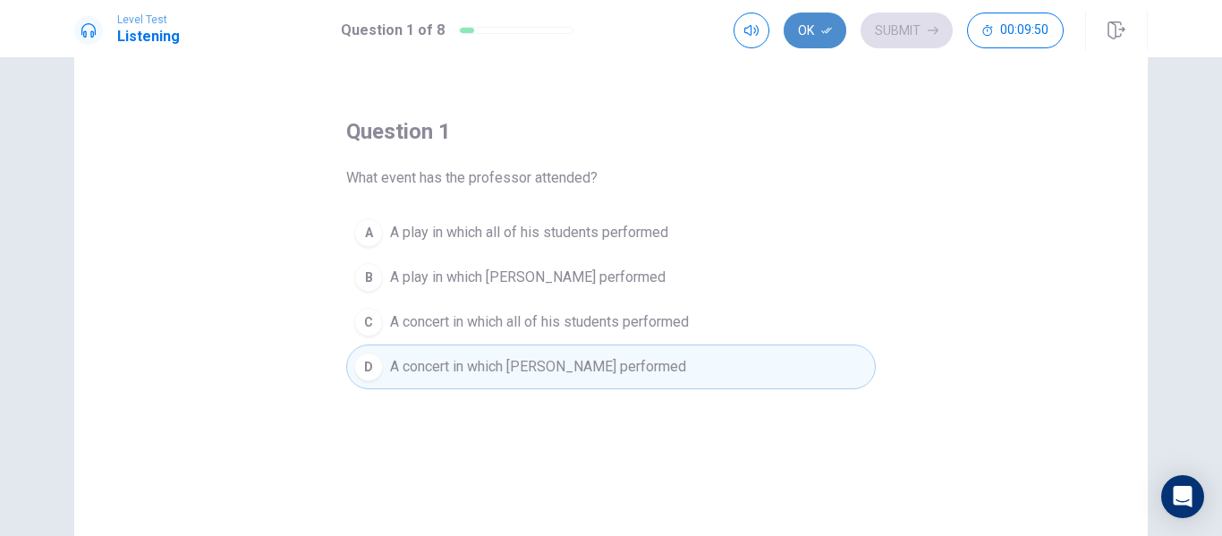
click at [818, 35] on button "Ok" at bounding box center [815, 31] width 63 height 36
click at [906, 28] on button "Submit" at bounding box center [907, 31] width 92 height 36
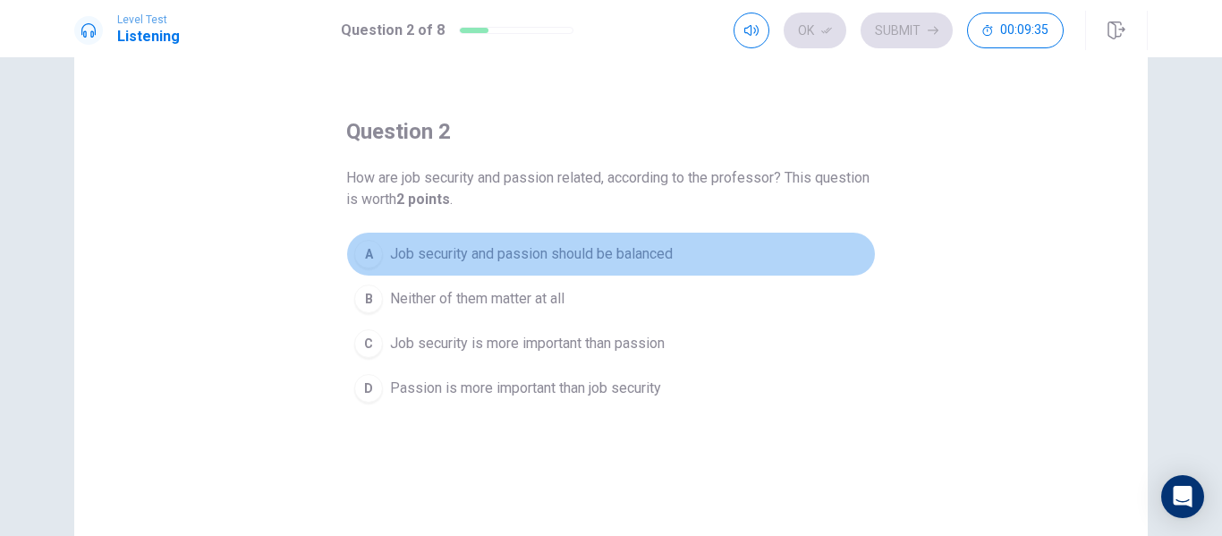
click at [368, 250] on div "A" at bounding box center [368, 254] width 29 height 29
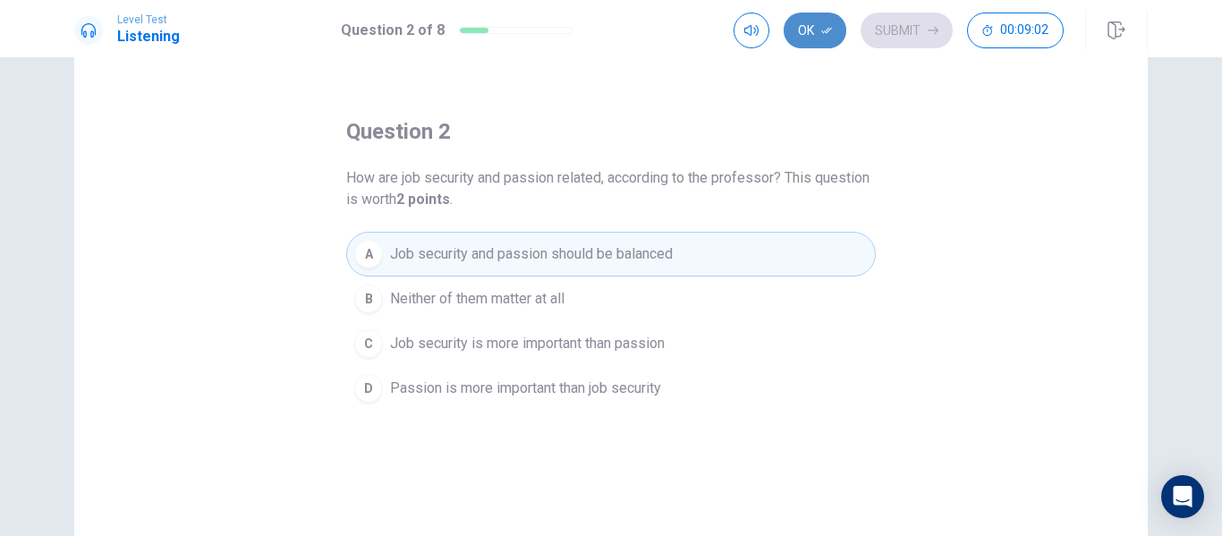
click at [835, 39] on button "Ok" at bounding box center [815, 31] width 63 height 36
click at [916, 23] on button "Submit" at bounding box center [907, 31] width 92 height 36
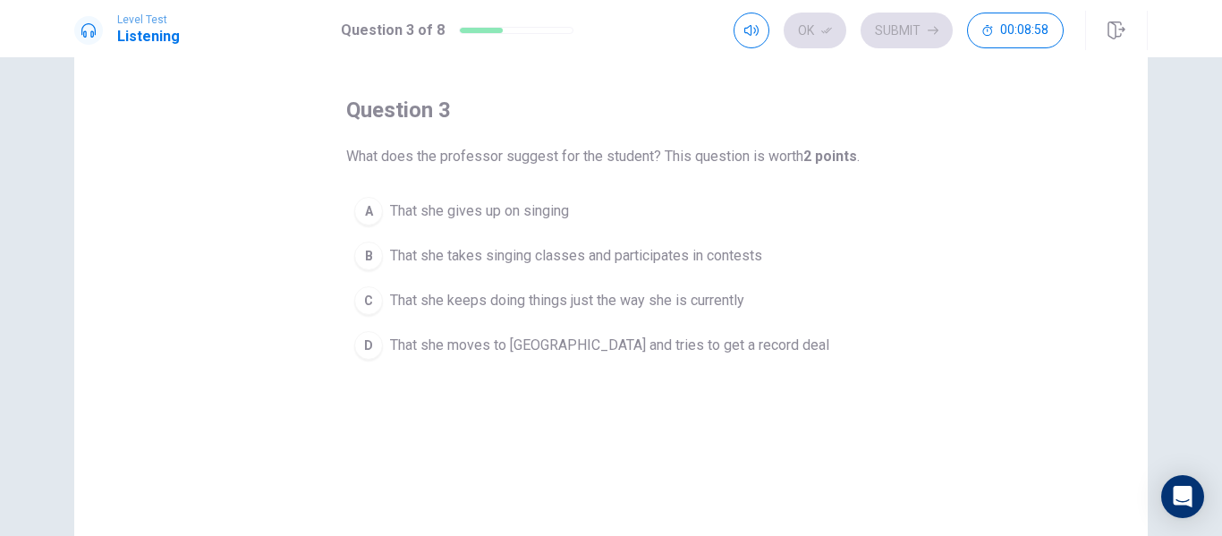
scroll to position [70, 0]
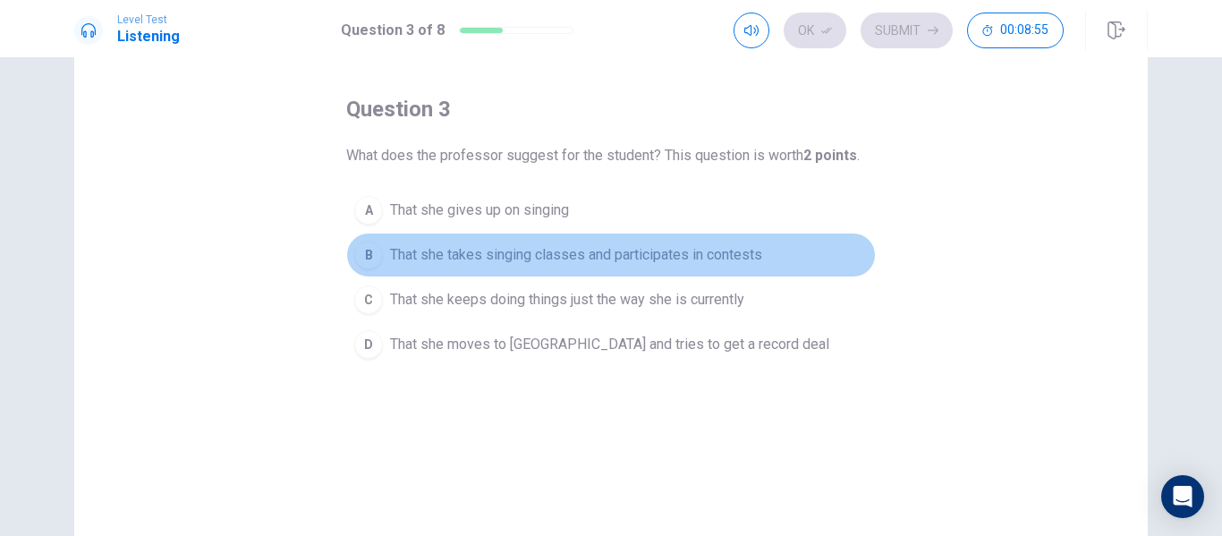
click at [377, 251] on div "B" at bounding box center [368, 255] width 29 height 29
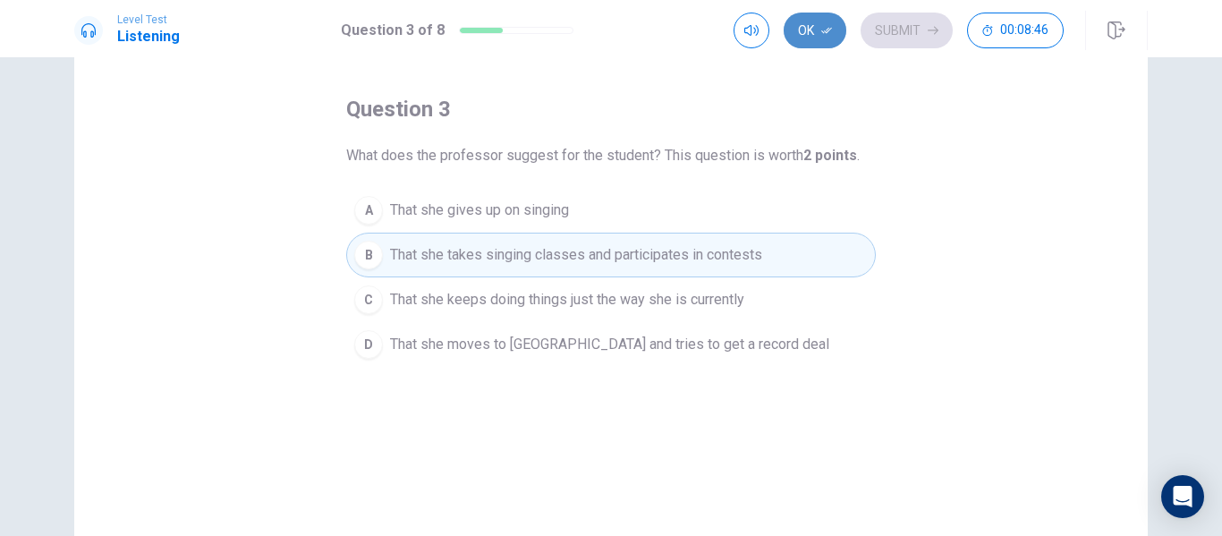
click at [820, 27] on button "Ok" at bounding box center [815, 31] width 63 height 36
click at [907, 21] on button "Submit" at bounding box center [907, 31] width 92 height 36
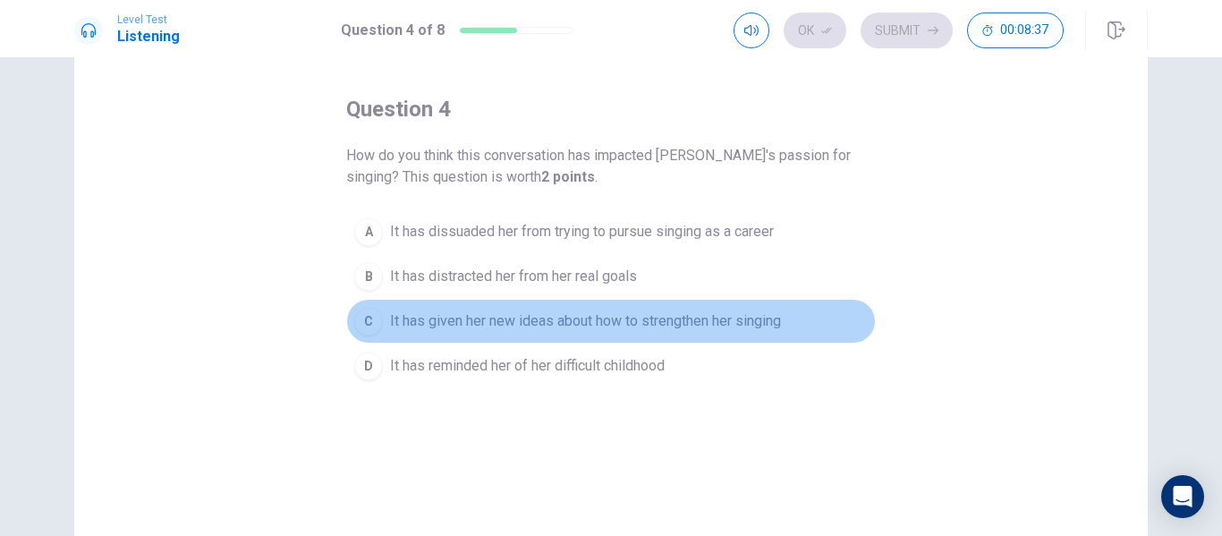
click at [369, 316] on div "C" at bounding box center [368, 321] width 29 height 29
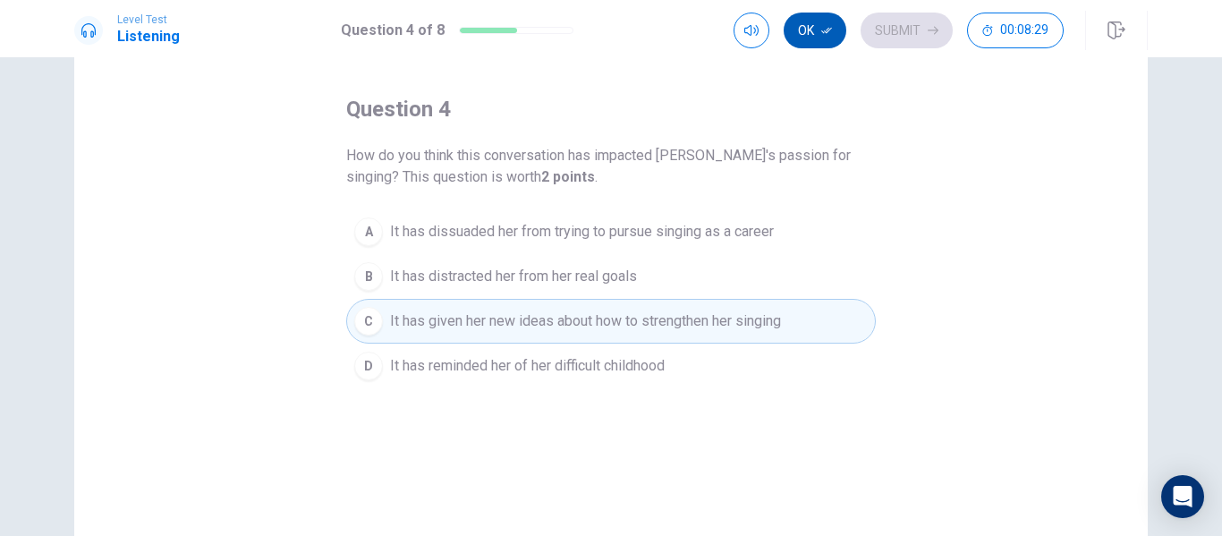
click at [830, 31] on icon "button" at bounding box center [826, 30] width 11 height 11
click at [905, 29] on button "Submit" at bounding box center [907, 31] width 92 height 36
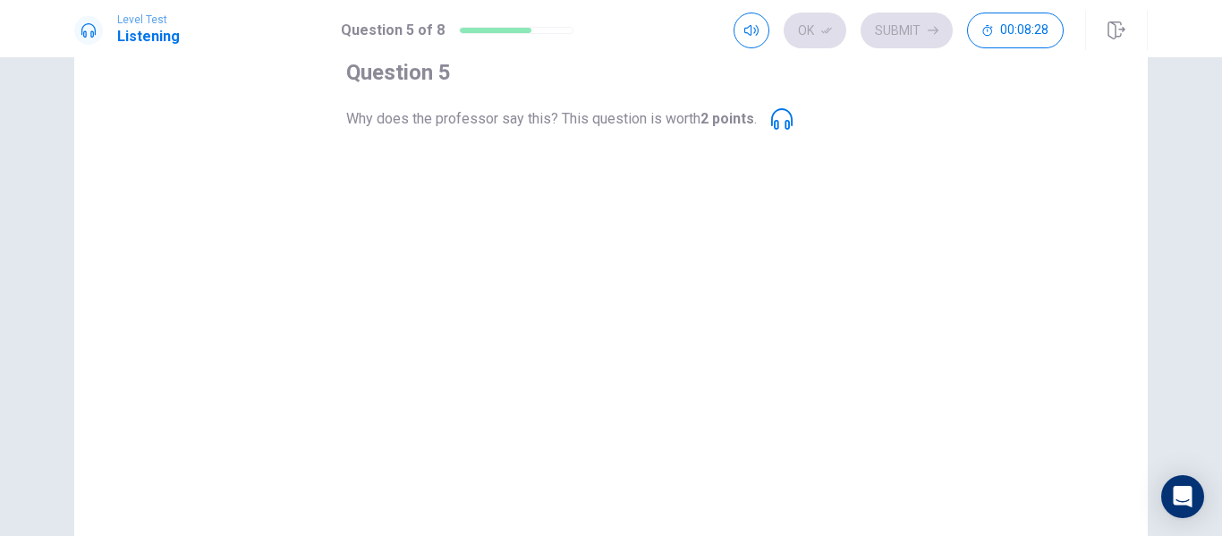
scroll to position [110, 0]
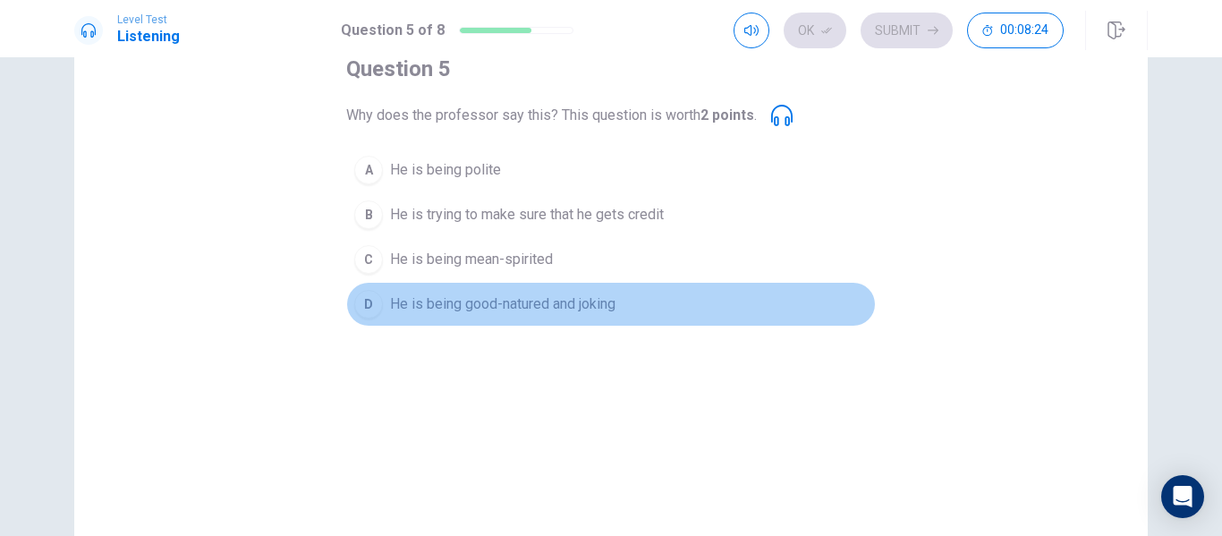
click at [365, 291] on div "D" at bounding box center [368, 304] width 29 height 29
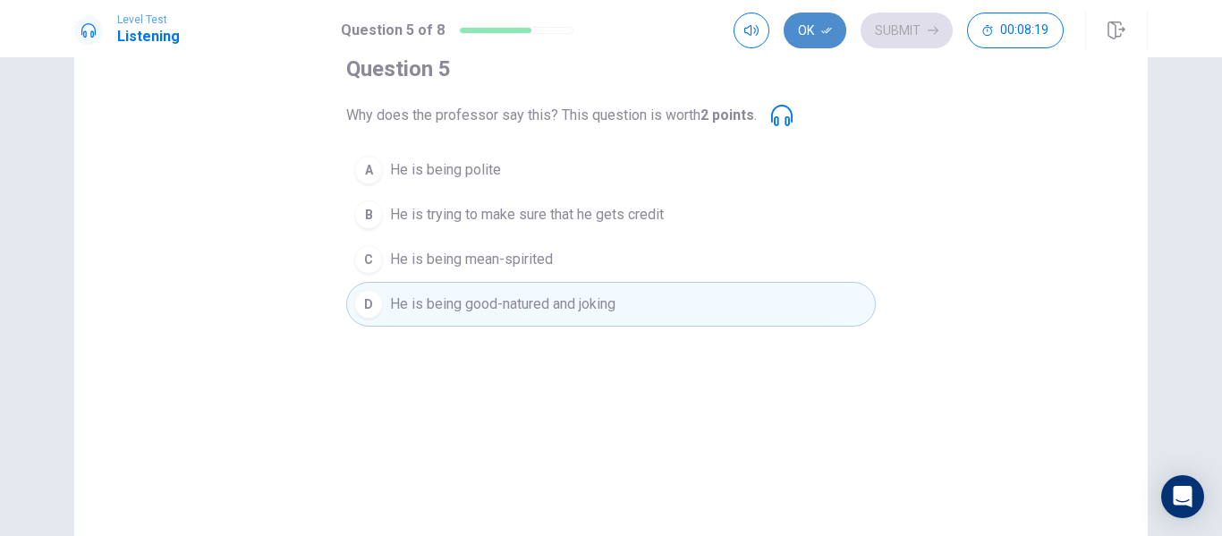
click at [818, 25] on button "Ok" at bounding box center [815, 31] width 63 height 36
click at [910, 32] on button "Submit" at bounding box center [907, 31] width 92 height 36
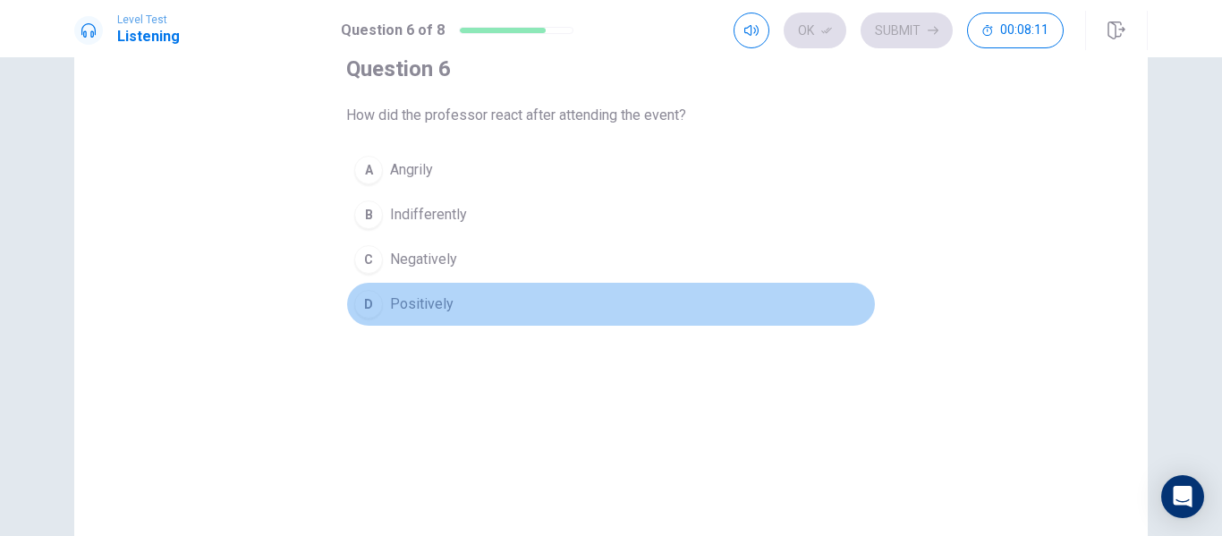
click at [363, 304] on div "D" at bounding box center [368, 304] width 29 height 29
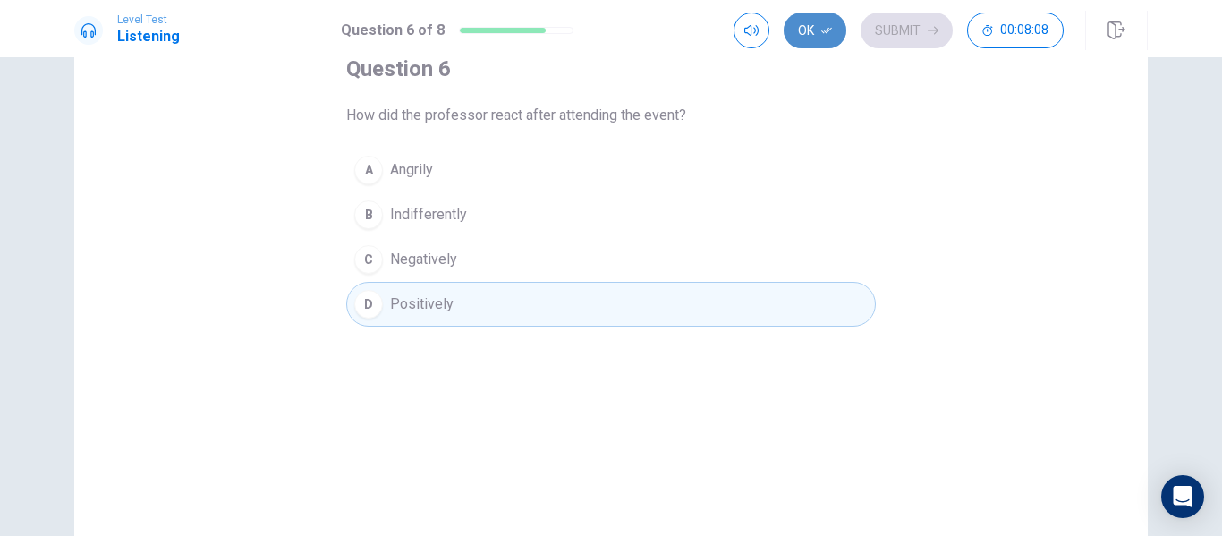
click at [819, 36] on button "Ok" at bounding box center [815, 31] width 63 height 36
click at [932, 22] on button "Submit" at bounding box center [907, 31] width 92 height 36
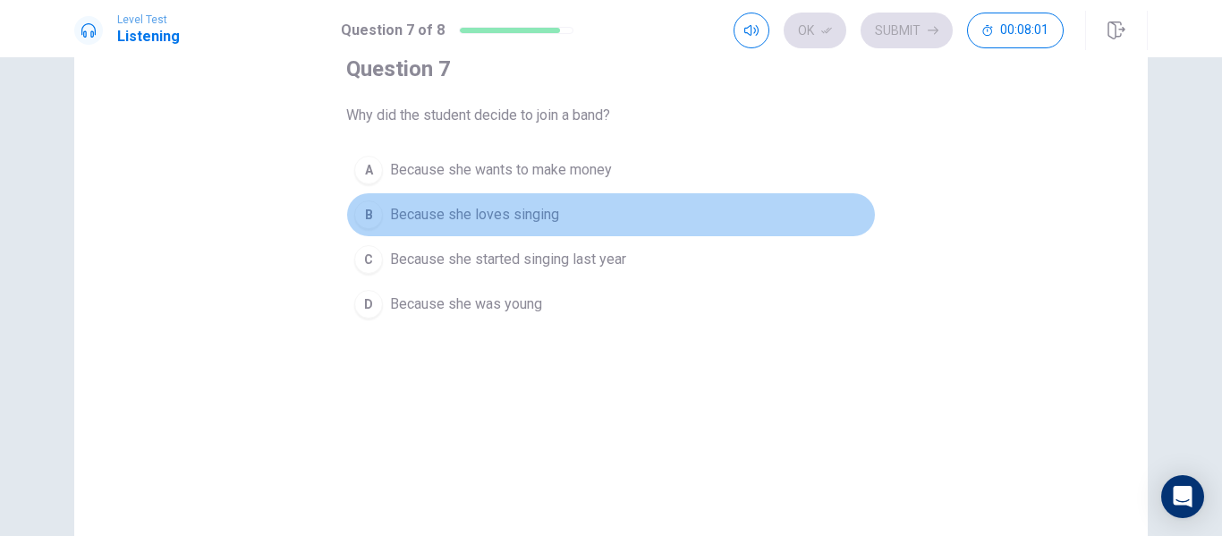
click at [354, 219] on div "B" at bounding box center [368, 214] width 29 height 29
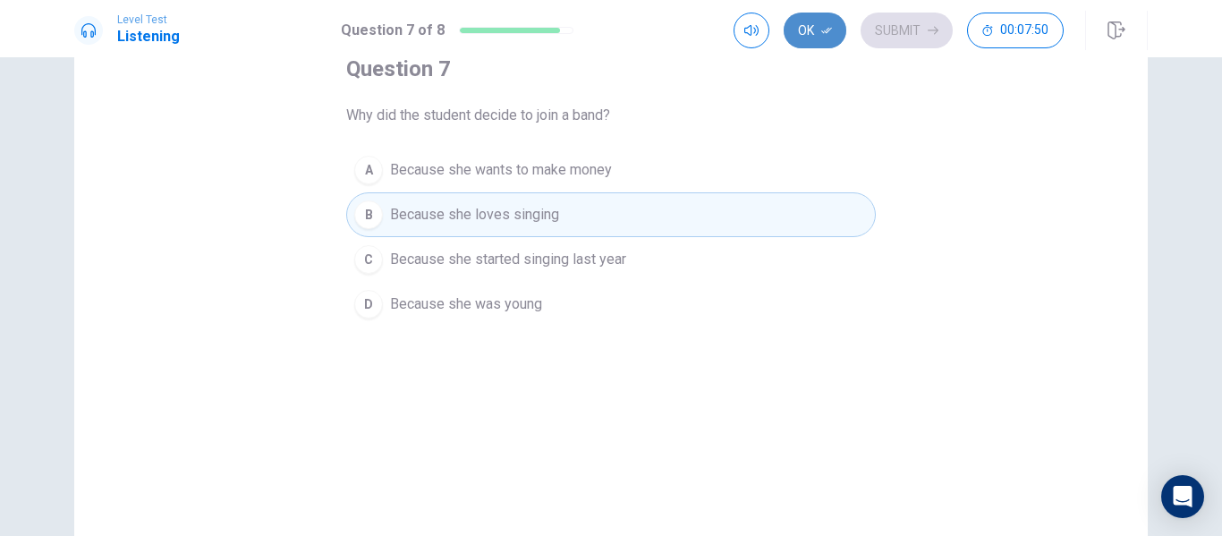
click at [793, 36] on button "Ok" at bounding box center [815, 31] width 63 height 36
click at [911, 35] on button "Submit" at bounding box center [907, 31] width 92 height 36
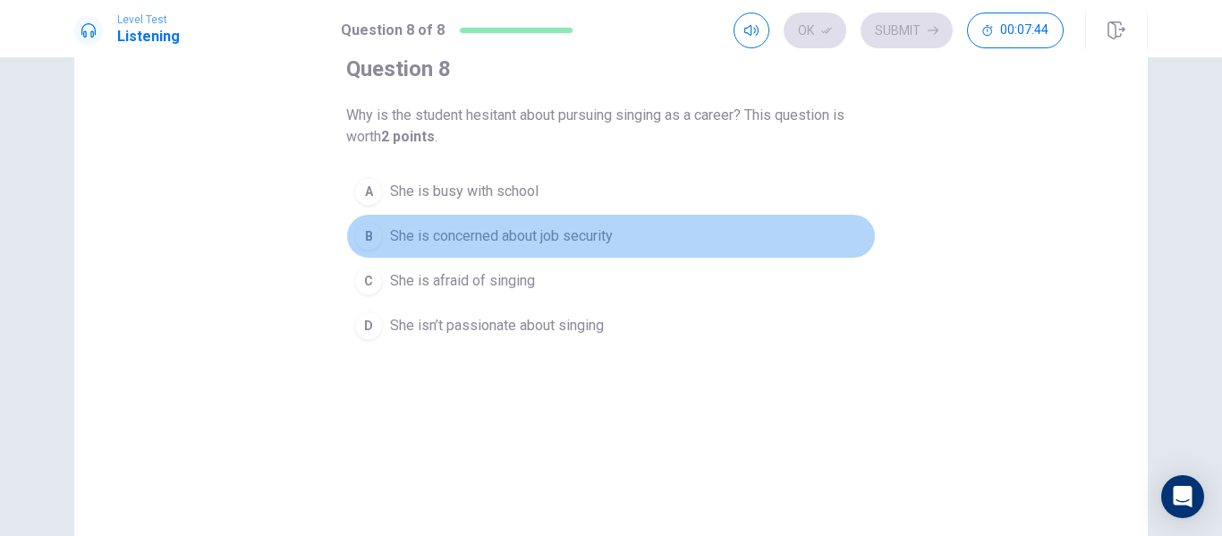
click at [354, 240] on div "B" at bounding box center [368, 236] width 29 height 29
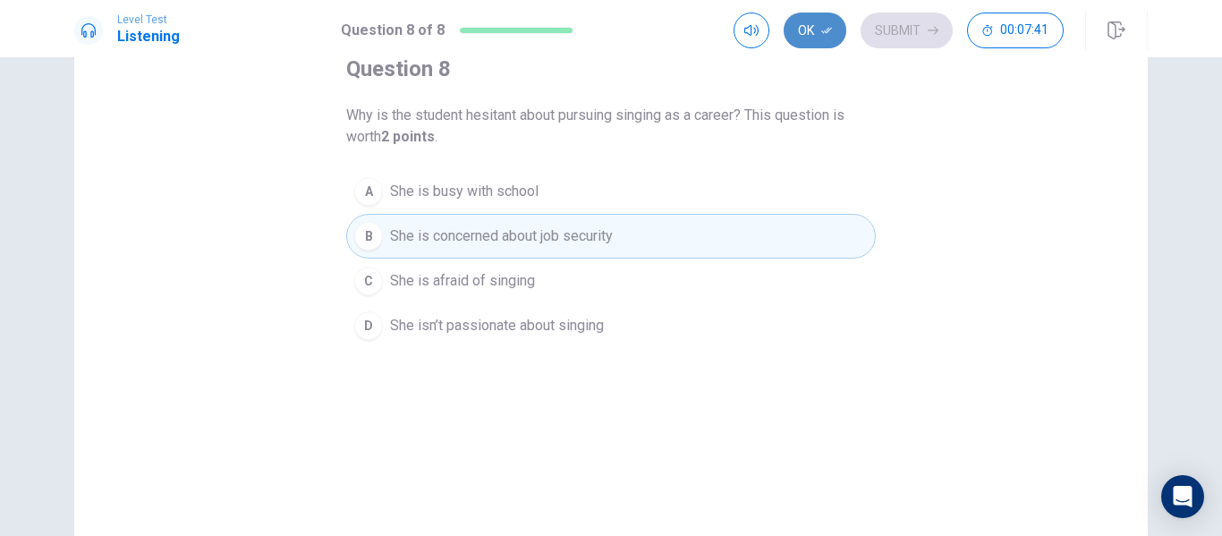
click at [805, 35] on button "Ok" at bounding box center [815, 31] width 63 height 36
click at [920, 26] on button "Submit" at bounding box center [907, 31] width 92 height 36
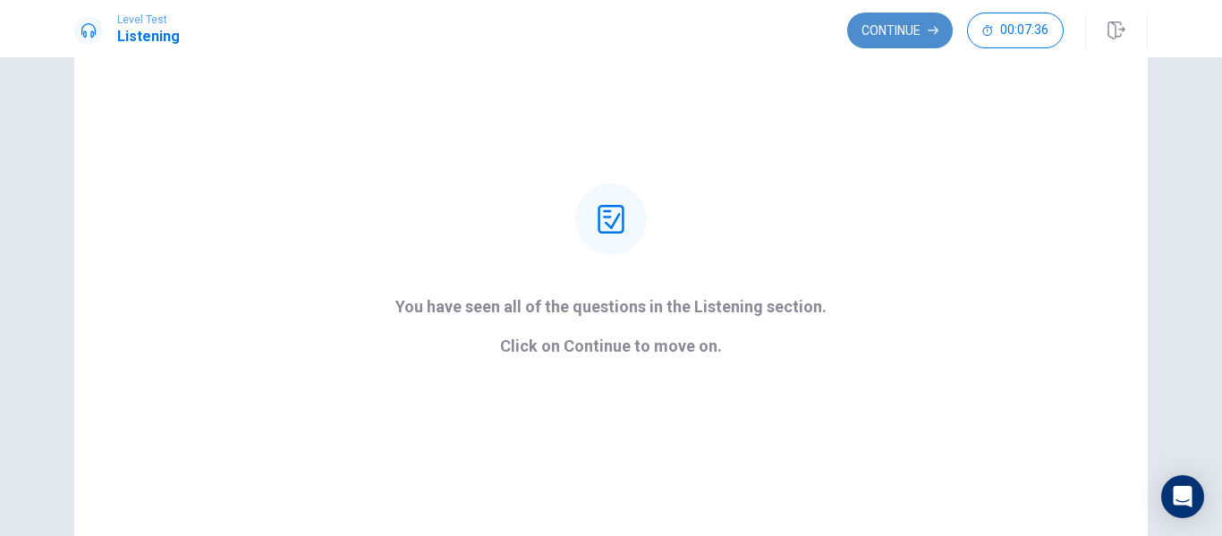
click at [923, 14] on button "Continue" at bounding box center [900, 31] width 106 height 36
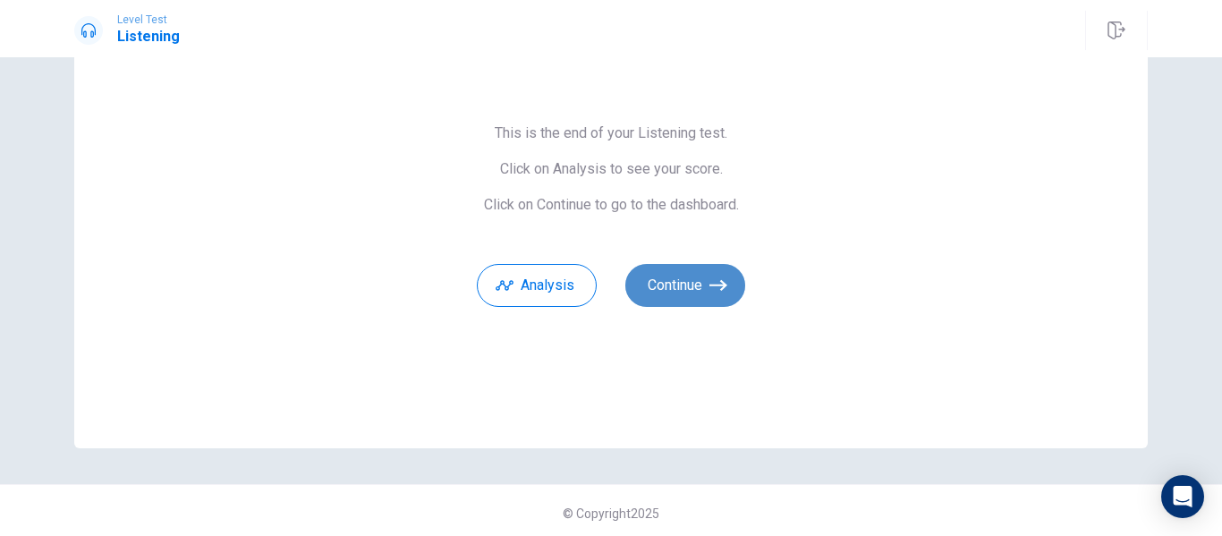
click at [644, 290] on button "Continue" at bounding box center [685, 285] width 120 height 43
